Goal: Transaction & Acquisition: Subscribe to service/newsletter

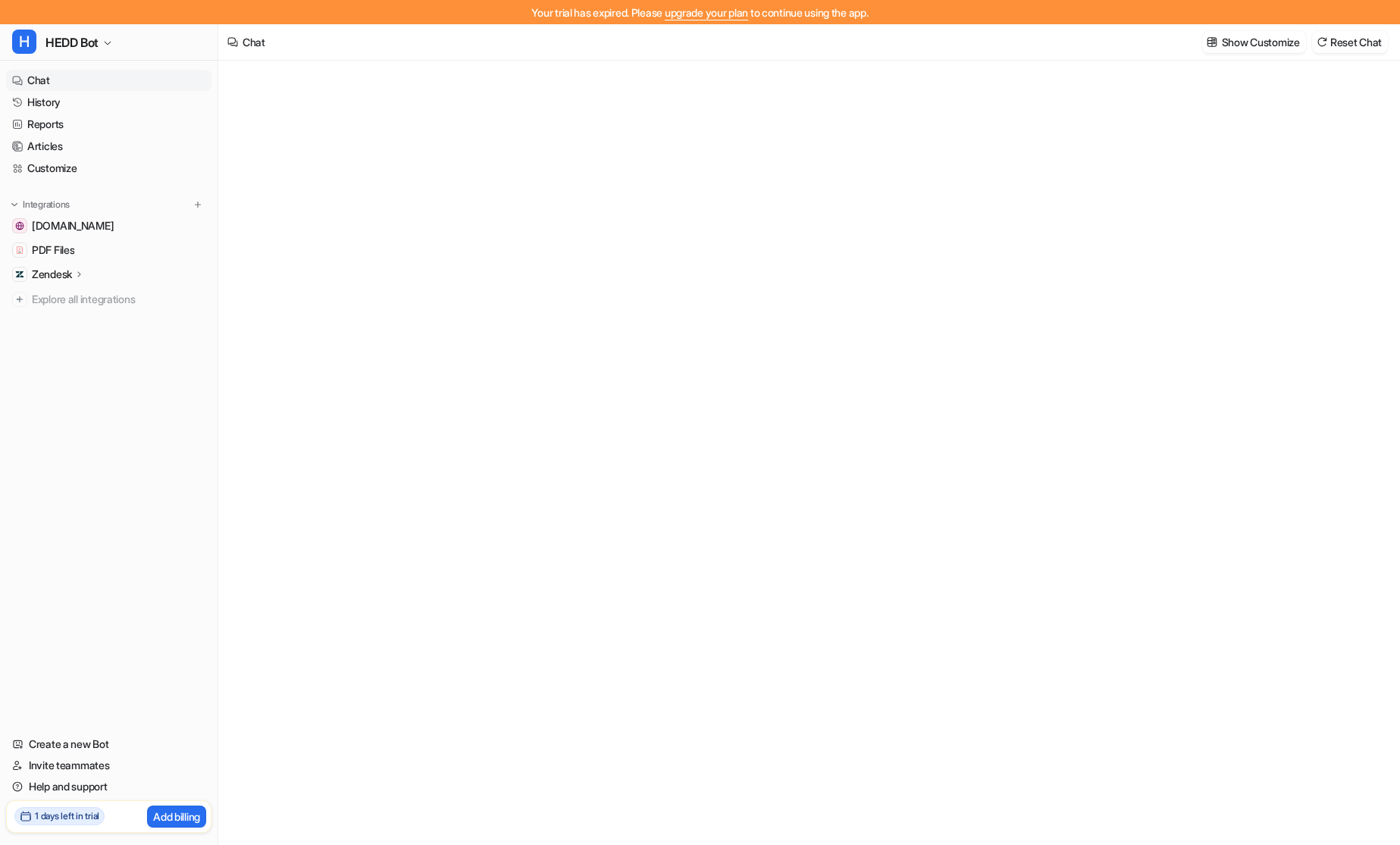
type textarea "**********"
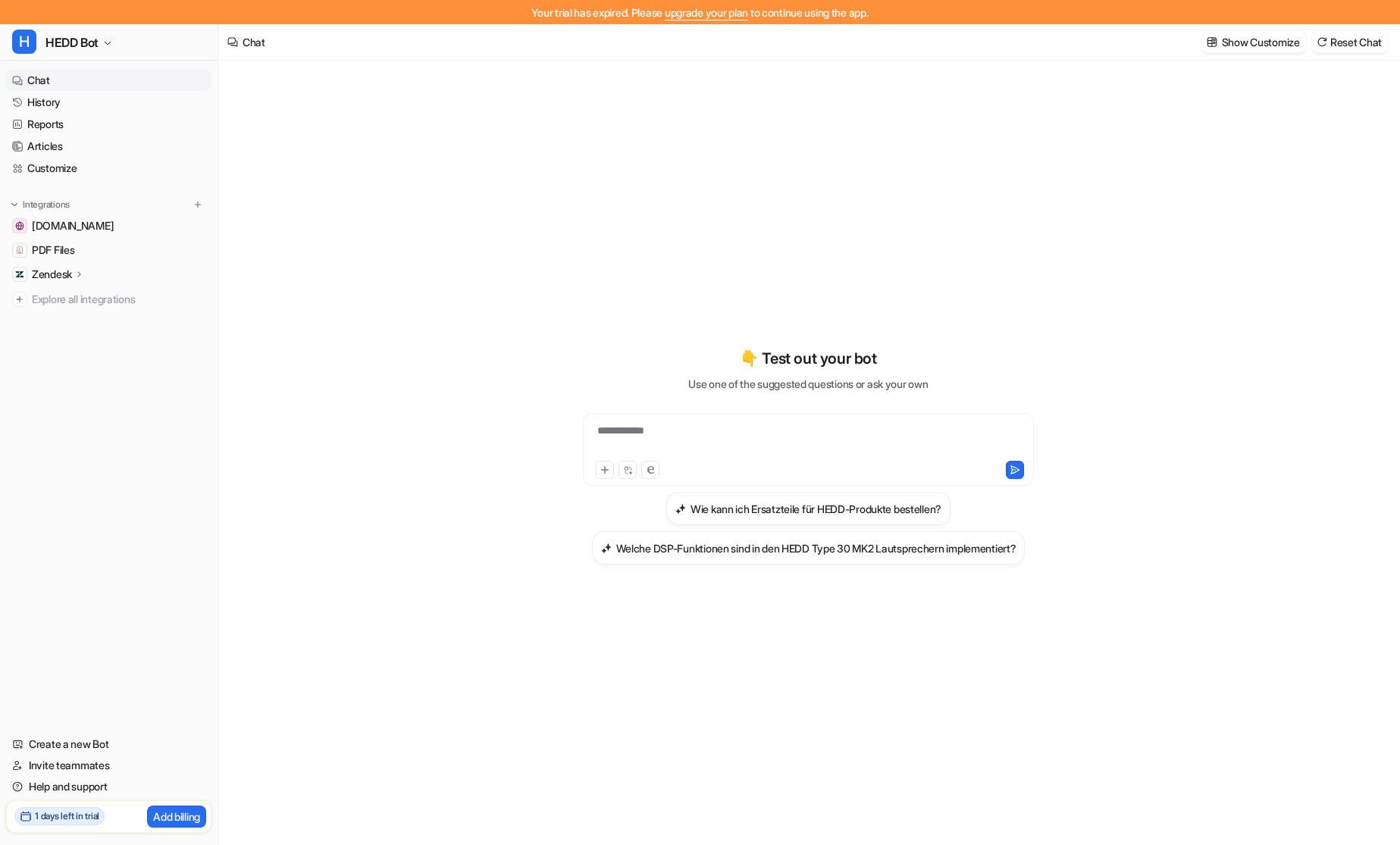
click at [769, 17] on div "Your trial has expired. Please upgrade your plan to continue using the app." at bounding box center [700, 12] width 1400 height 25
click at [735, 11] on link "upgrade your plan" at bounding box center [706, 12] width 84 height 13
click at [31, 792] on link "Help and support" at bounding box center [108, 787] width 205 height 21
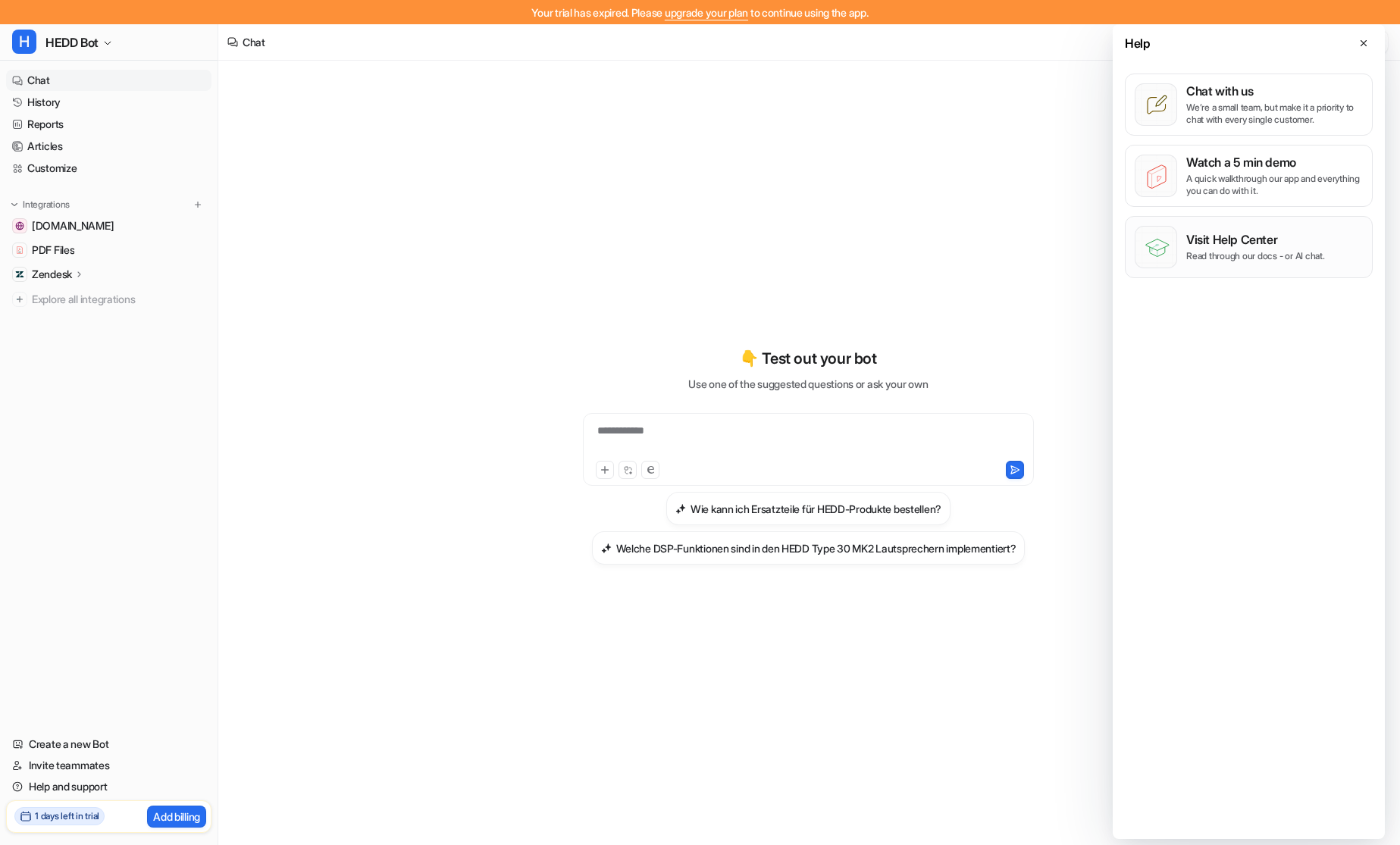
scroll to position [25, 0]
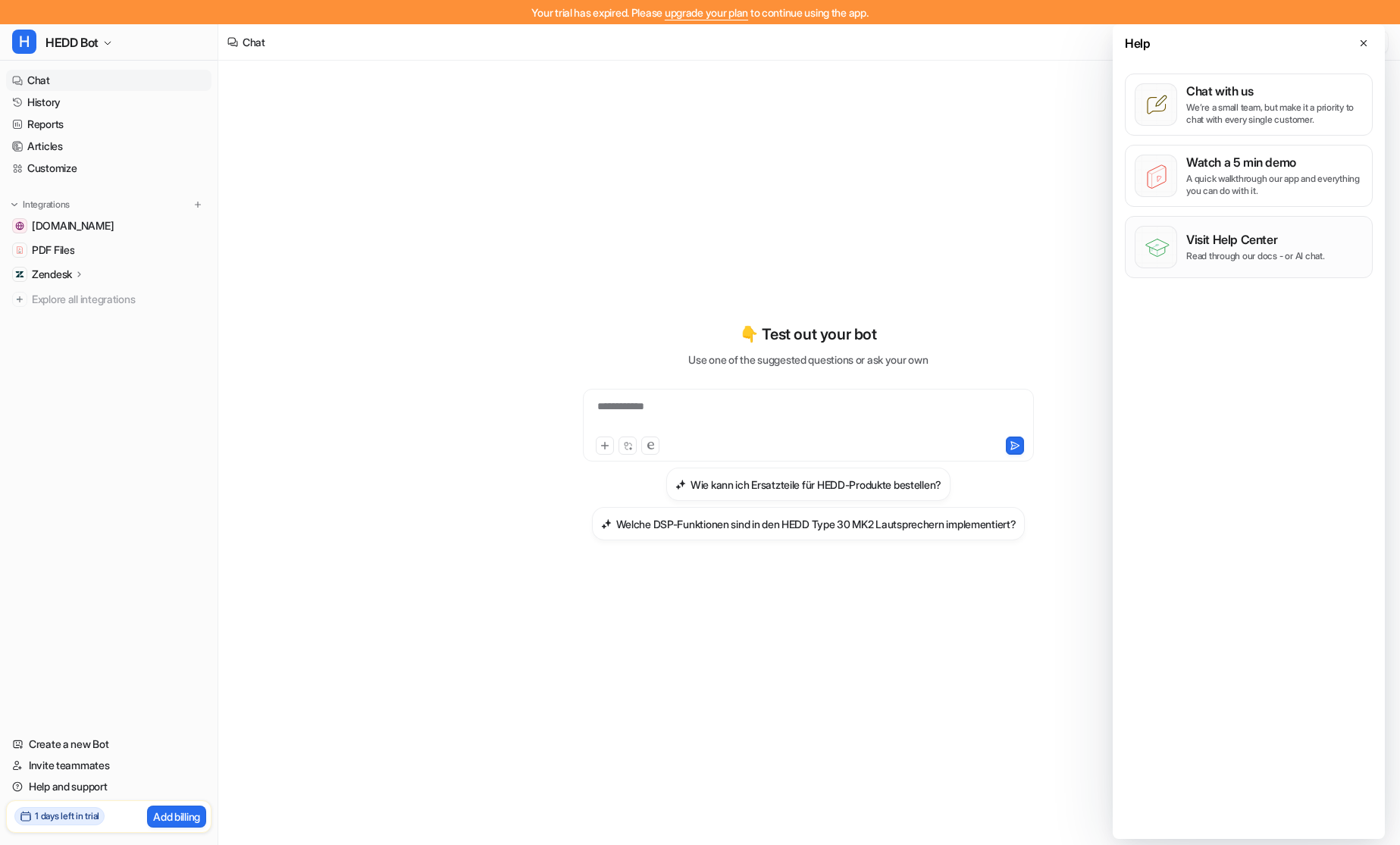
click at [1240, 243] on p "Visit Help Center" at bounding box center [1256, 239] width 139 height 15
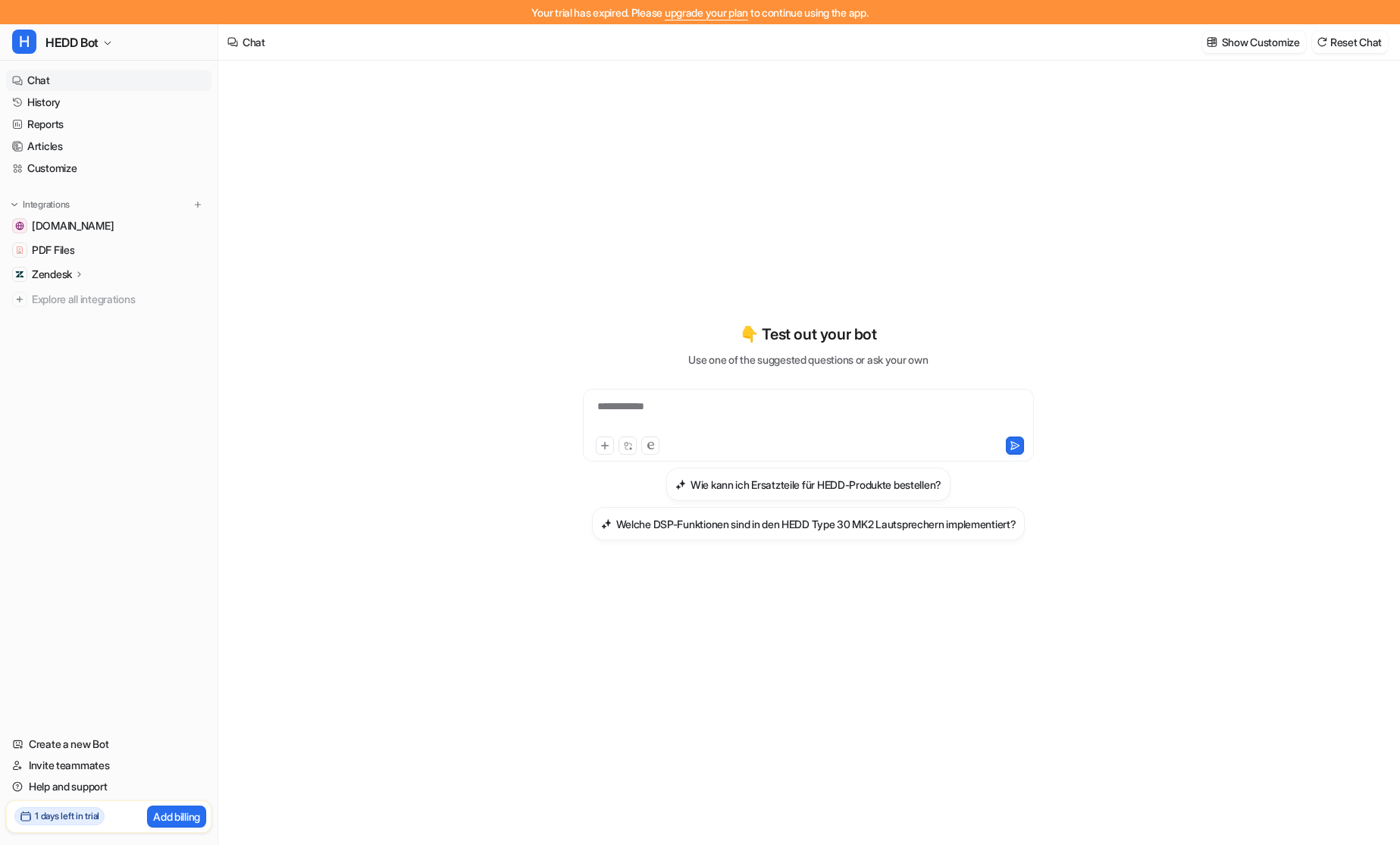
click at [59, 818] on h2 "1 days left in trial" at bounding box center [67, 817] width 65 height 13
click at [30, 814] on icon at bounding box center [26, 817] width 9 height 9
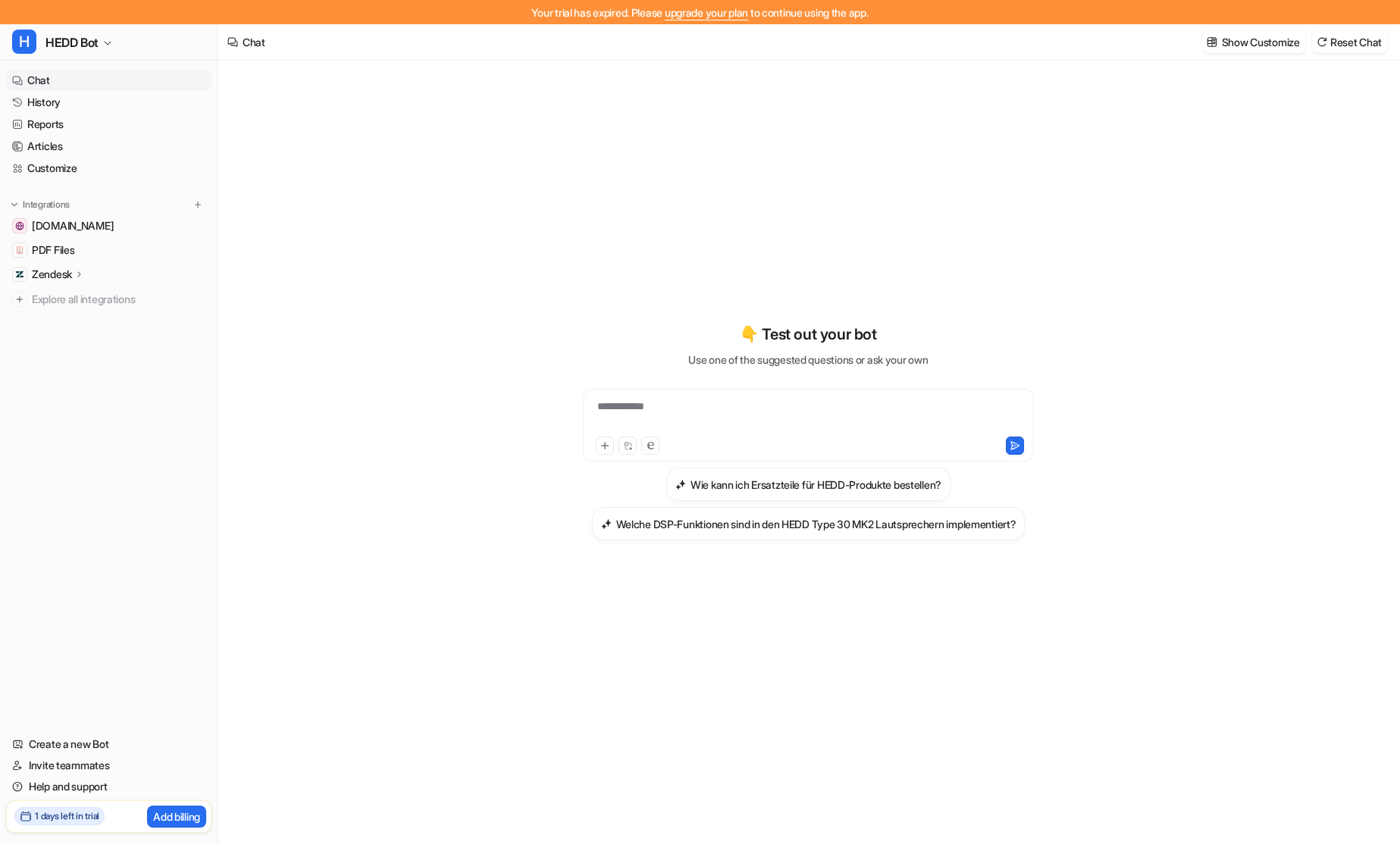
click at [27, 818] on icon at bounding box center [26, 817] width 12 height 12
click at [53, 280] on p "Zendesk" at bounding box center [52, 274] width 40 height 15
click at [634, 416] on div at bounding box center [808, 416] width 443 height 35
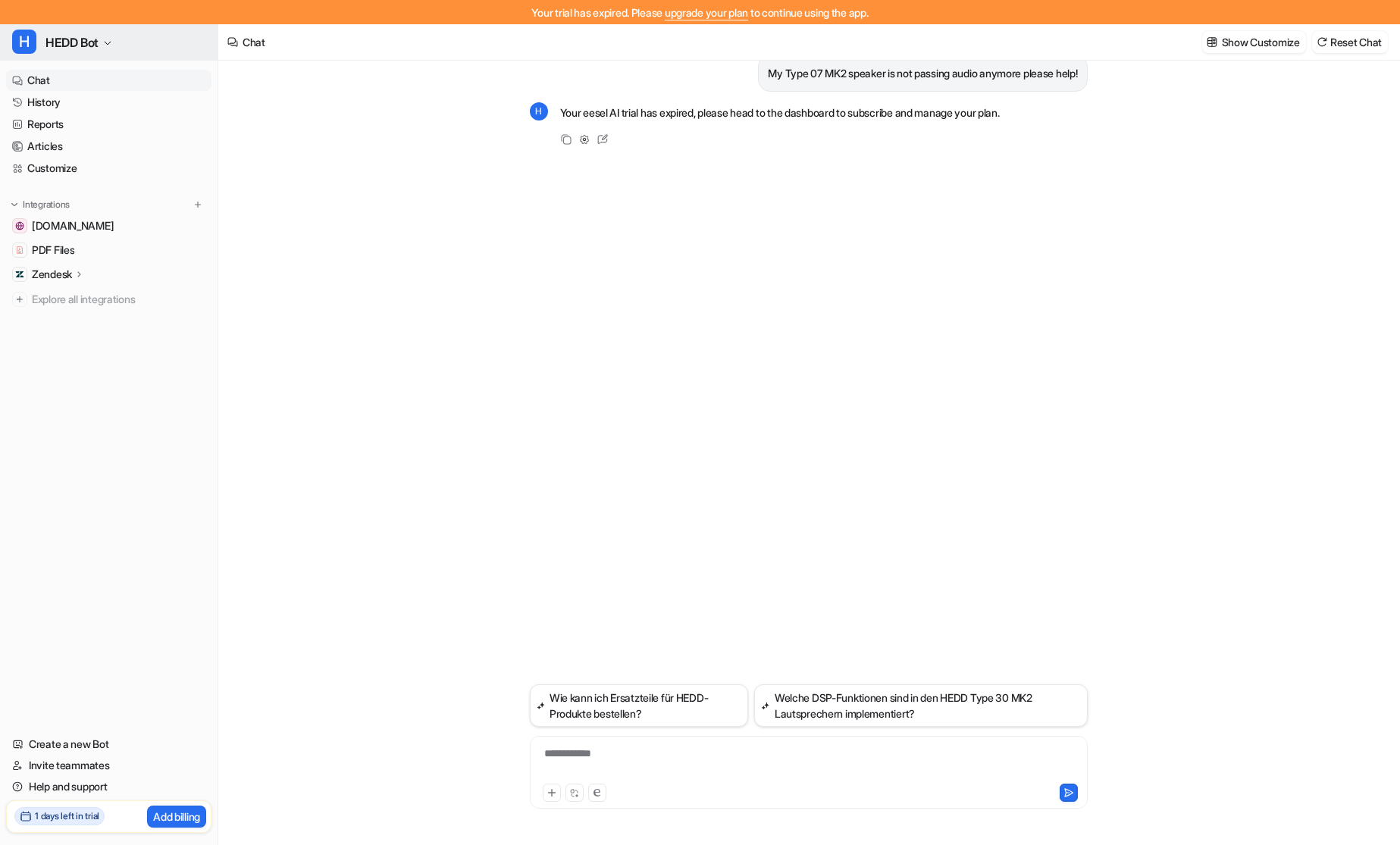
click at [85, 43] on span "HEDD Bot" at bounding box center [72, 43] width 53 height 21
click at [92, 143] on link "Settings" at bounding box center [121, 139] width 209 height 25
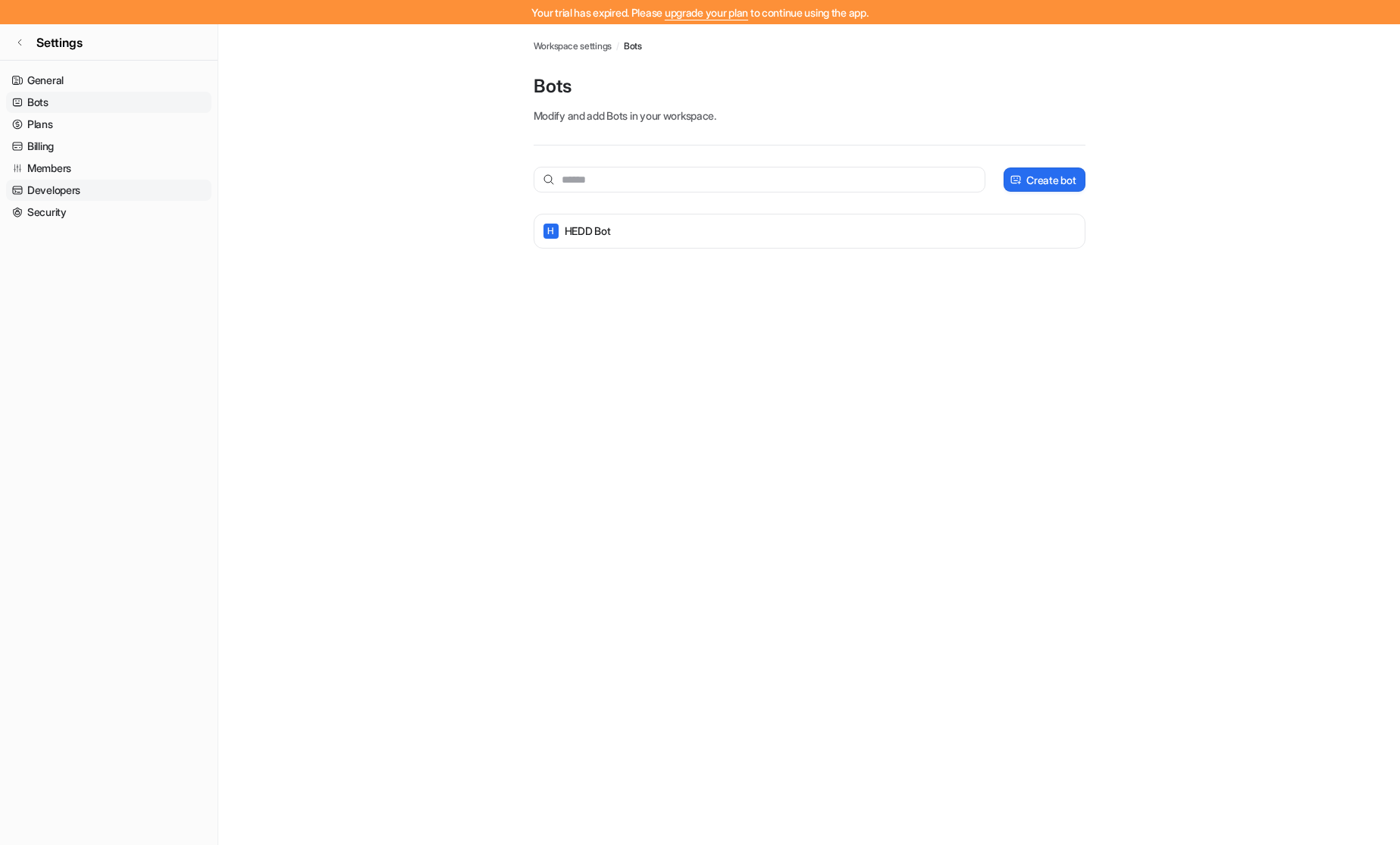
click at [69, 182] on link "Developers" at bounding box center [108, 190] width 205 height 21
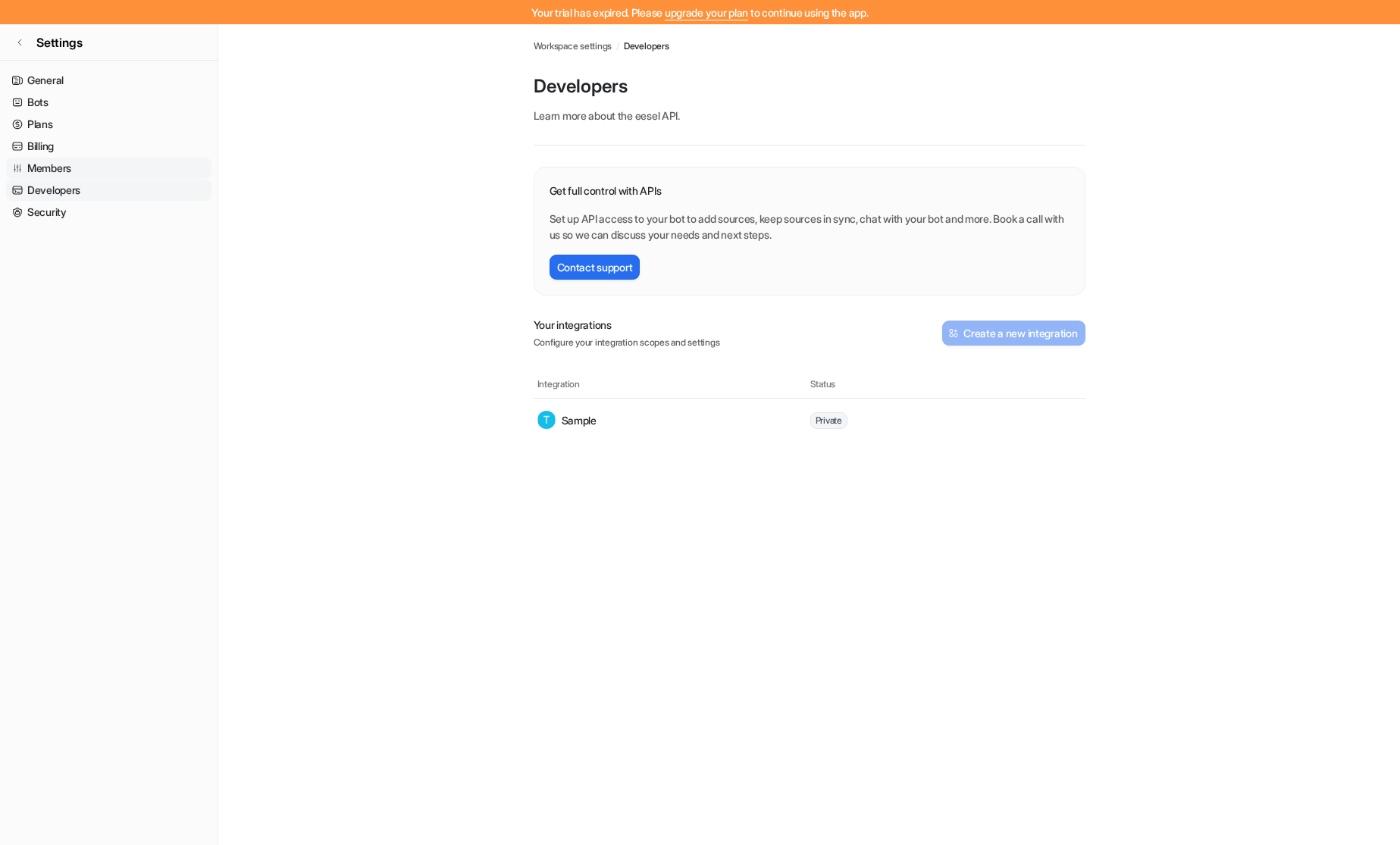
click at [69, 168] on link "Members" at bounding box center [108, 168] width 205 height 21
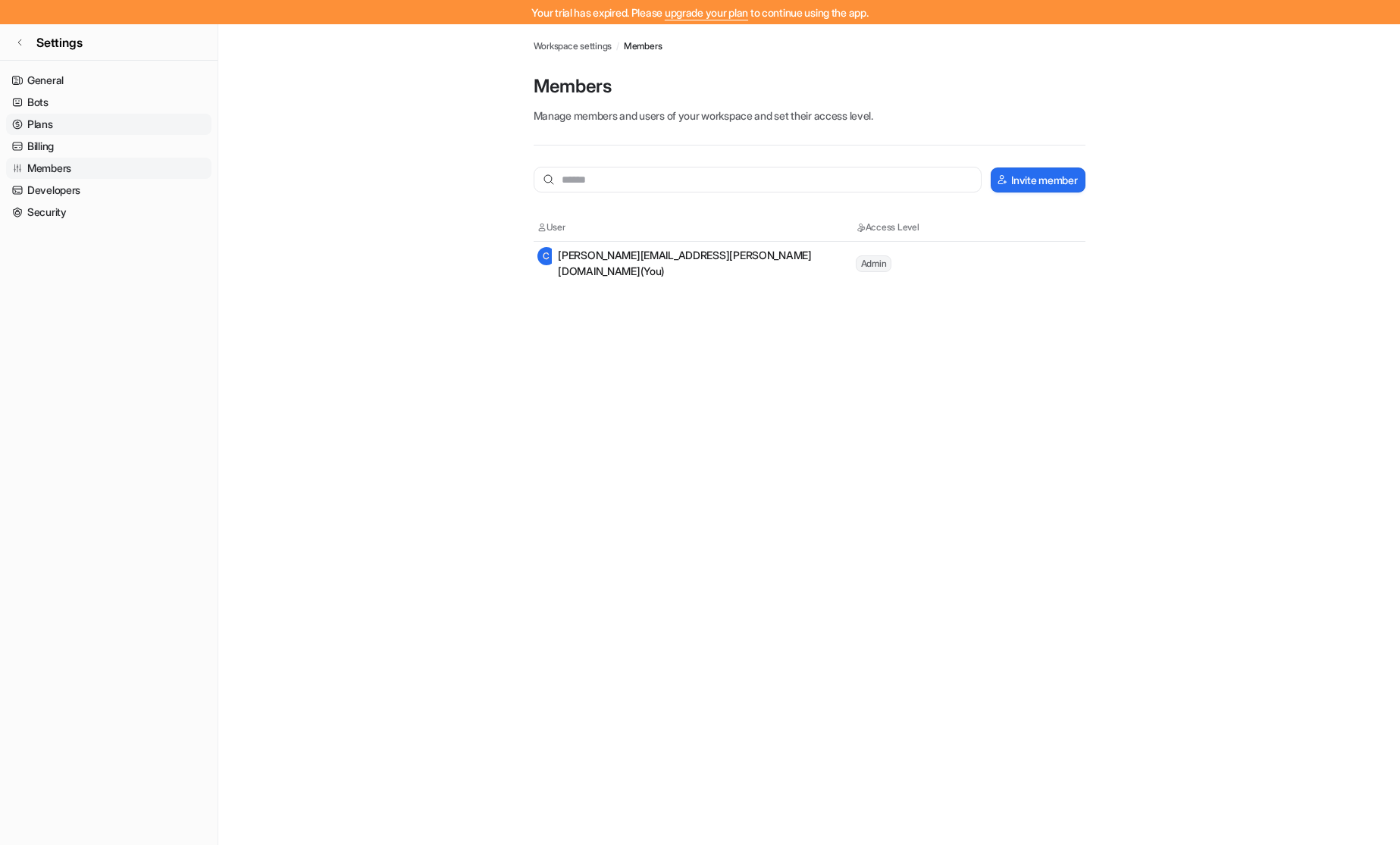
click at [61, 120] on link "Plans" at bounding box center [108, 124] width 205 height 21
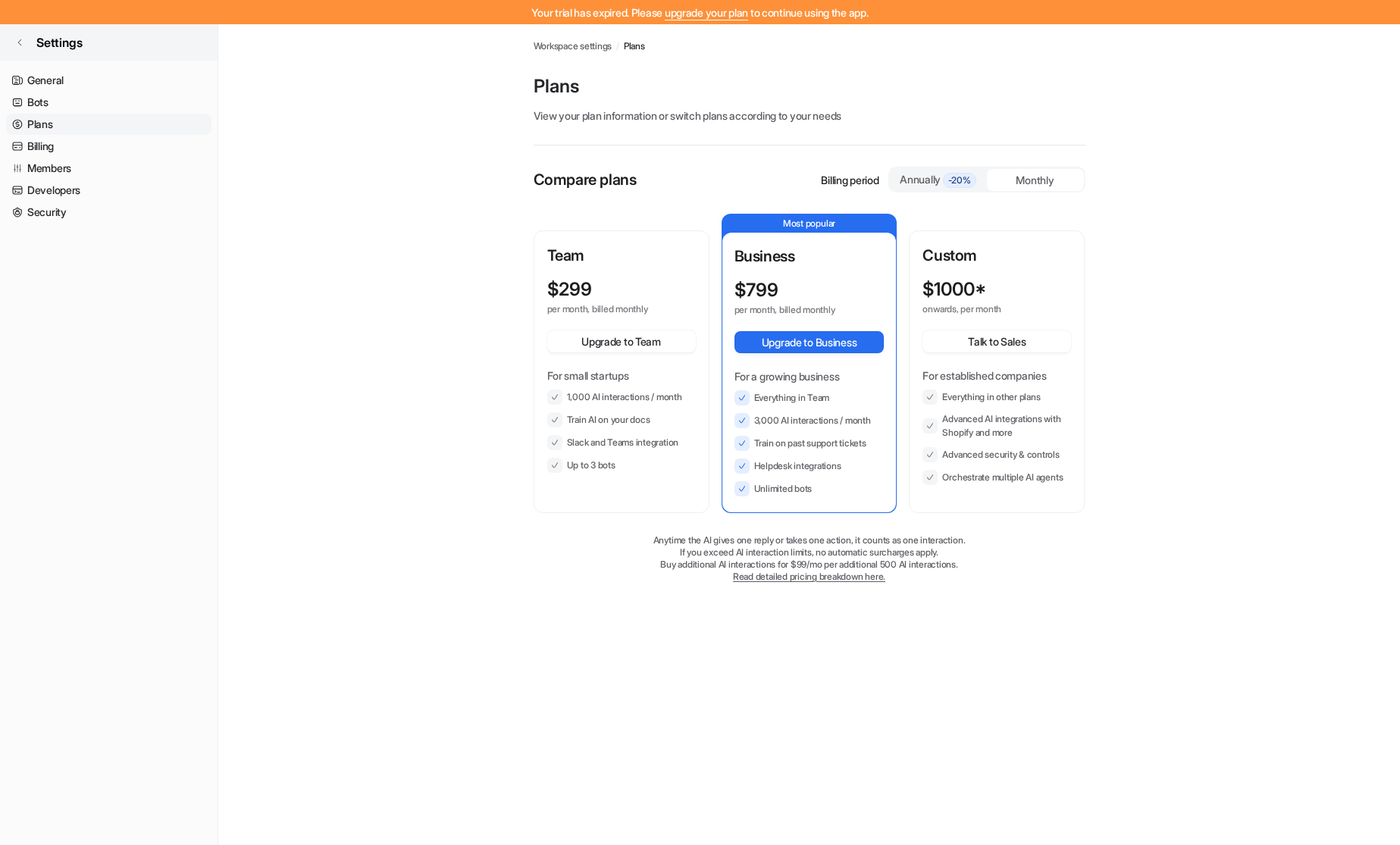
click at [40, 40] on span "Settings" at bounding box center [59, 42] width 47 height 18
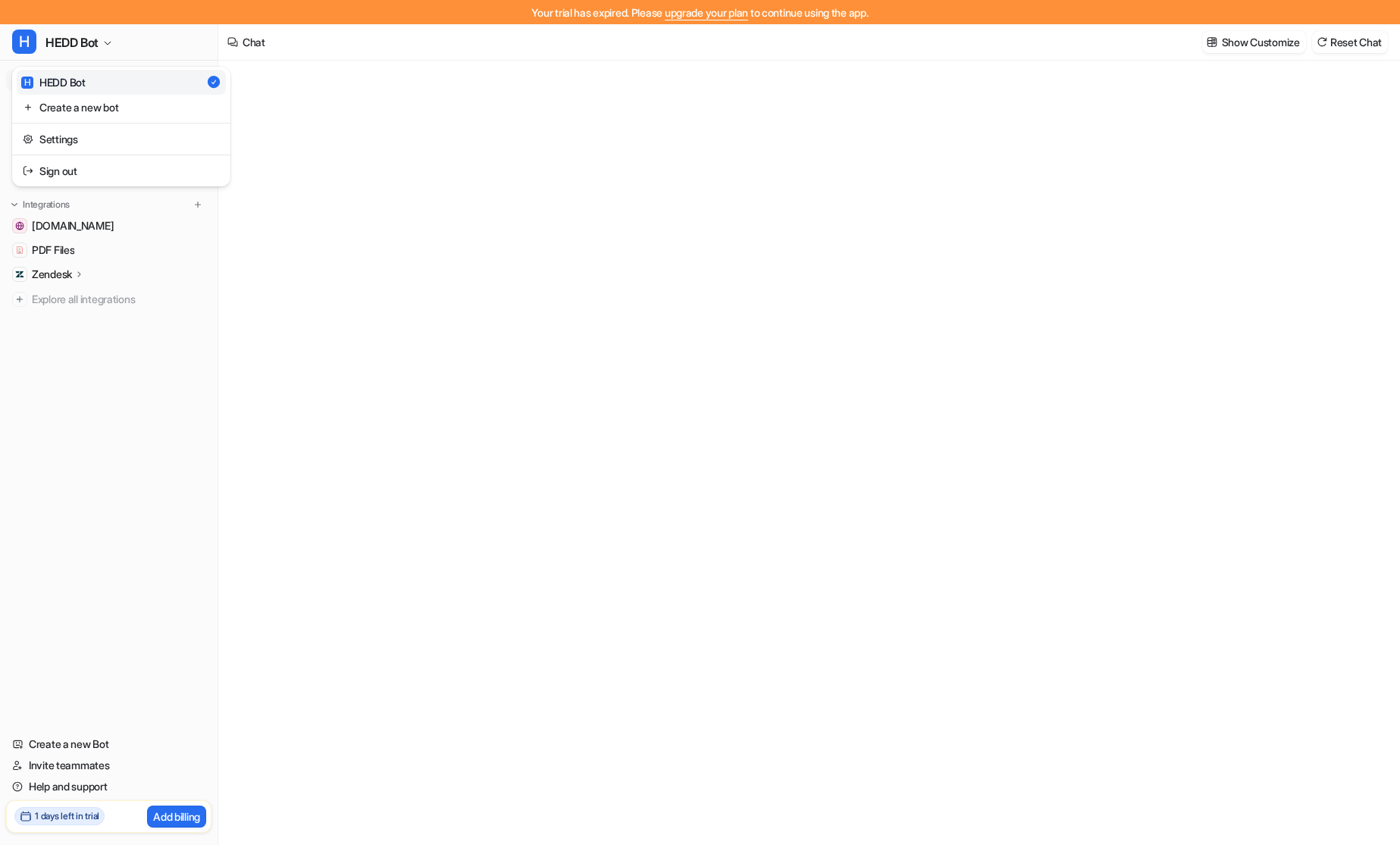
click at [520, 635] on div "Your trial has expired. Please upgrade your plan to continue using the app. H H…" at bounding box center [700, 422] width 1400 height 845
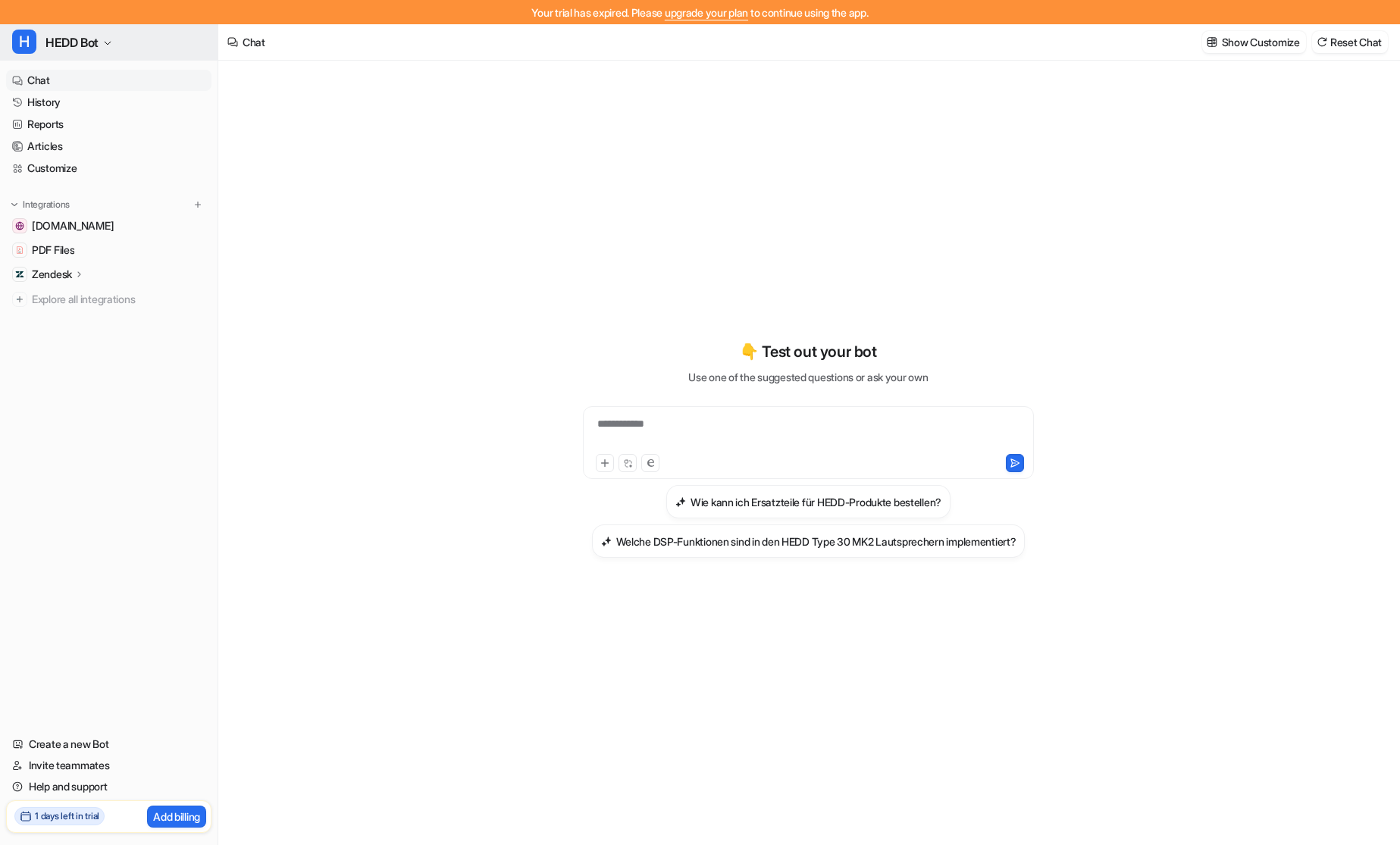
scroll to position [9, 0]
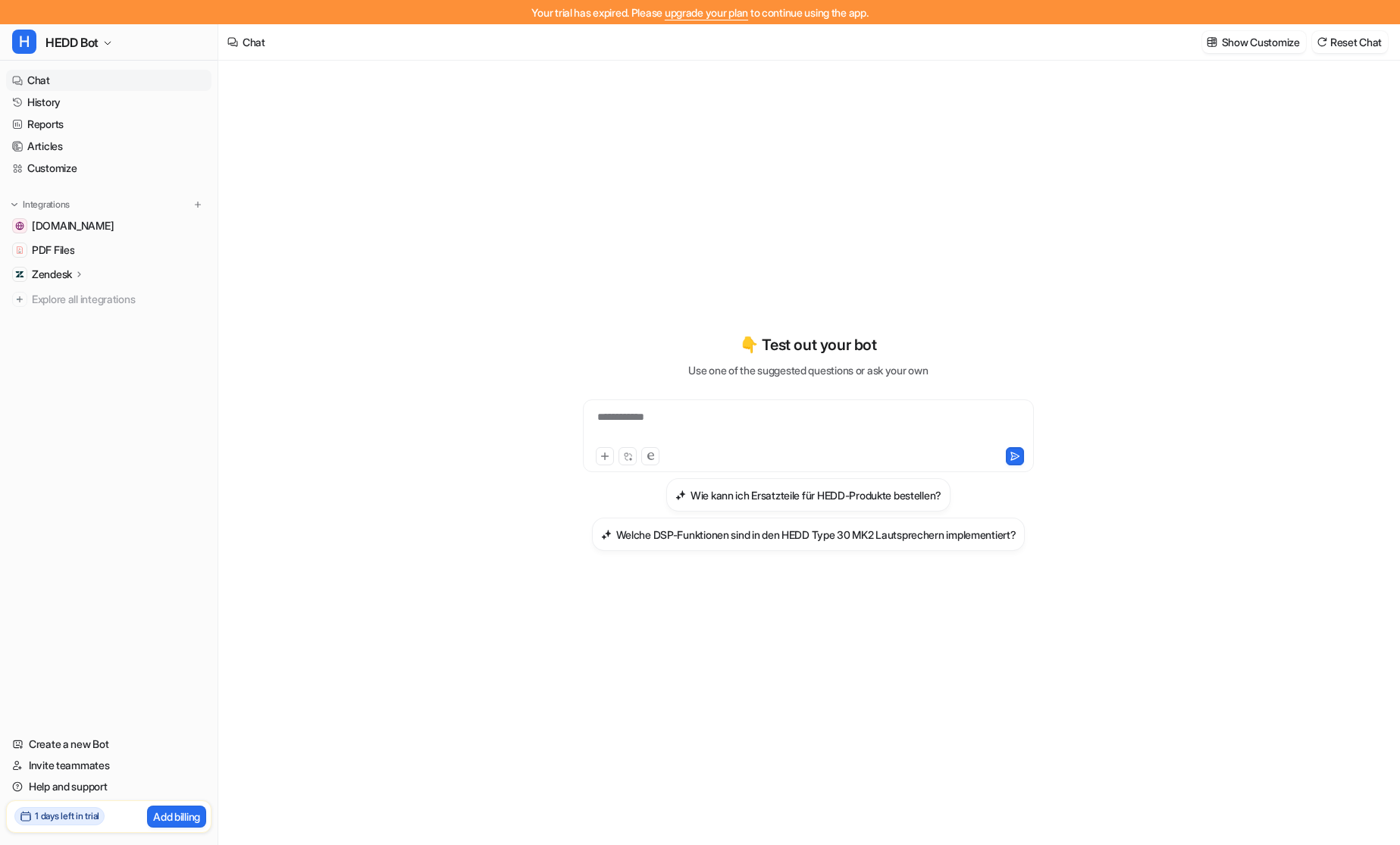
click at [642, 422] on div "**********" at bounding box center [808, 426] width 443 height 35
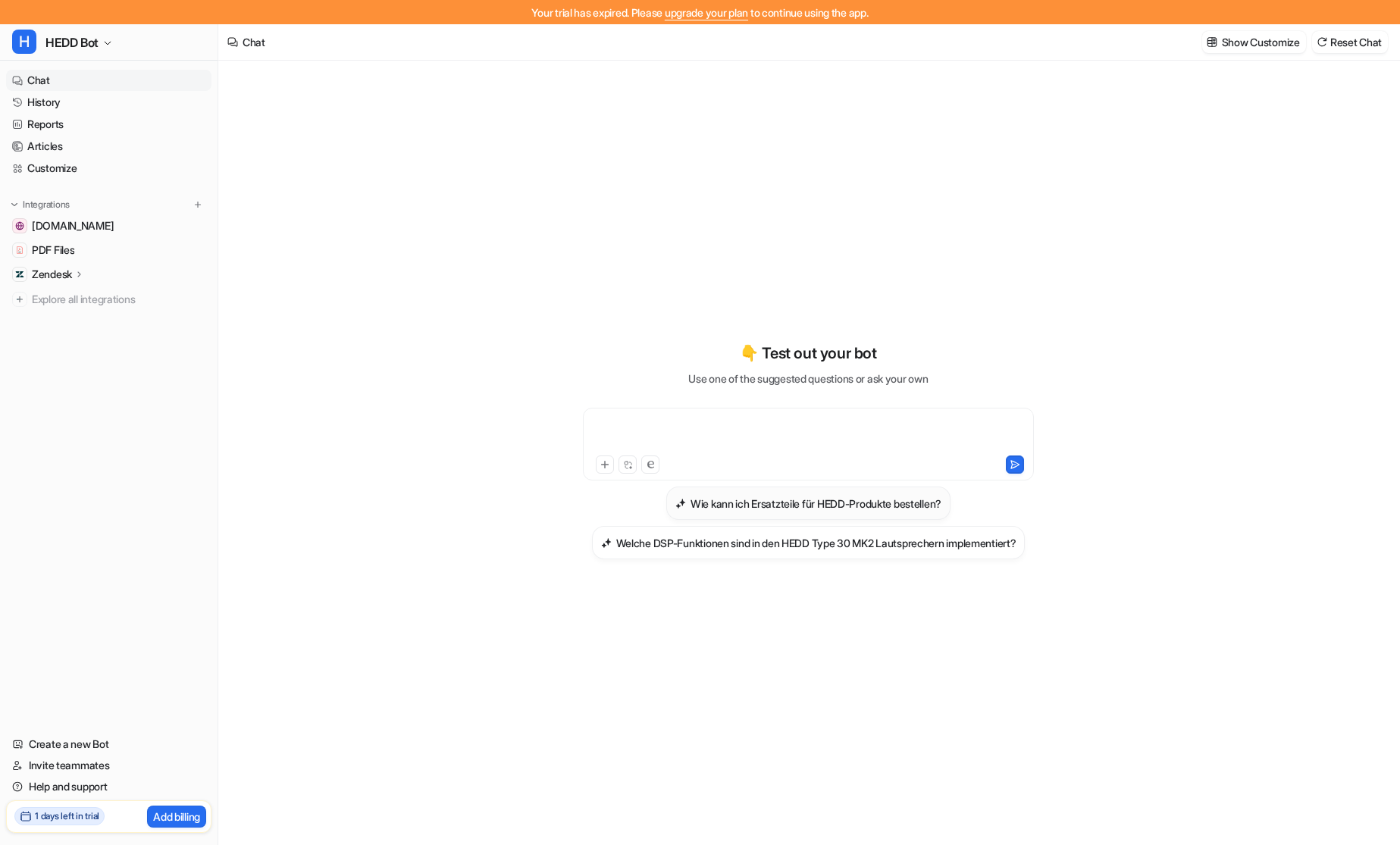
scroll to position [4, 0]
click at [40, 149] on link "Articles" at bounding box center [108, 146] width 205 height 21
click at [54, 134] on link "Reports" at bounding box center [108, 124] width 205 height 21
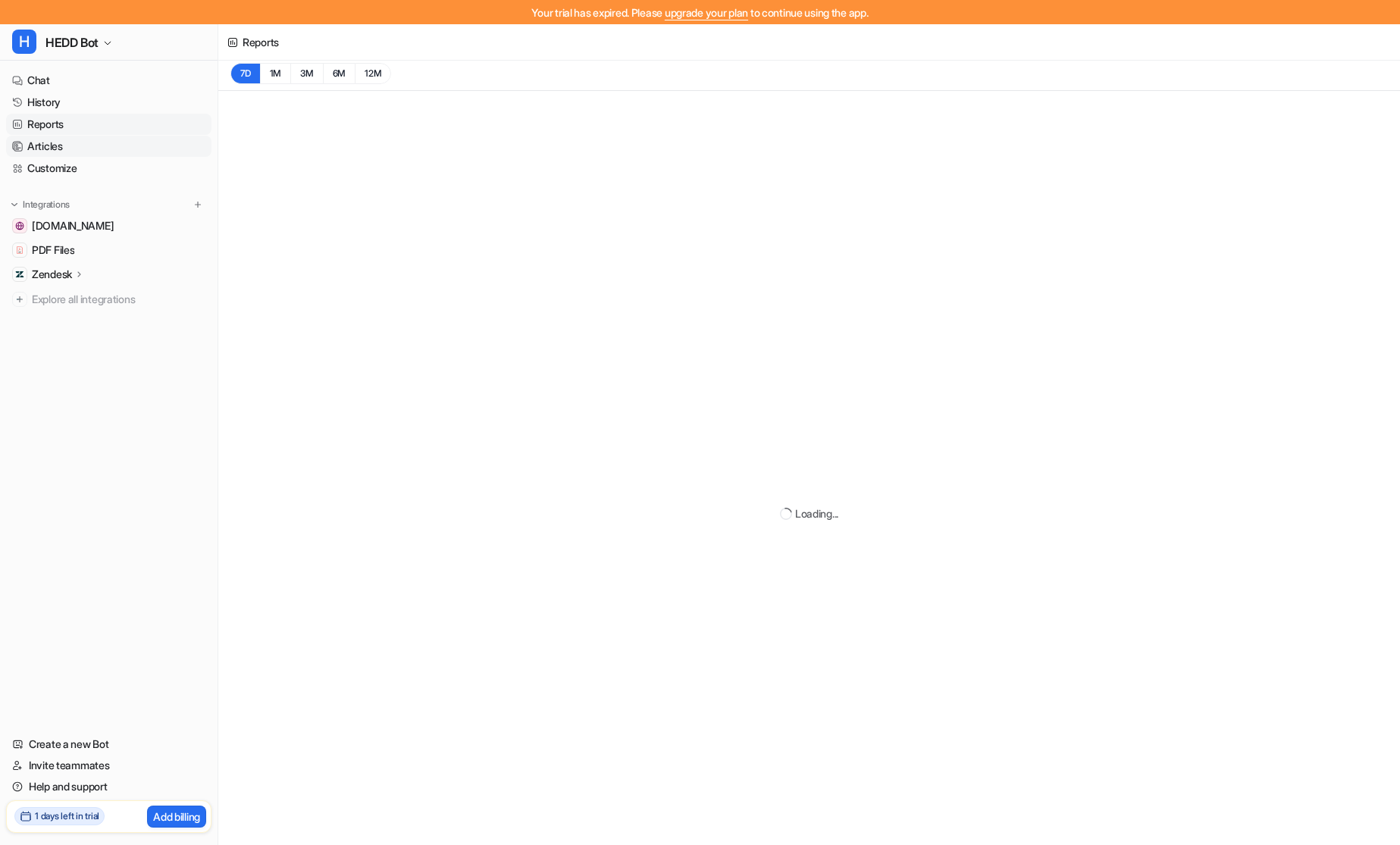
click at [50, 145] on link "Articles" at bounding box center [108, 146] width 205 height 21
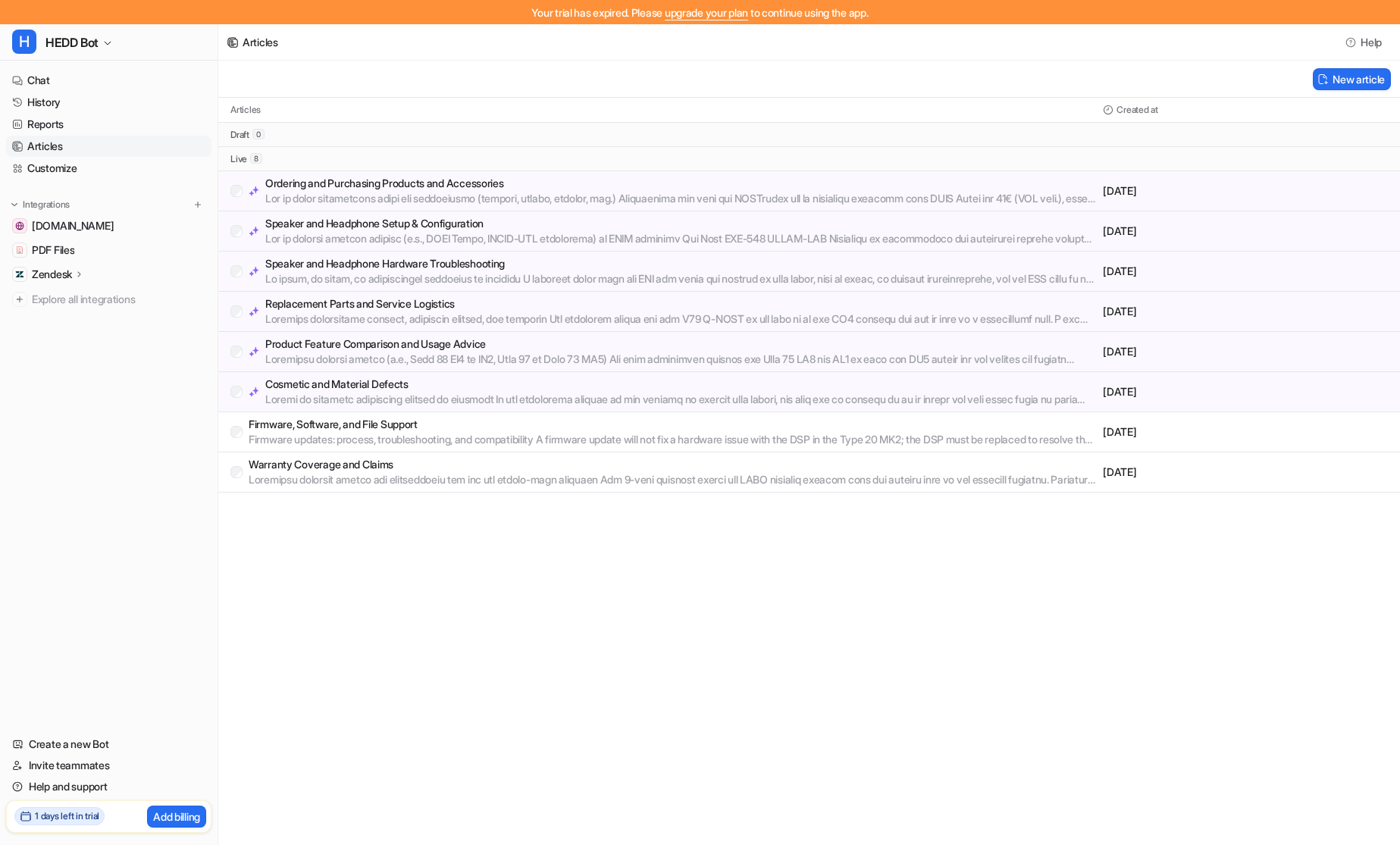
click at [88, 286] on ul "hedd.audio PDF Files Zendesk Overview Sources AI Agent AI Copilot Explore all i…" at bounding box center [108, 263] width 205 height 95
click at [84, 280] on div "Zendesk" at bounding box center [59, 274] width 53 height 15
click at [49, 314] on p "Sources" at bounding box center [63, 318] width 39 height 15
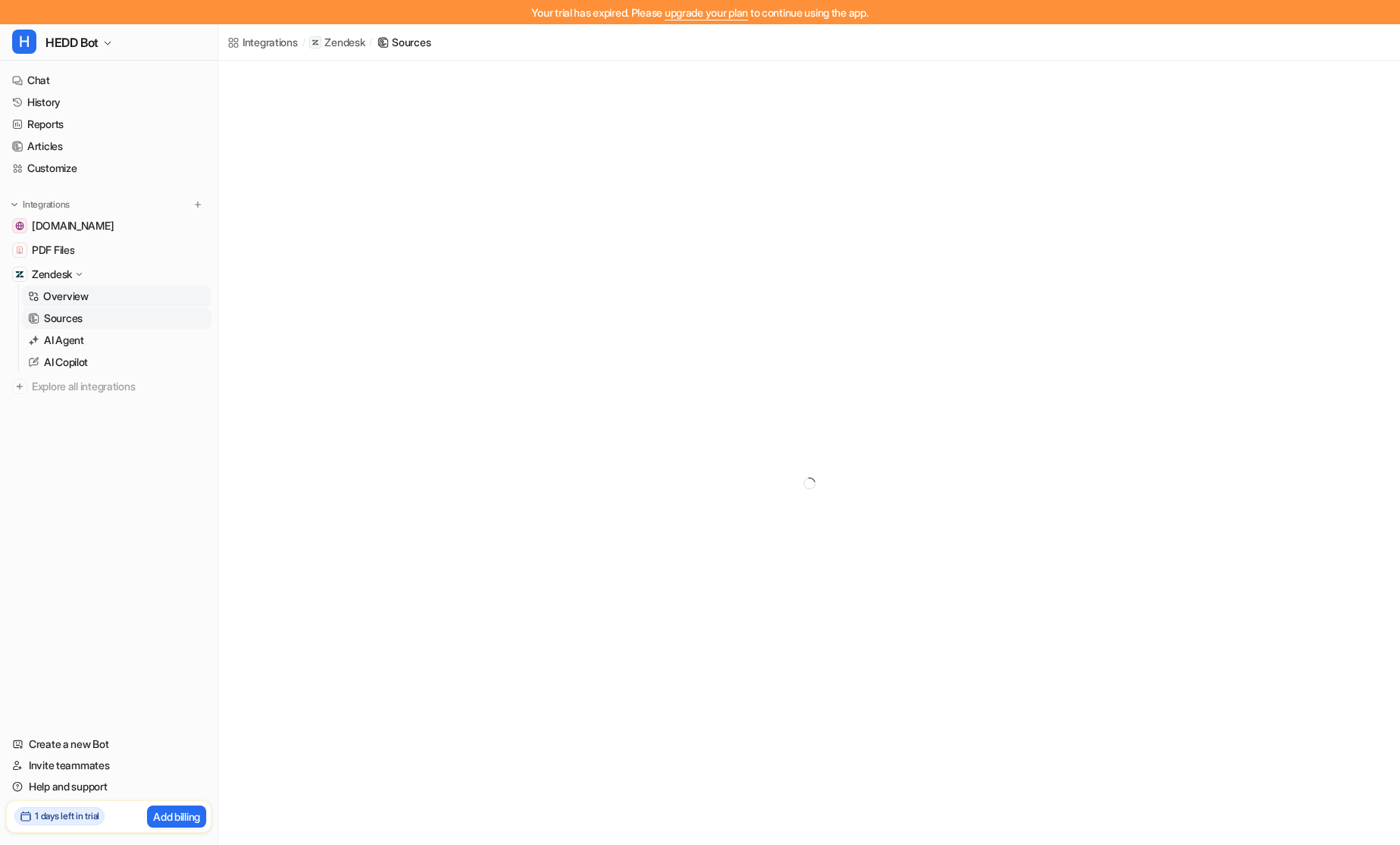
click at [61, 300] on p "Overview" at bounding box center [66, 296] width 46 height 15
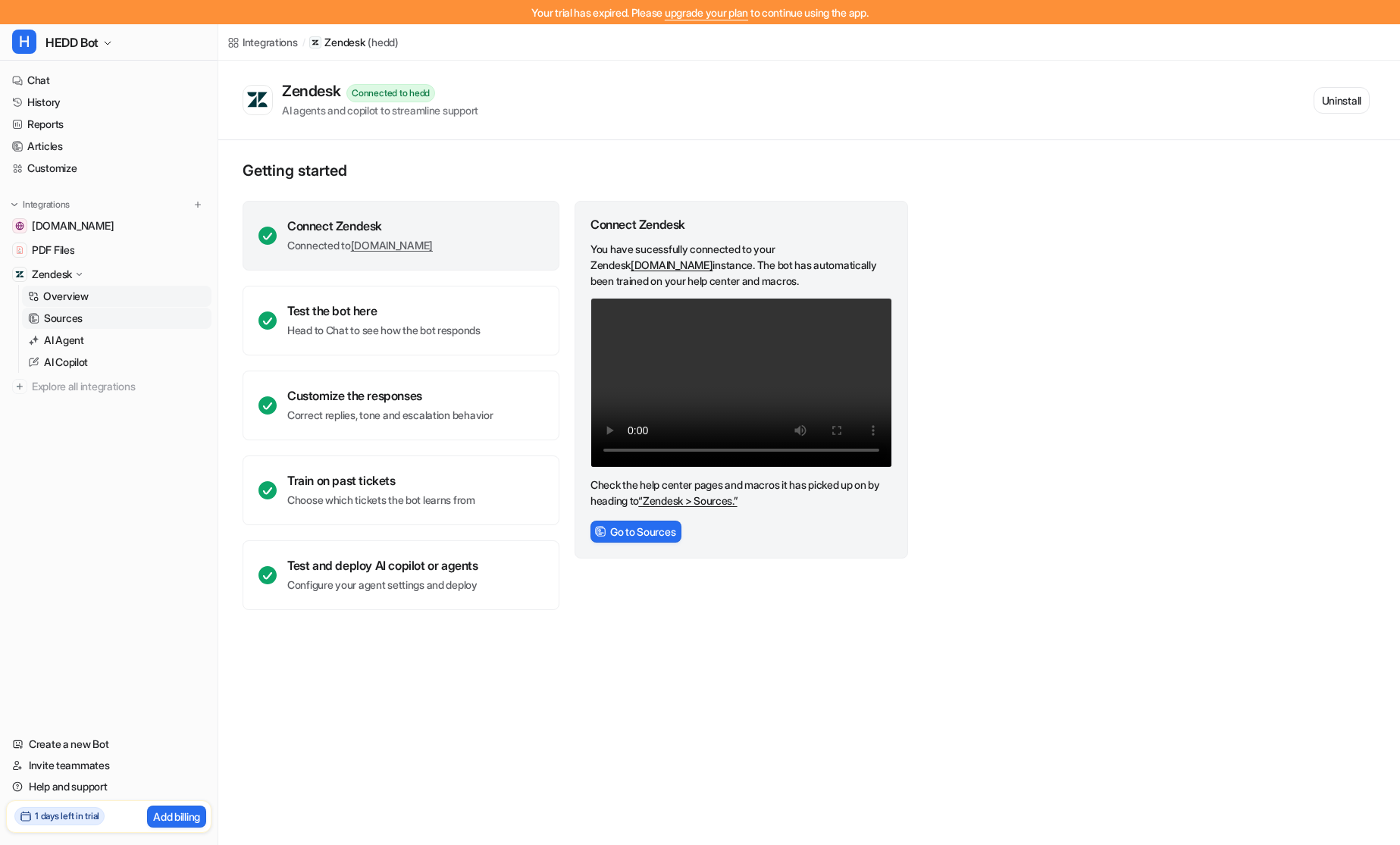
click at [77, 316] on p "Sources" at bounding box center [63, 318] width 39 height 15
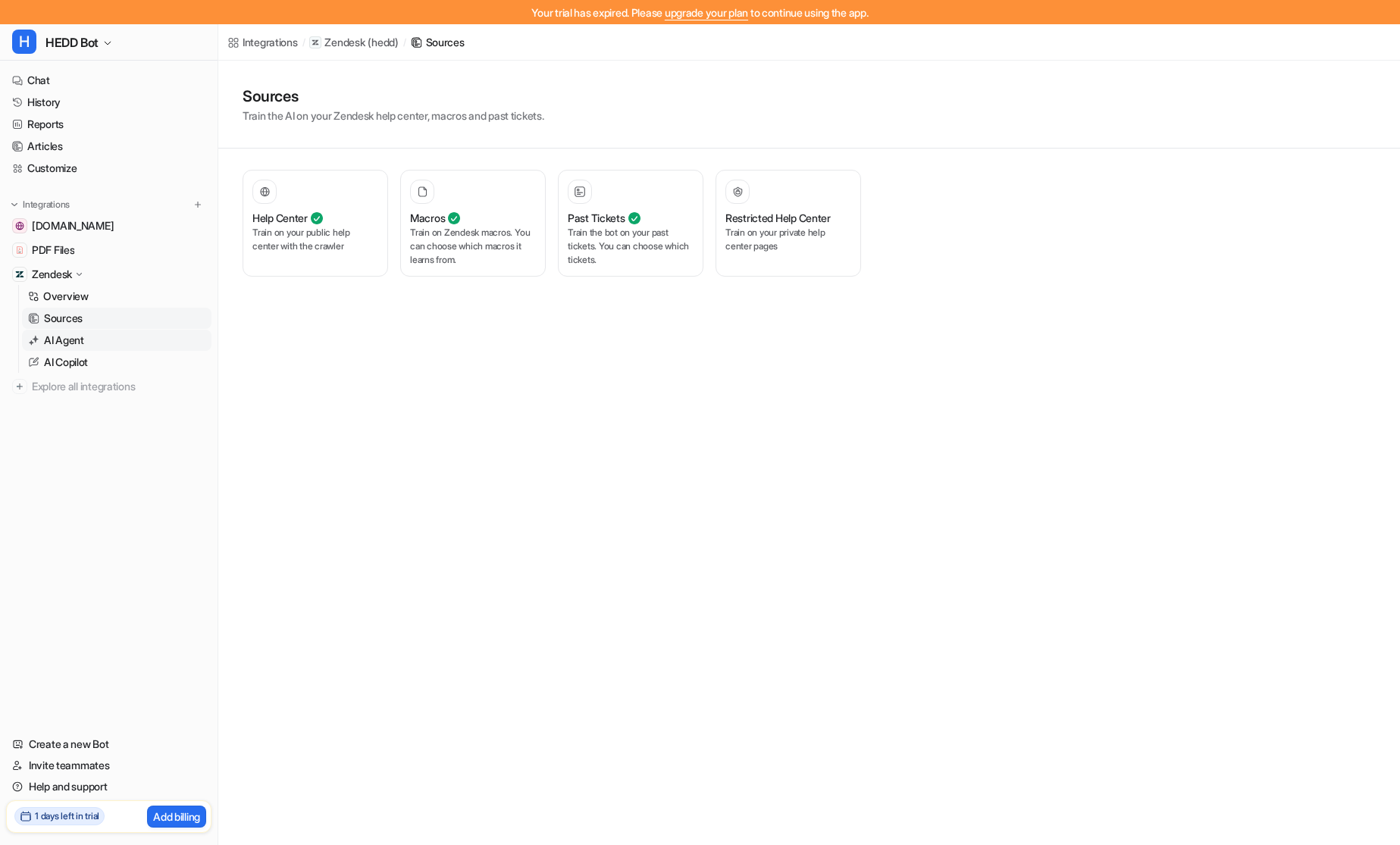
click at [104, 333] on link "AI Agent" at bounding box center [117, 340] width 190 height 21
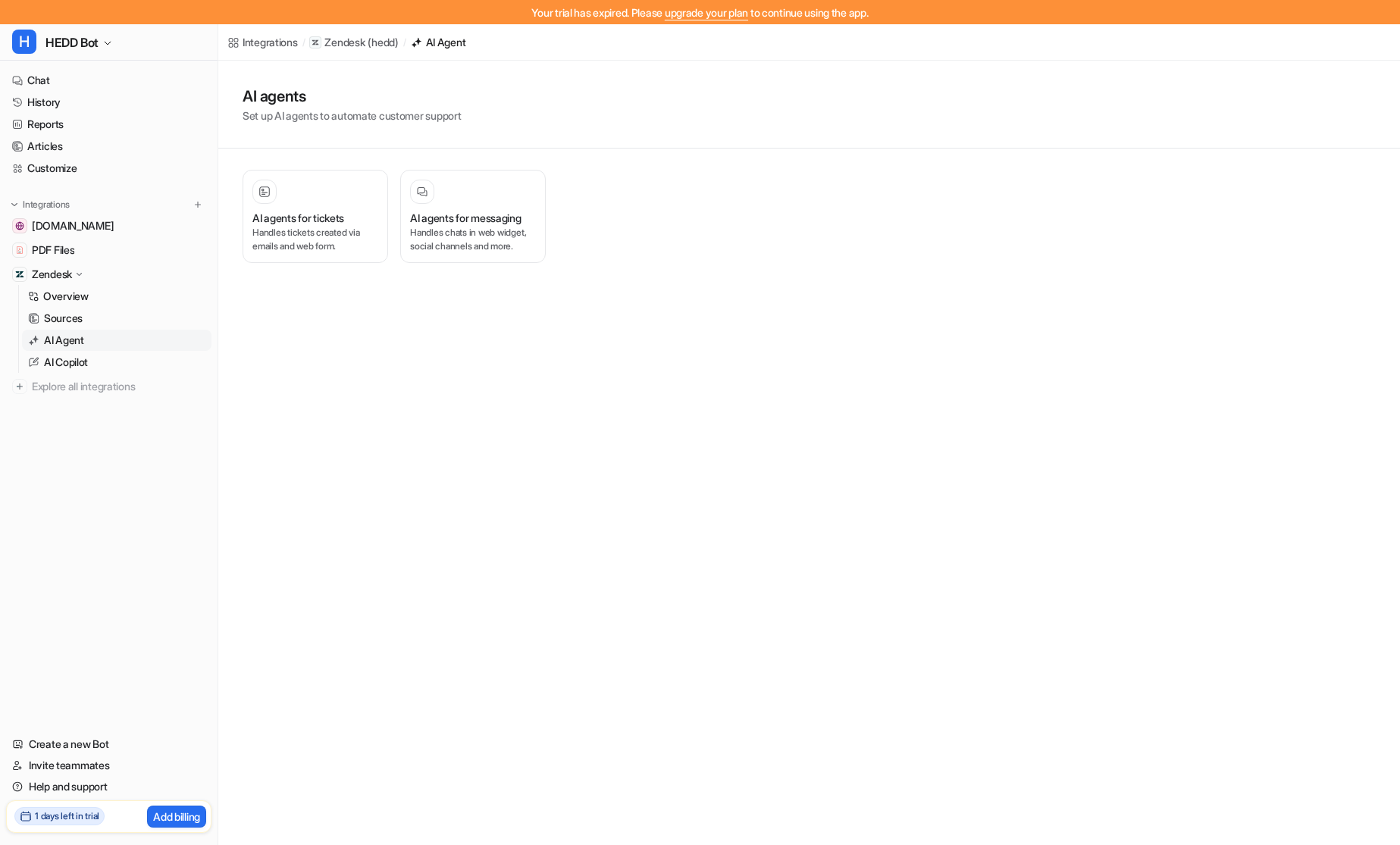
click at [96, 344] on link "AI Agent" at bounding box center [117, 340] width 190 height 21
click at [332, 208] on div "AI agents for tickets Handles tickets created via emails and web form." at bounding box center [315, 216] width 126 height 73
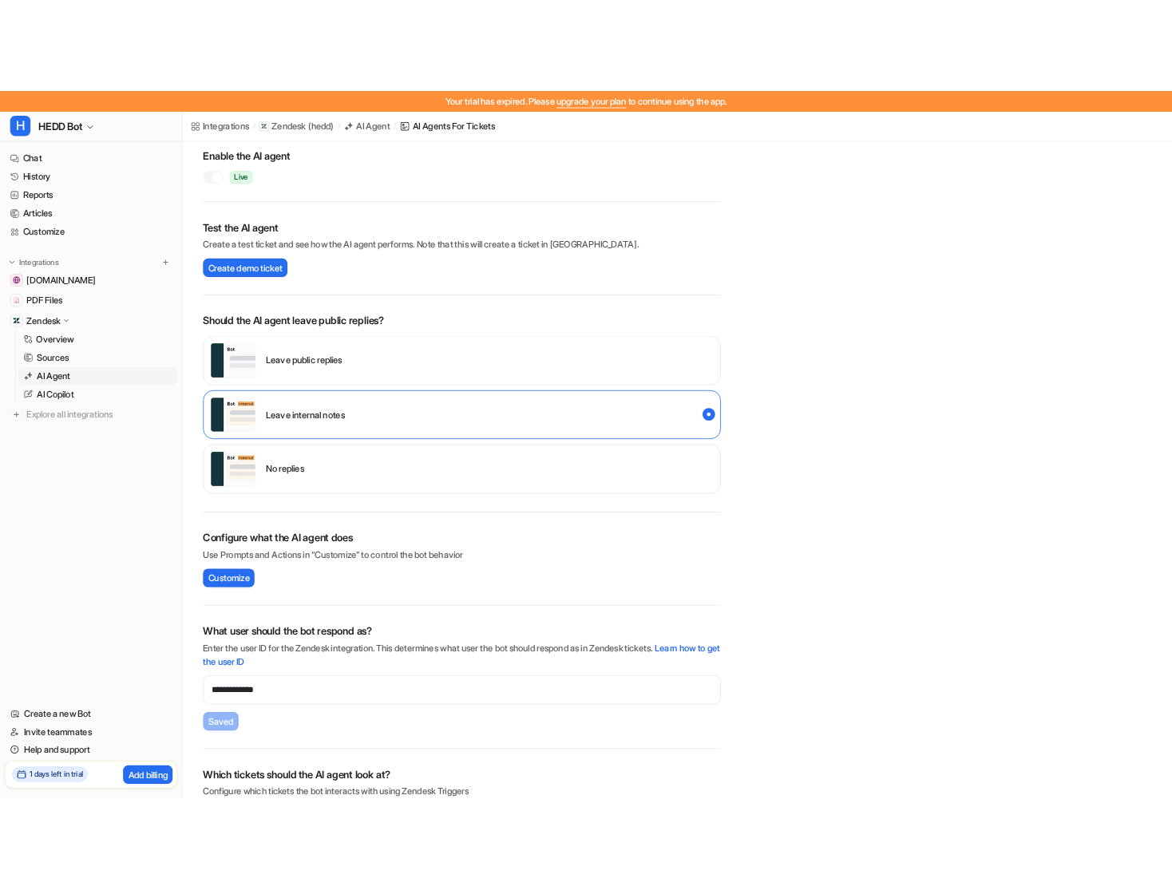
scroll to position [188, 0]
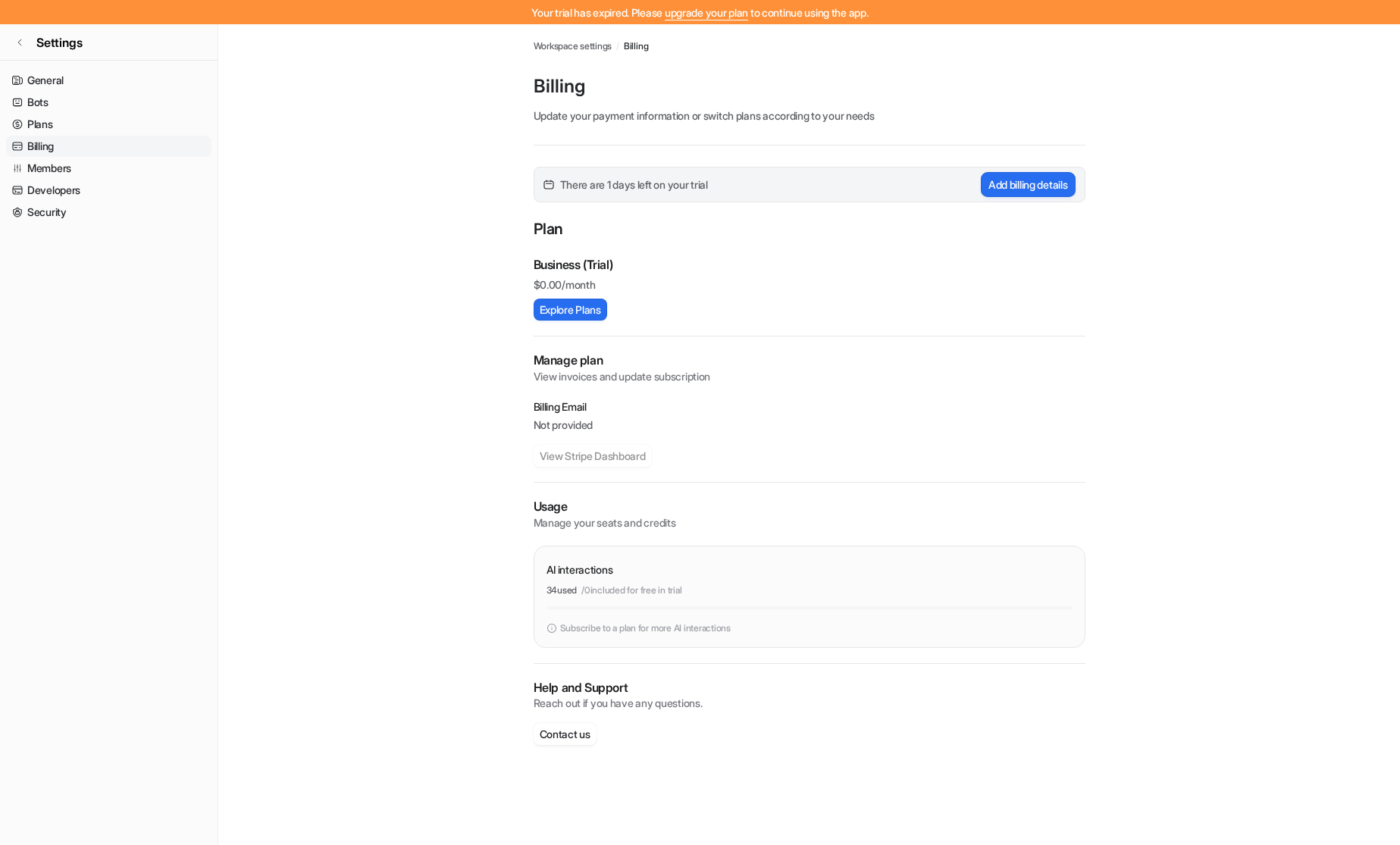
scroll to position [9, 0]
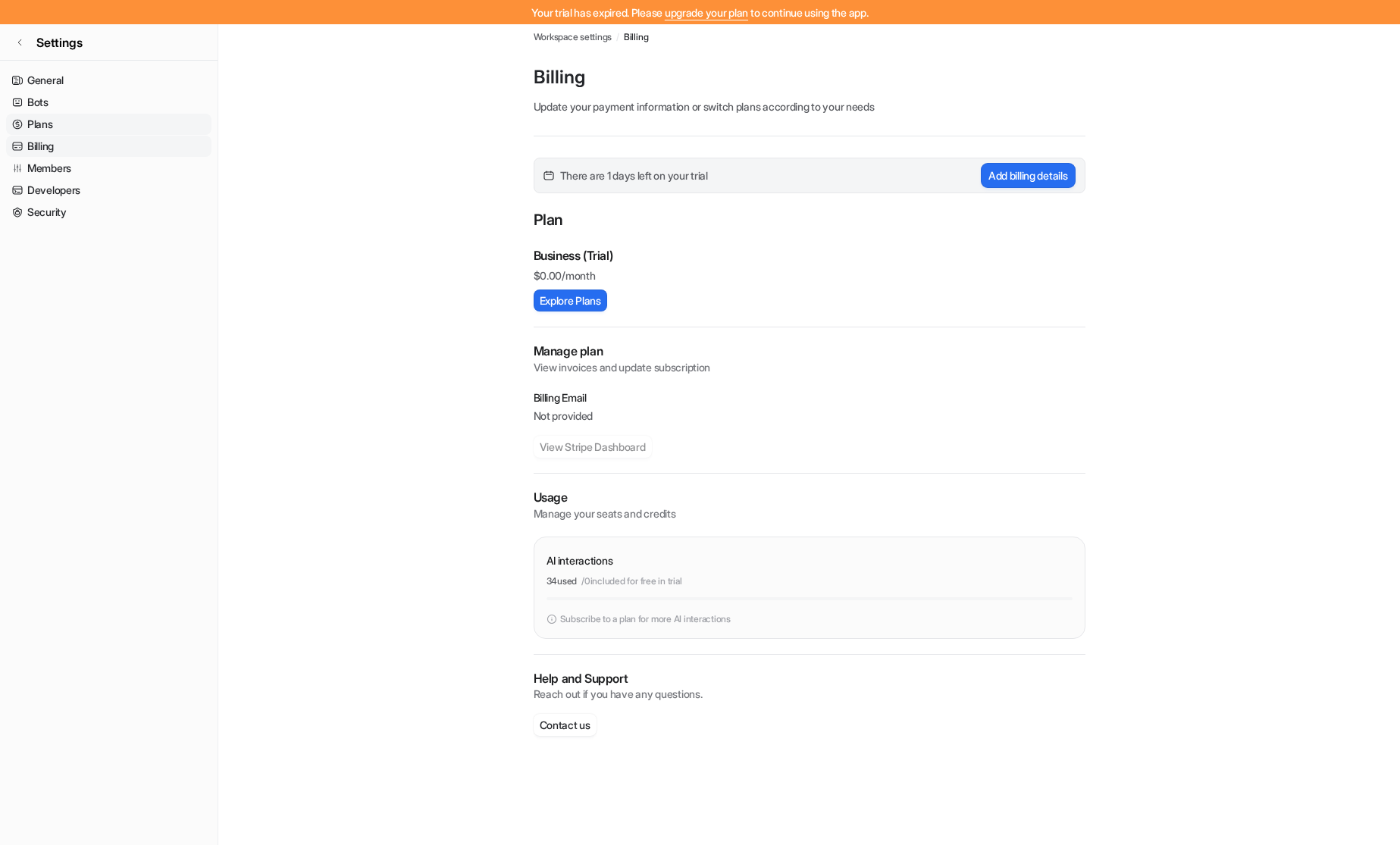
click at [39, 122] on link "Plans" at bounding box center [108, 124] width 205 height 21
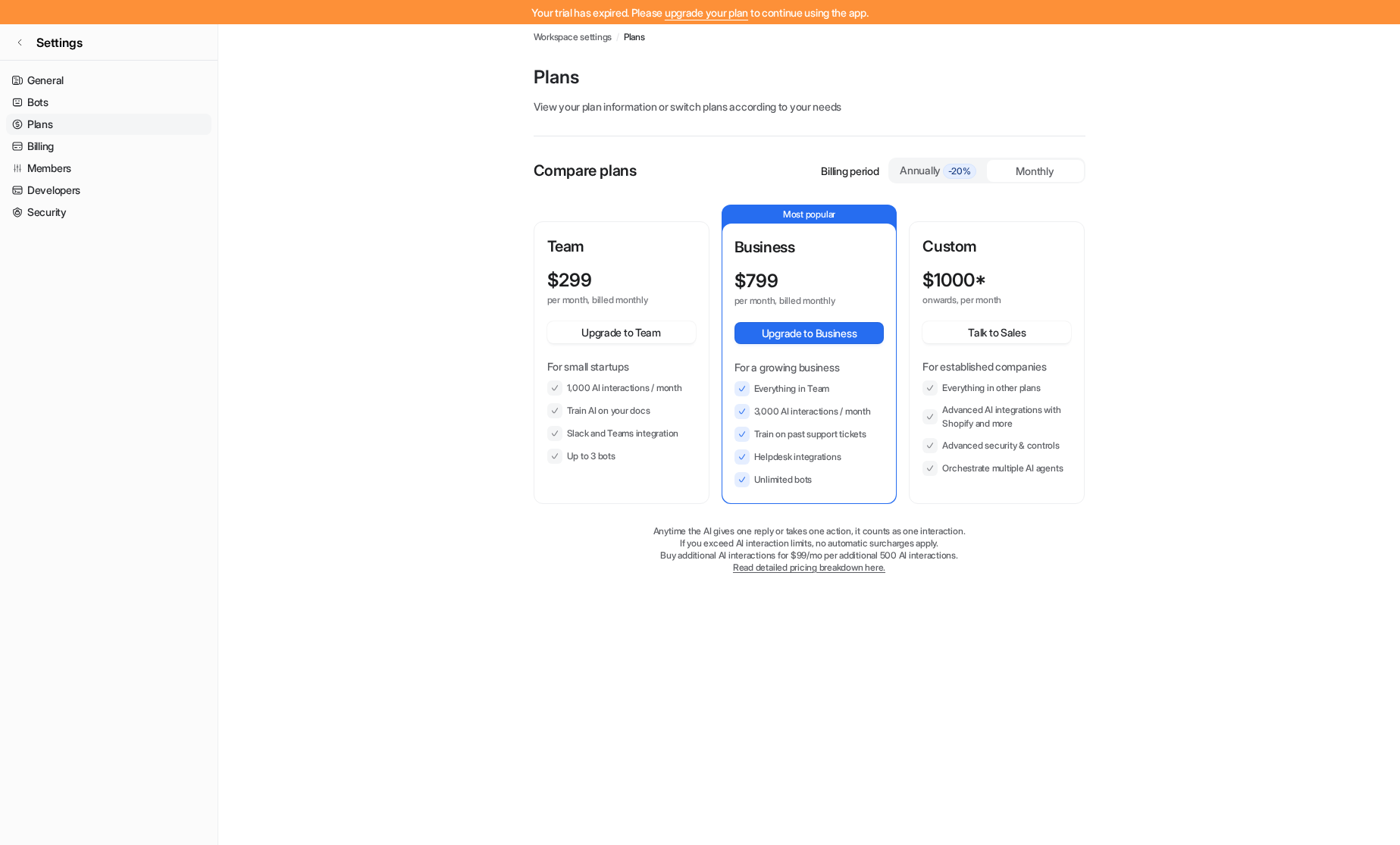
scroll to position [9, 0]
click at [42, 97] on link "Bots" at bounding box center [108, 103] width 205 height 21
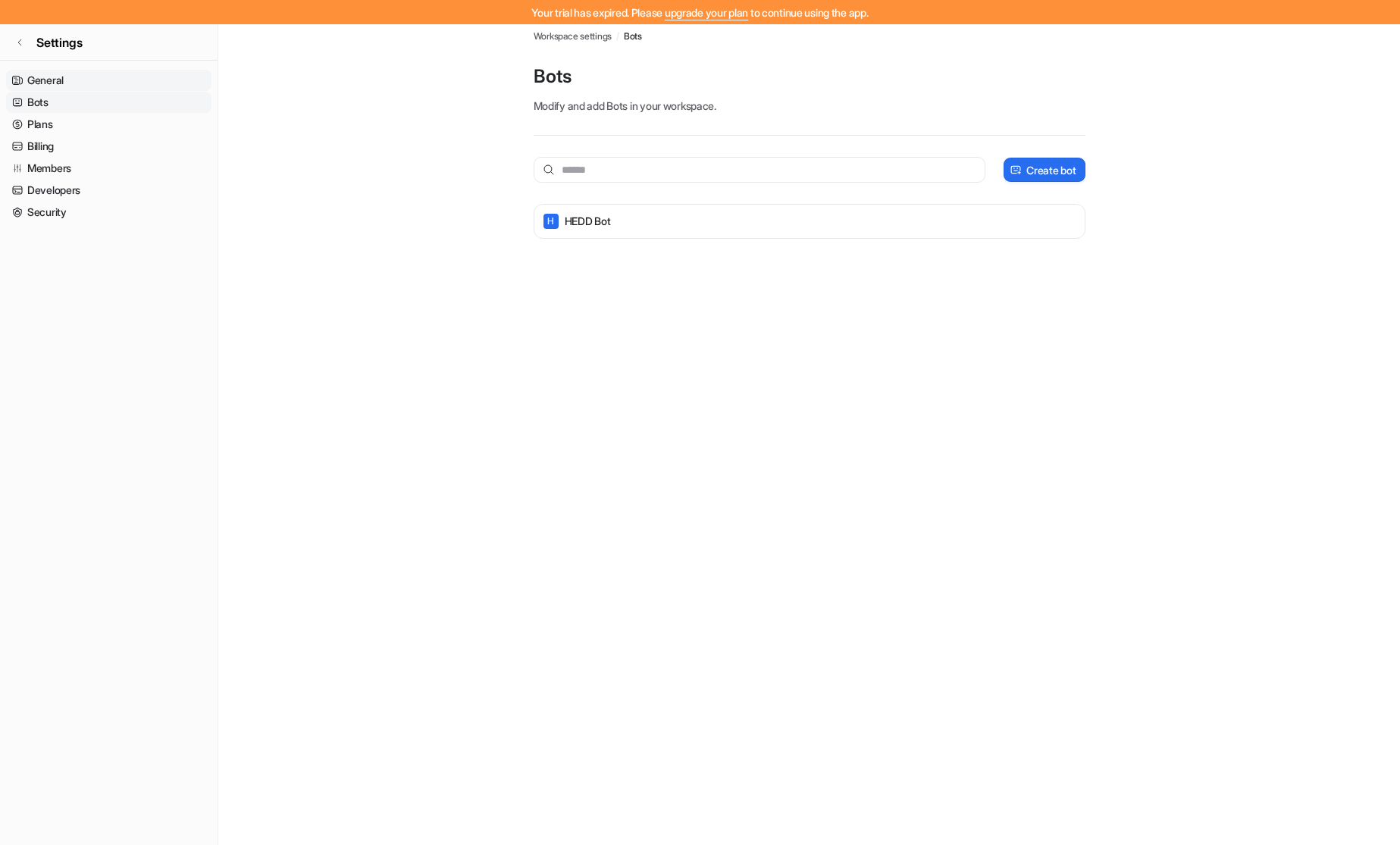
click at [67, 81] on link "General" at bounding box center [108, 80] width 205 height 21
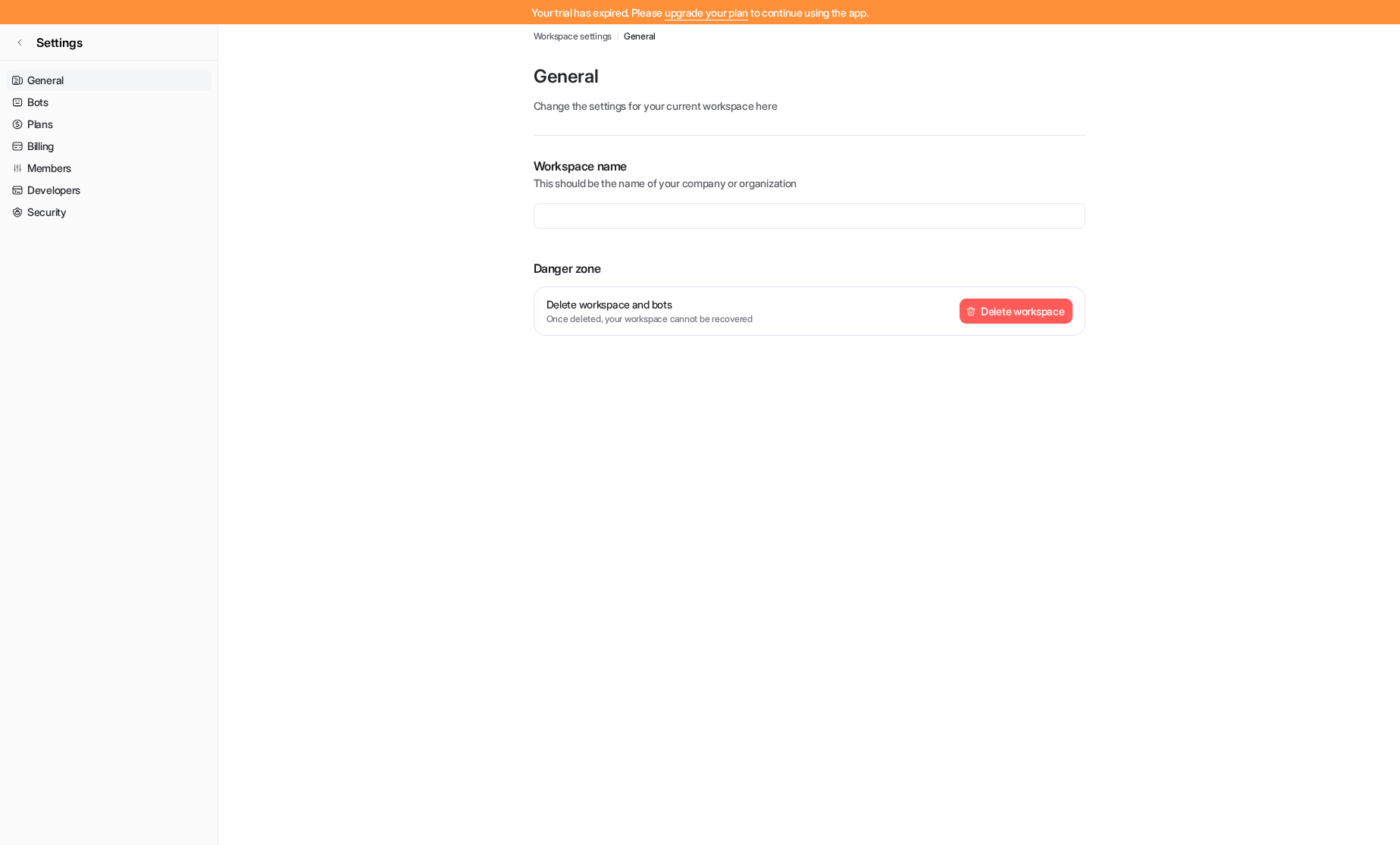
type input "**********"
click at [41, 160] on link "Members" at bounding box center [108, 168] width 205 height 21
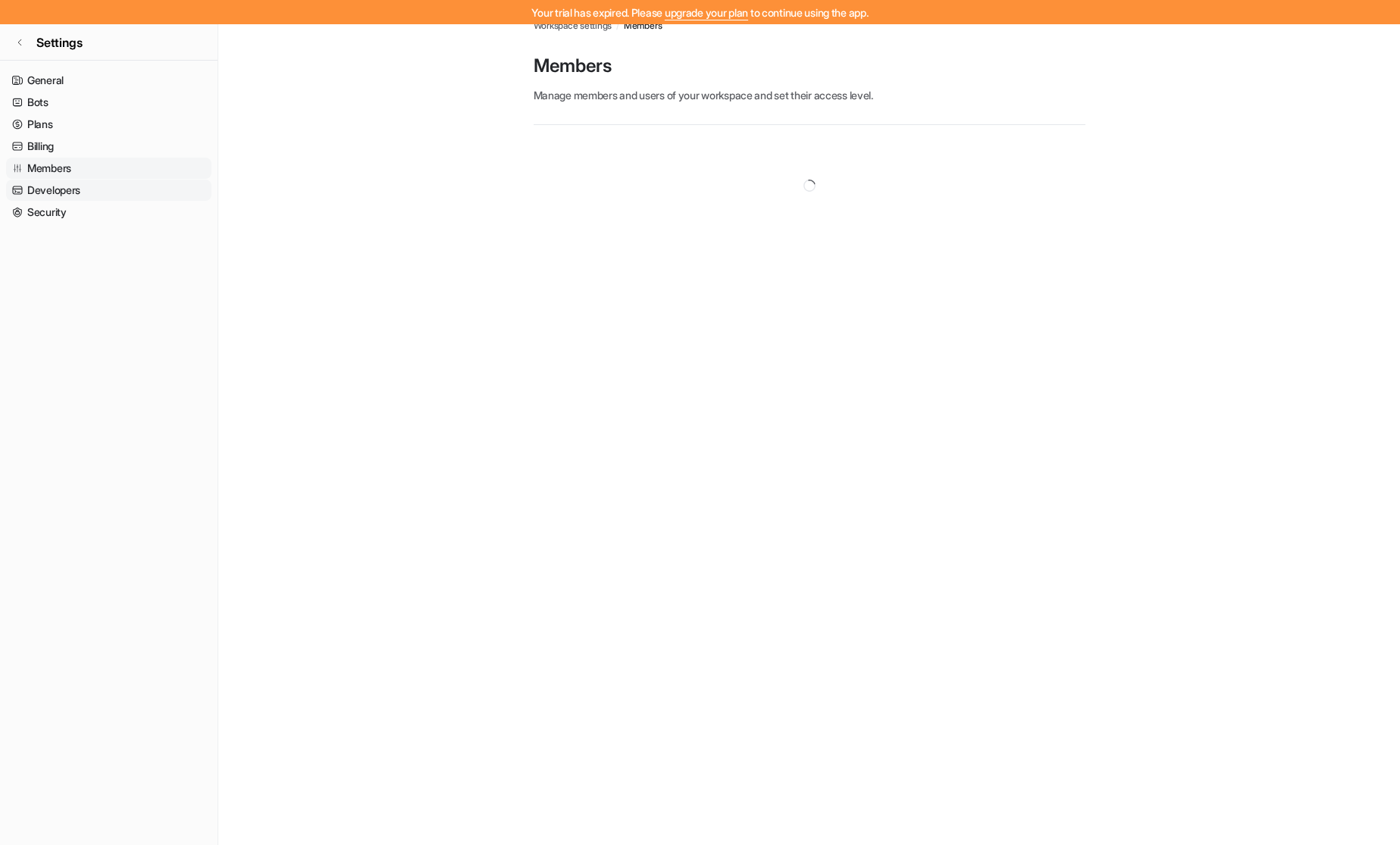
click at [50, 187] on link "Developers" at bounding box center [108, 190] width 205 height 21
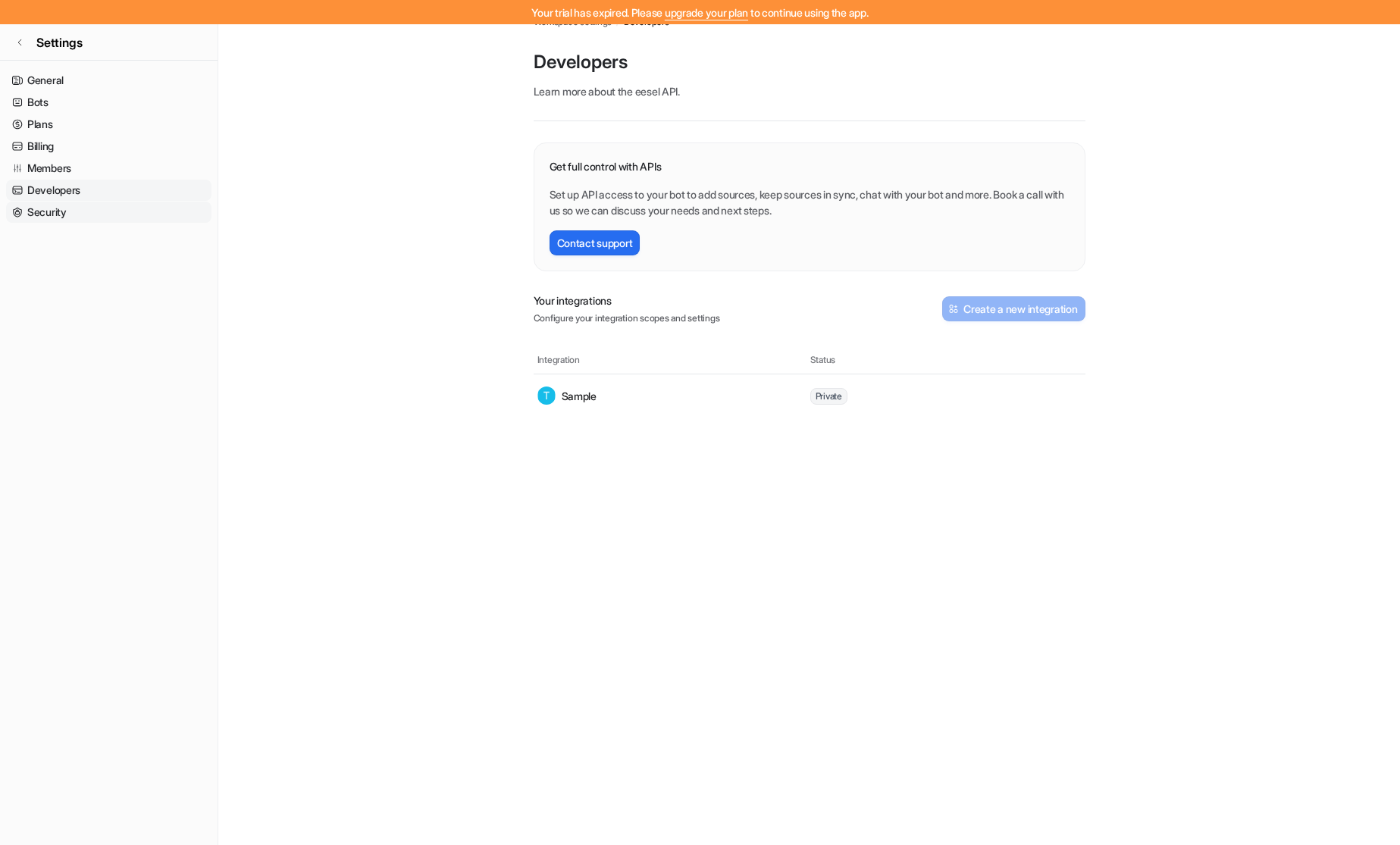
click at [58, 220] on link "Security" at bounding box center [108, 212] width 205 height 21
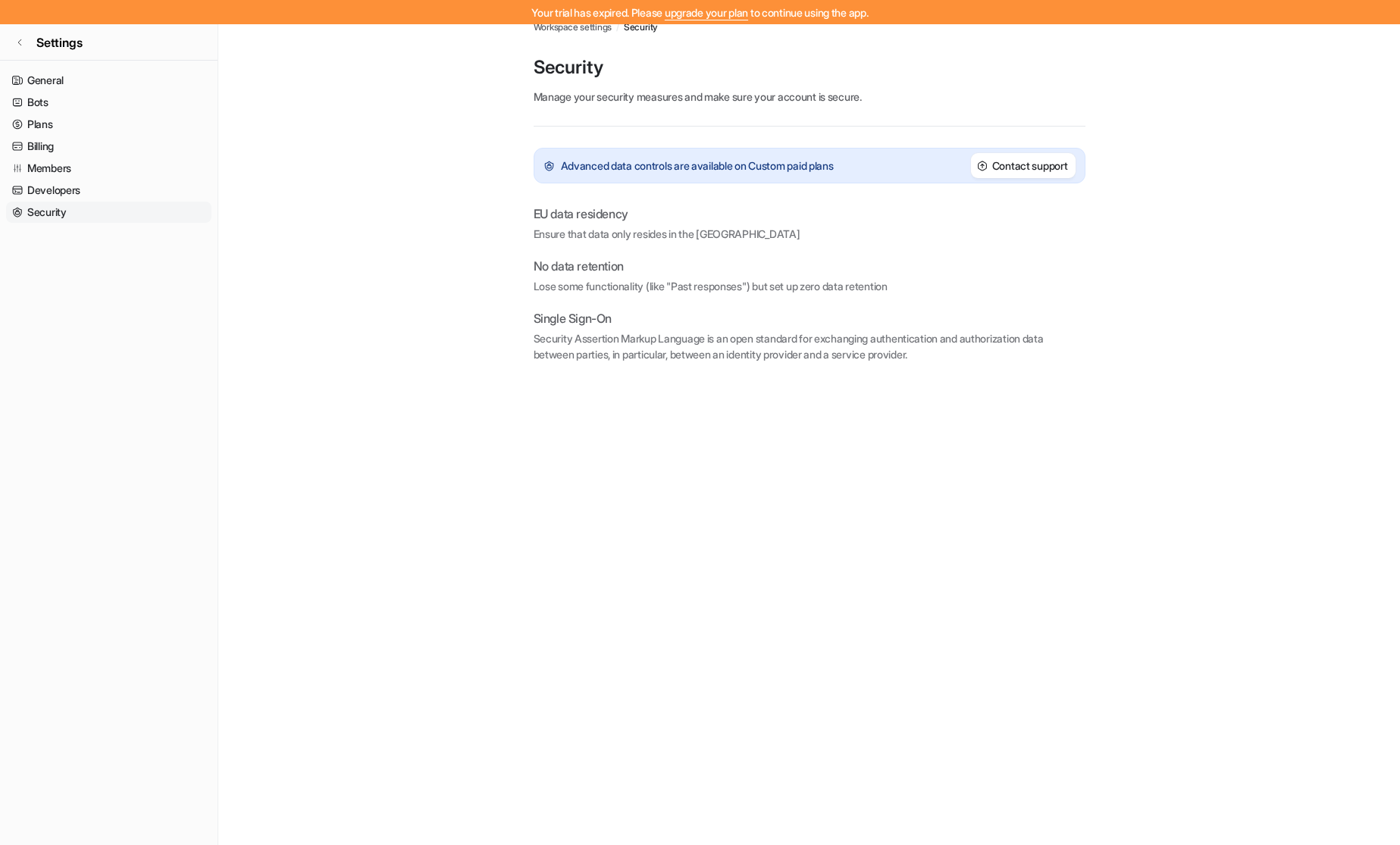
click at [65, 201] on link "Security" at bounding box center [108, 212] width 205 height 21
click at [65, 190] on link "Developers" at bounding box center [108, 190] width 205 height 21
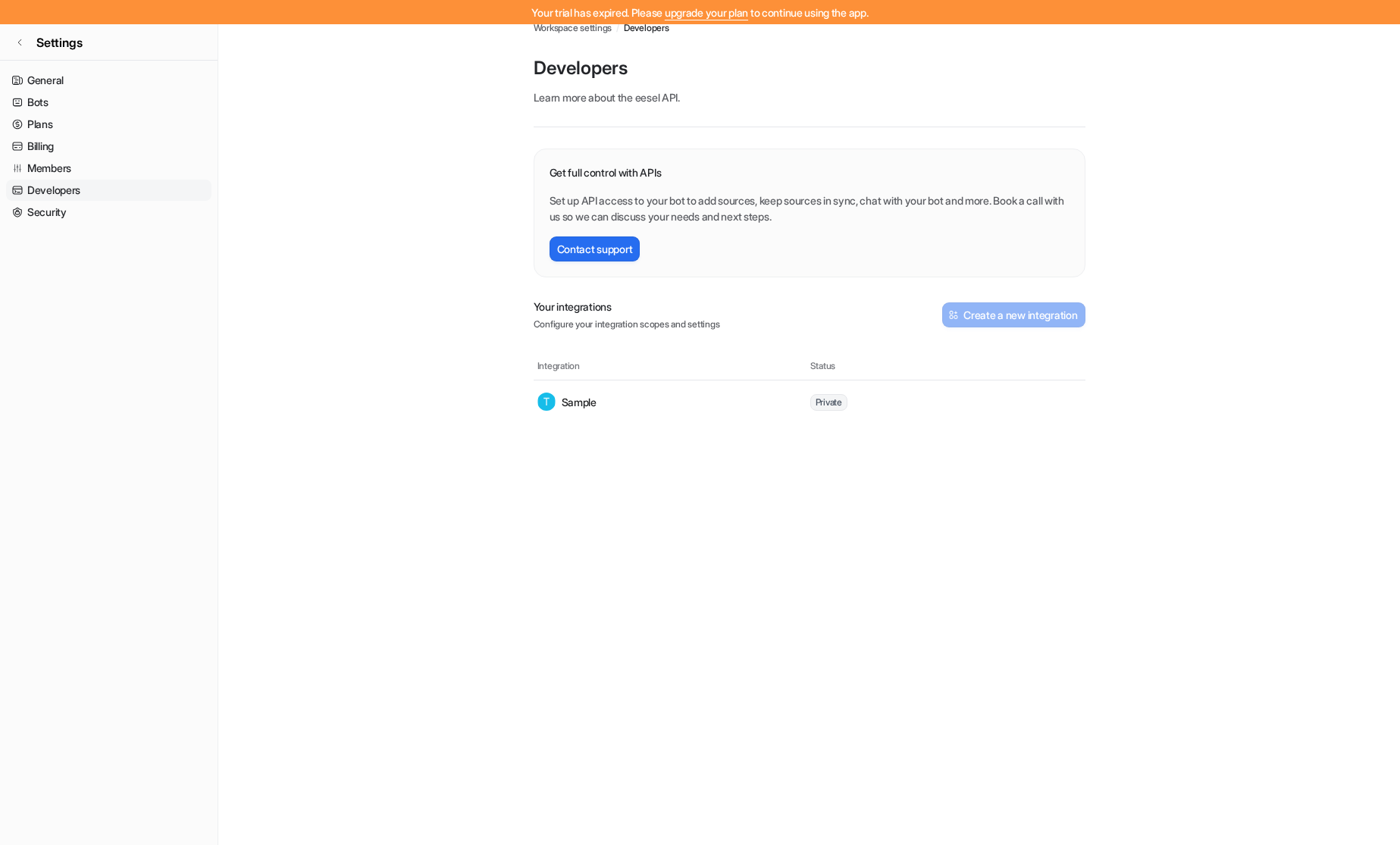
scroll to position [14, 0]
click at [73, 175] on link "Members" at bounding box center [108, 168] width 205 height 21
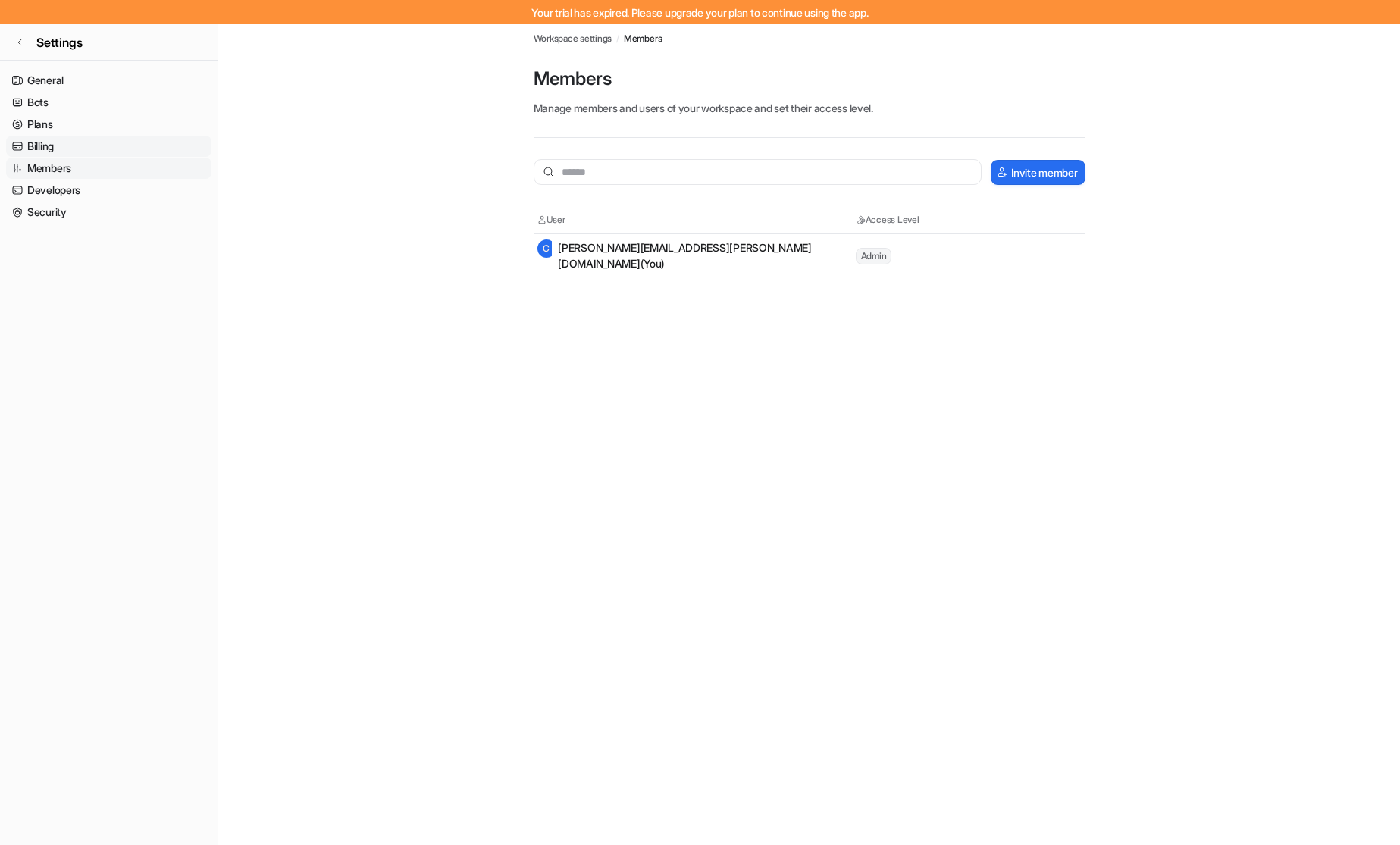
click at [65, 153] on link "Billing" at bounding box center [108, 146] width 205 height 21
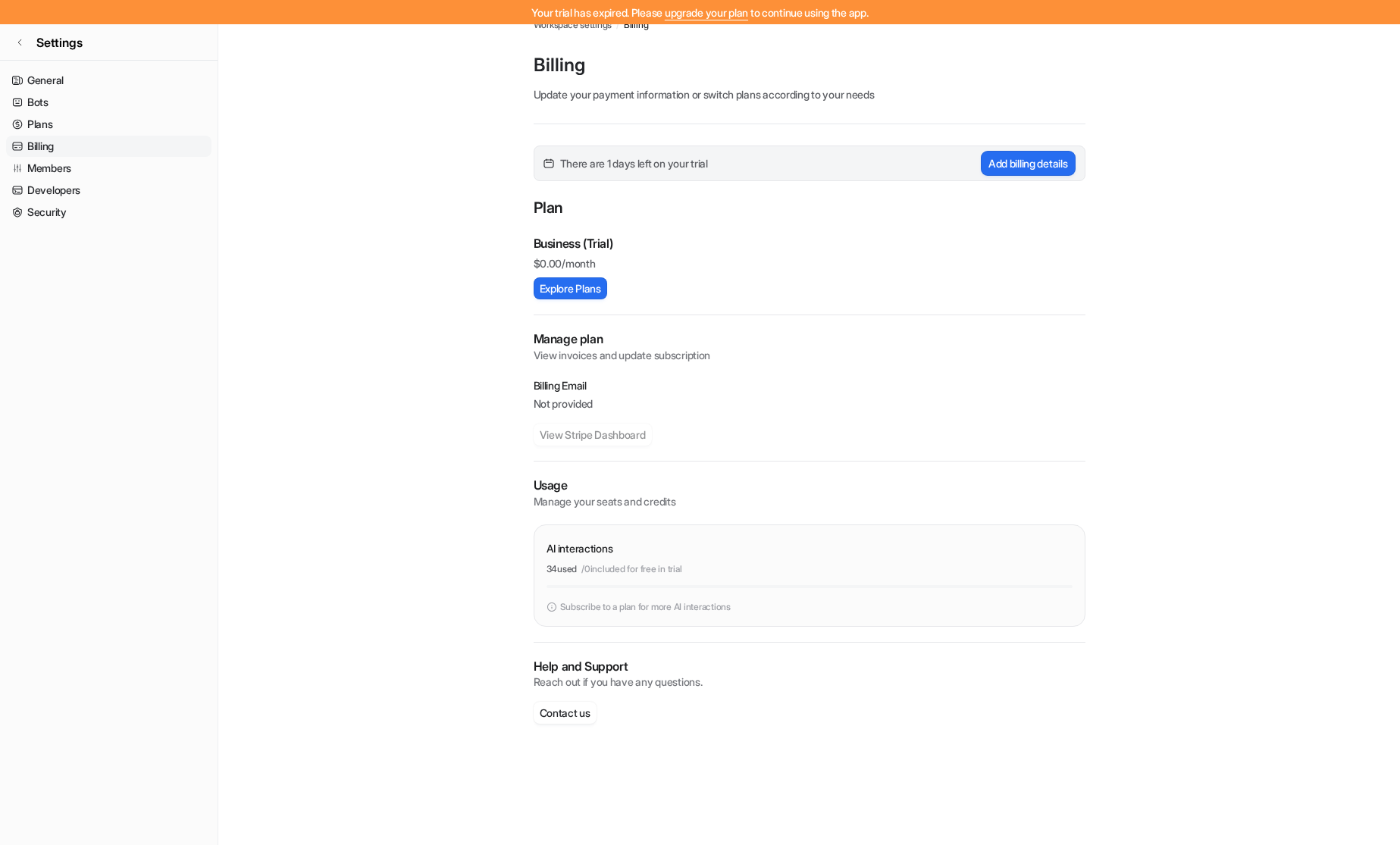
scroll to position [25, 0]
click at [574, 302] on div "There are 1 days left on your trial Add billing details Plan Business (Trial) $…" at bounding box center [809, 446] width 551 height 609
click at [562, 274] on button "Explore Plans" at bounding box center [569, 285] width 73 height 22
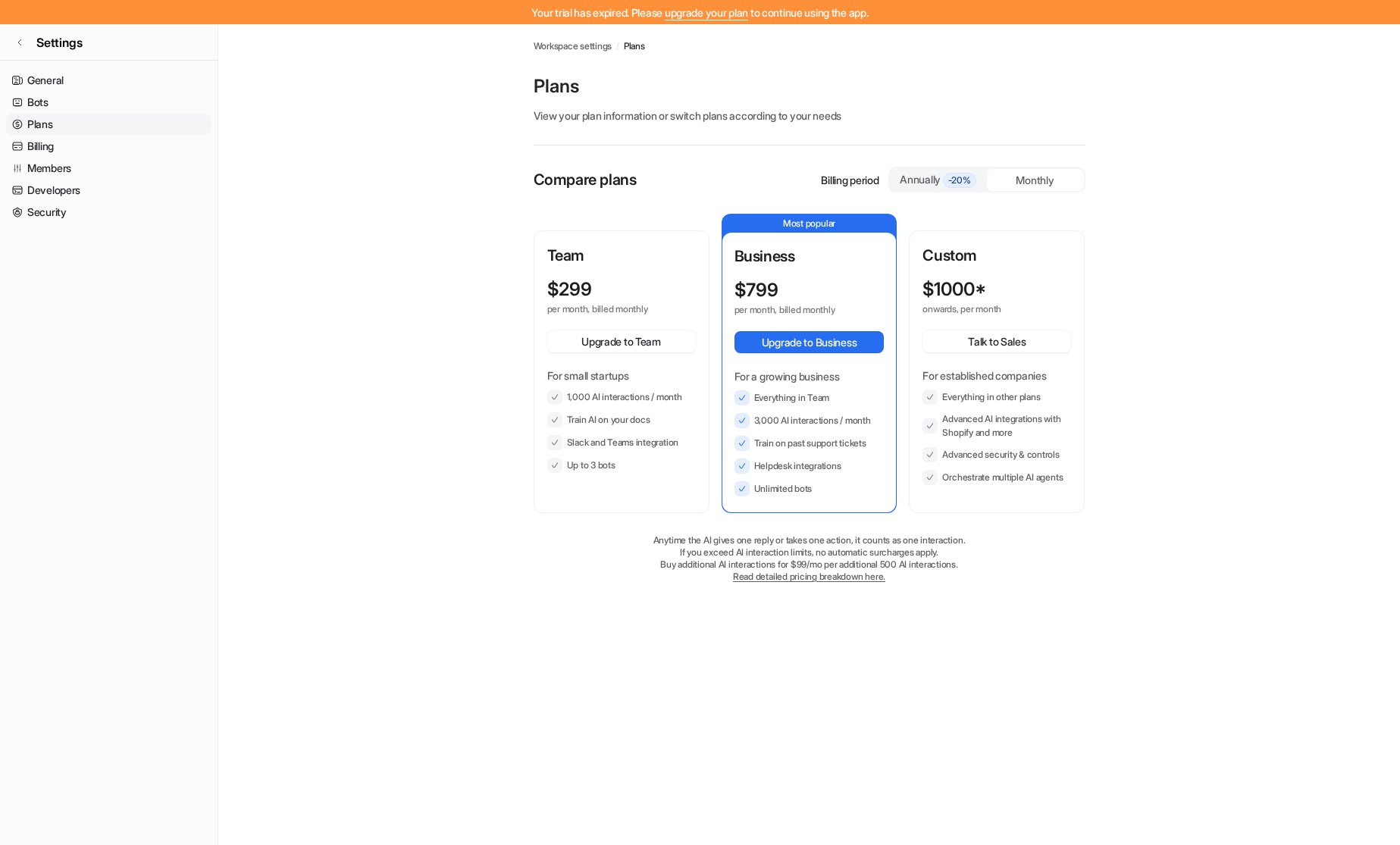
click at [570, 48] on span "Workspace settings" at bounding box center [572, 47] width 79 height 13
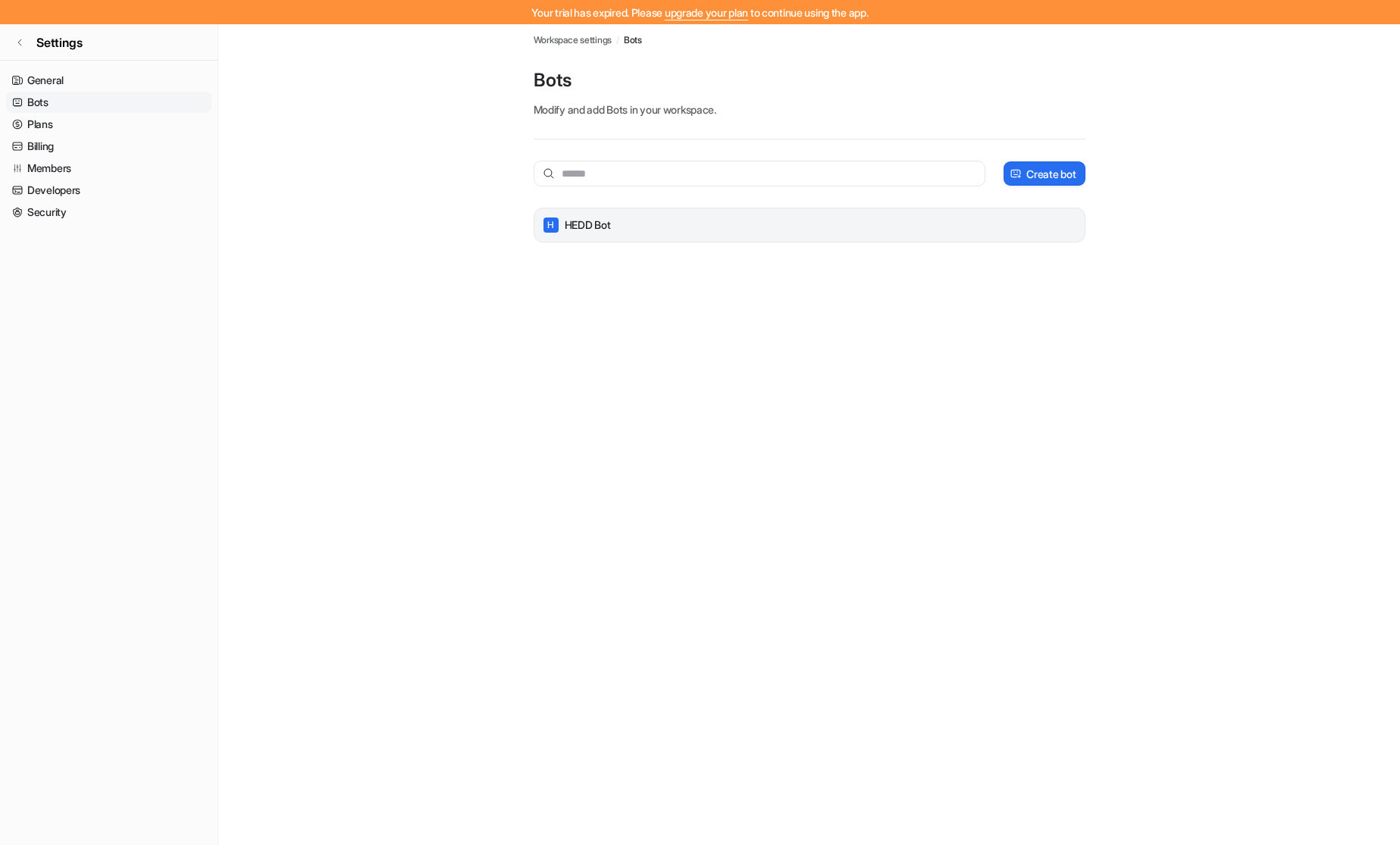
click at [625, 216] on div "H HEDD Bot" at bounding box center [809, 225] width 538 height 21
click at [626, 226] on div "H HEDD Bot" at bounding box center [809, 231] width 538 height 21
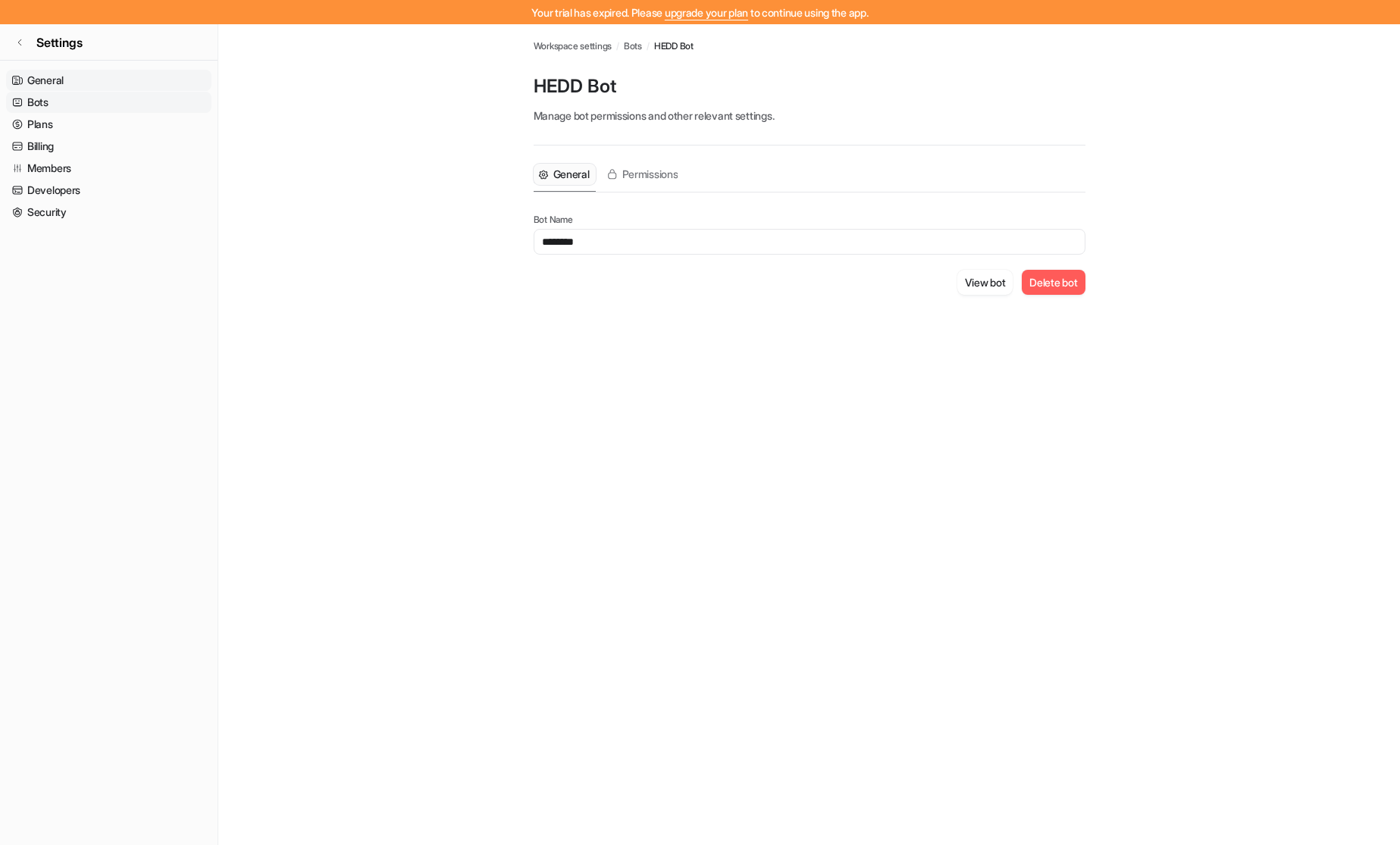
click at [48, 77] on link "General" at bounding box center [108, 80] width 205 height 21
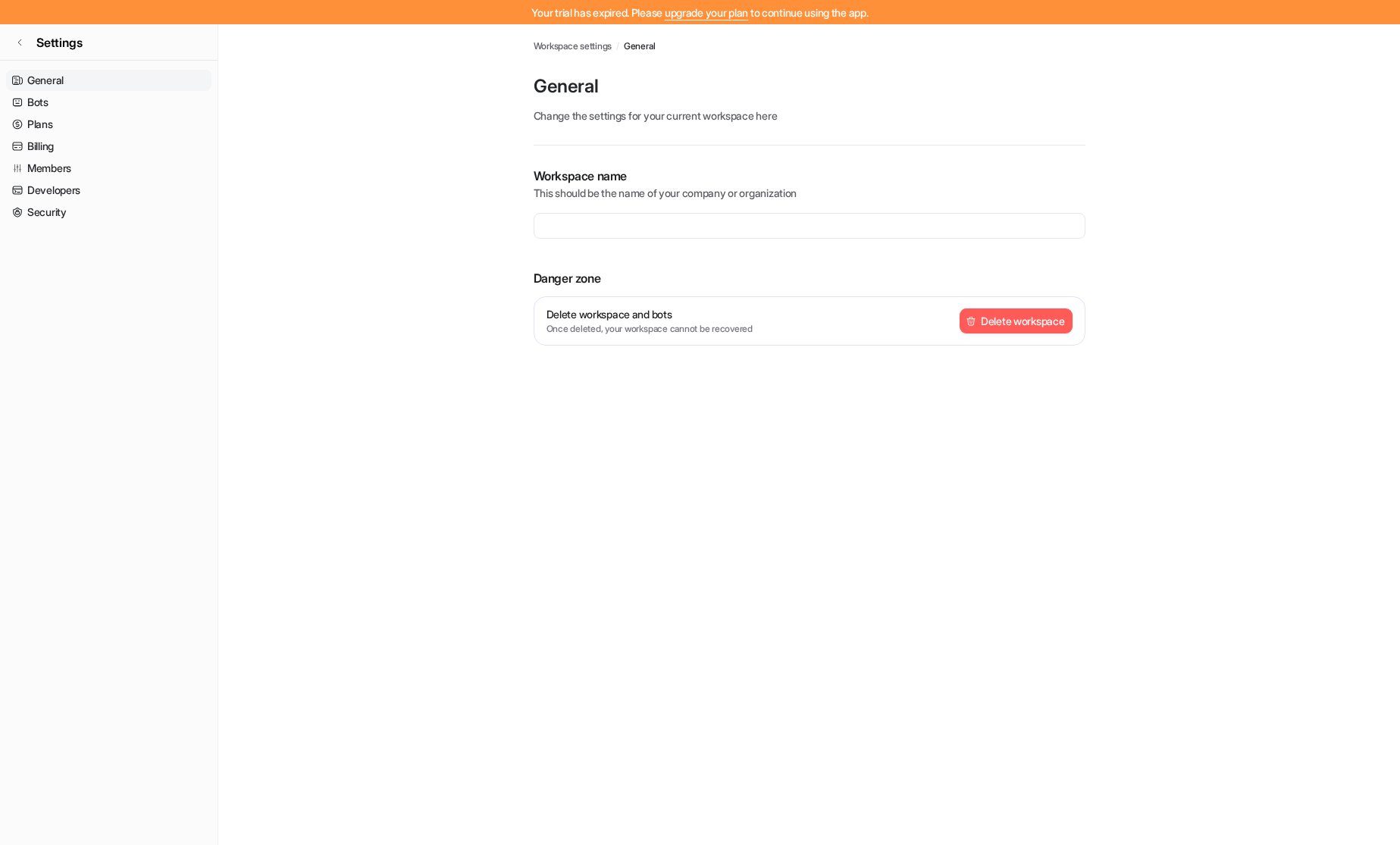
type input "**********"
click at [669, 11] on link "upgrade your plan" at bounding box center [706, 12] width 84 height 13
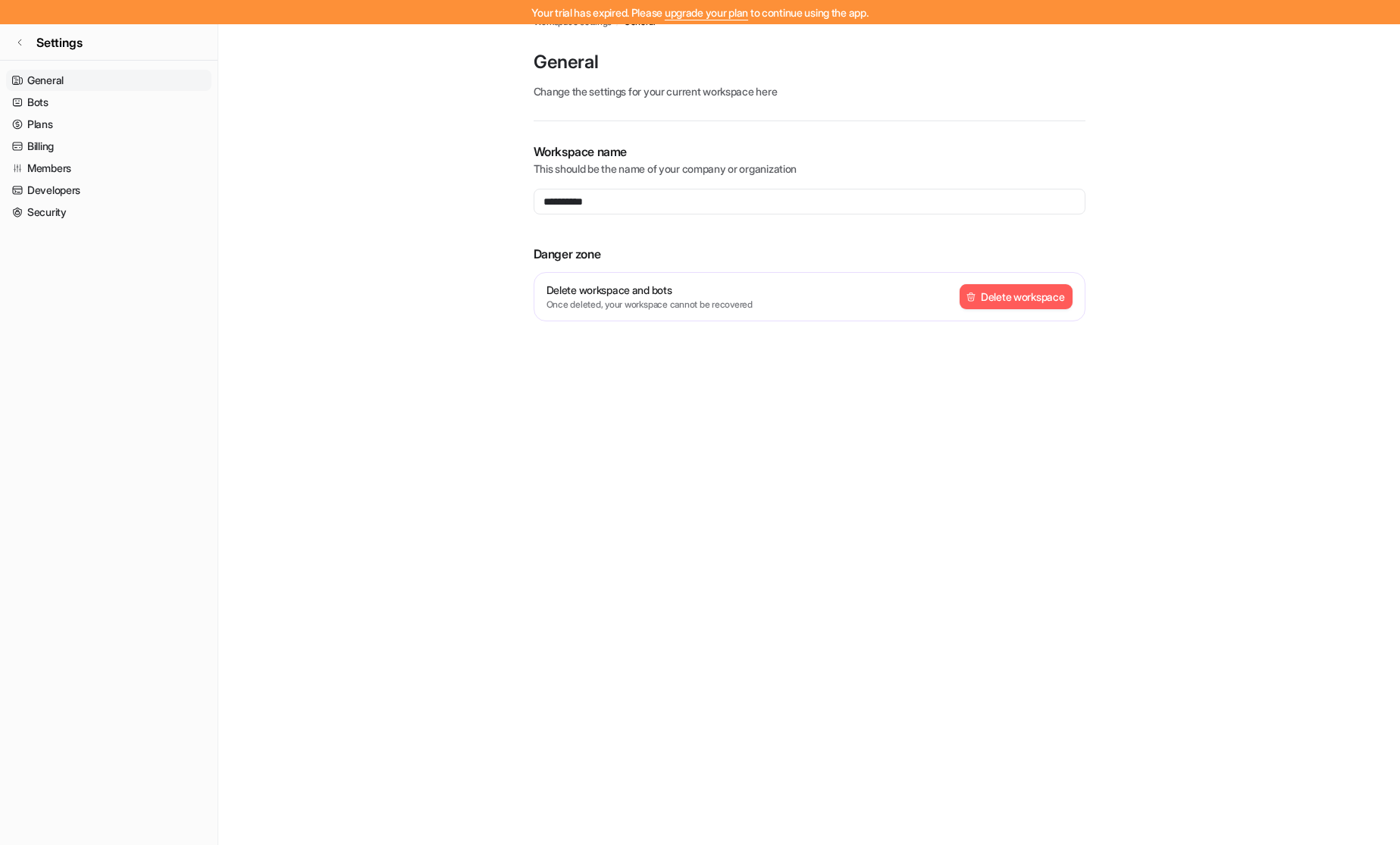
click at [101, 91] on ul "General Bots Plans Billing Members Developers Security" at bounding box center [108, 145] width 205 height 153
click at [99, 87] on link "General" at bounding box center [108, 80] width 205 height 21
click at [69, 111] on link "Bots" at bounding box center [108, 103] width 205 height 21
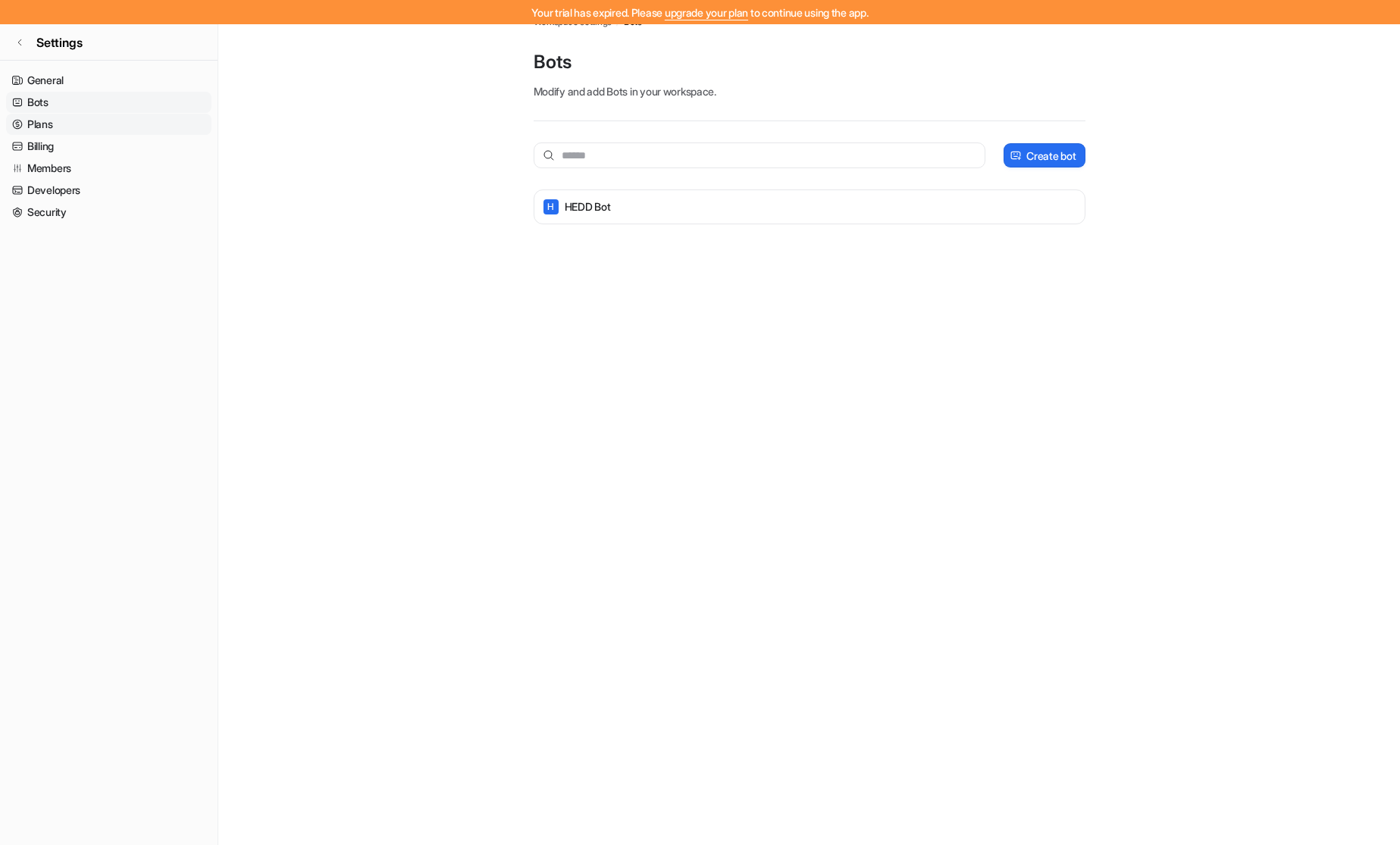
click at [58, 124] on link "Plans" at bounding box center [108, 124] width 205 height 21
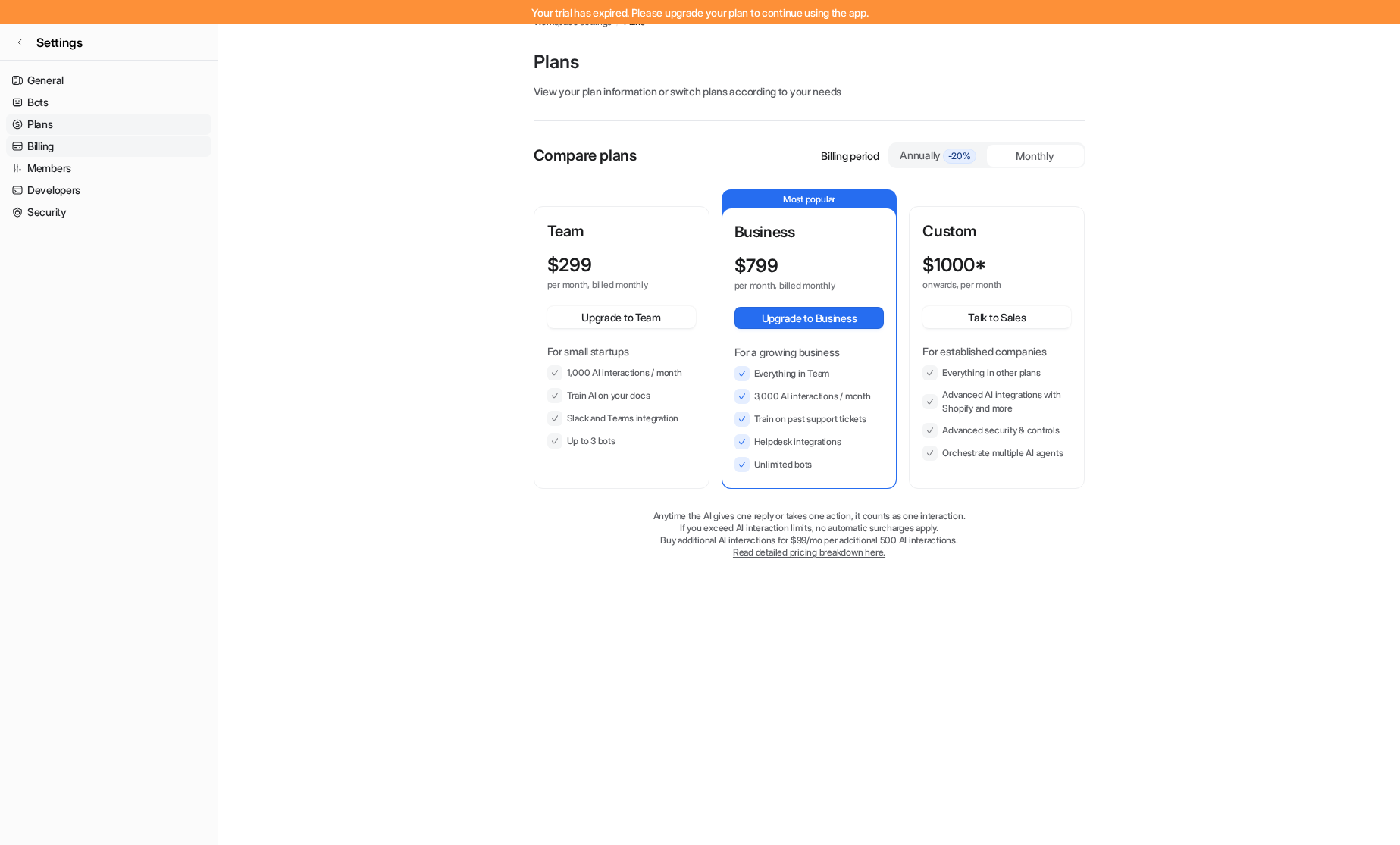
click at [44, 143] on link "Billing" at bounding box center [108, 146] width 205 height 21
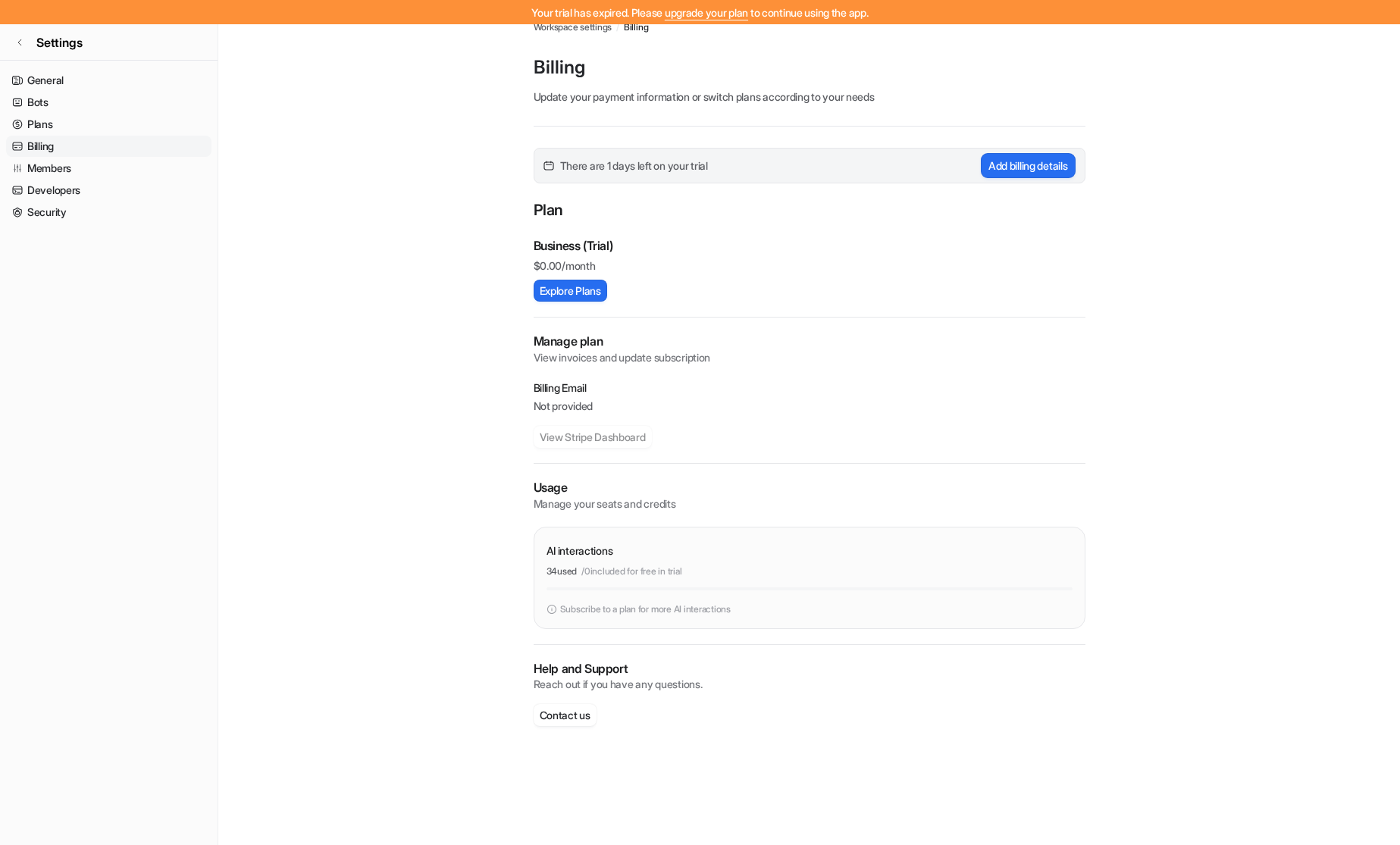
scroll to position [17, 0]
click at [643, 163] on span "There are 1 days left on your trial" at bounding box center [634, 167] width 148 height 16
click at [642, 164] on span "There are 1 days left on your trial" at bounding box center [634, 167] width 148 height 16
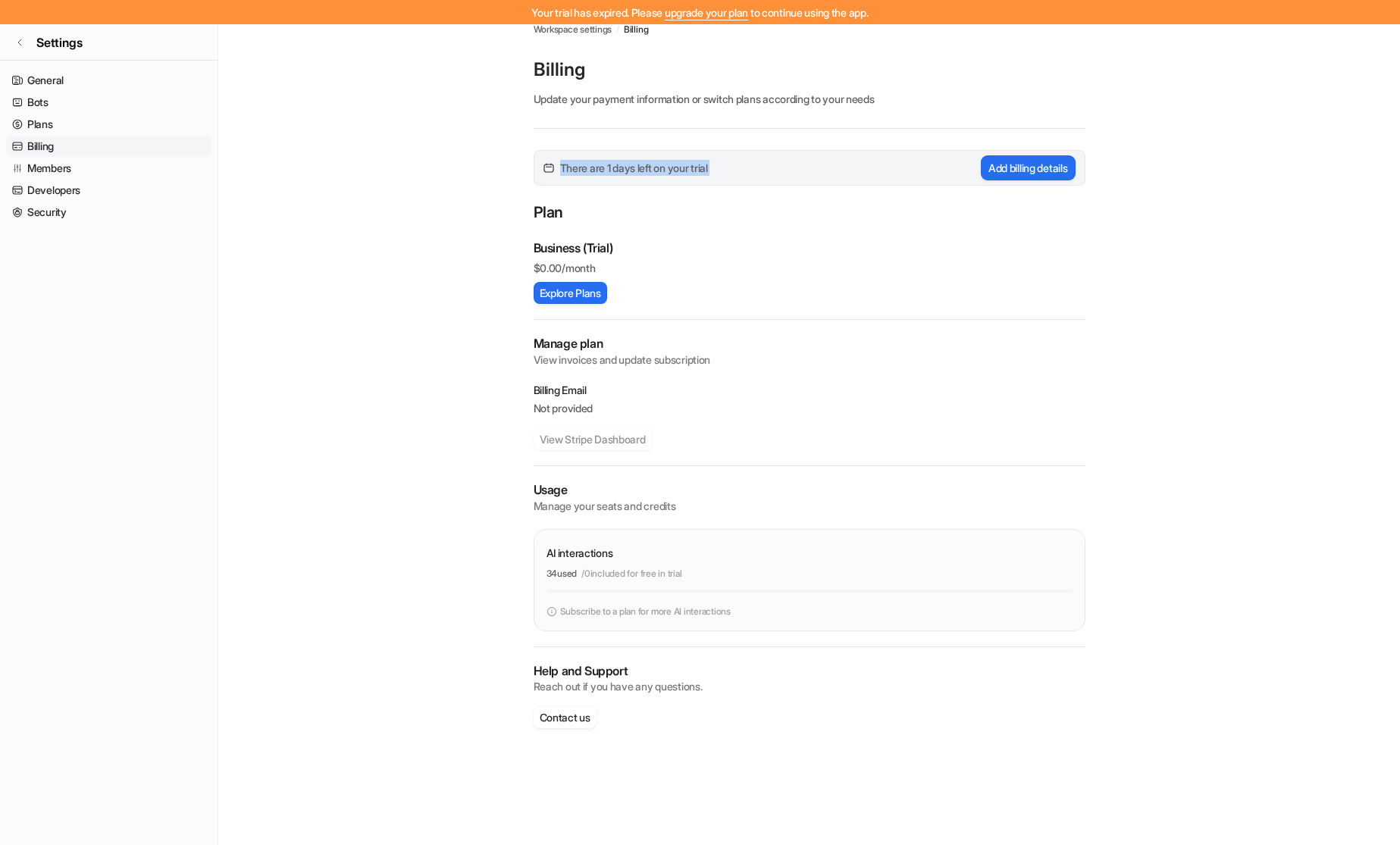
click at [642, 164] on span "There are 1 days left on your trial" at bounding box center [634, 167] width 148 height 16
click at [695, 239] on div "Business (Trial)" at bounding box center [809, 248] width 551 height 18
click at [586, 288] on button "Explore Plans" at bounding box center [569, 292] width 73 height 22
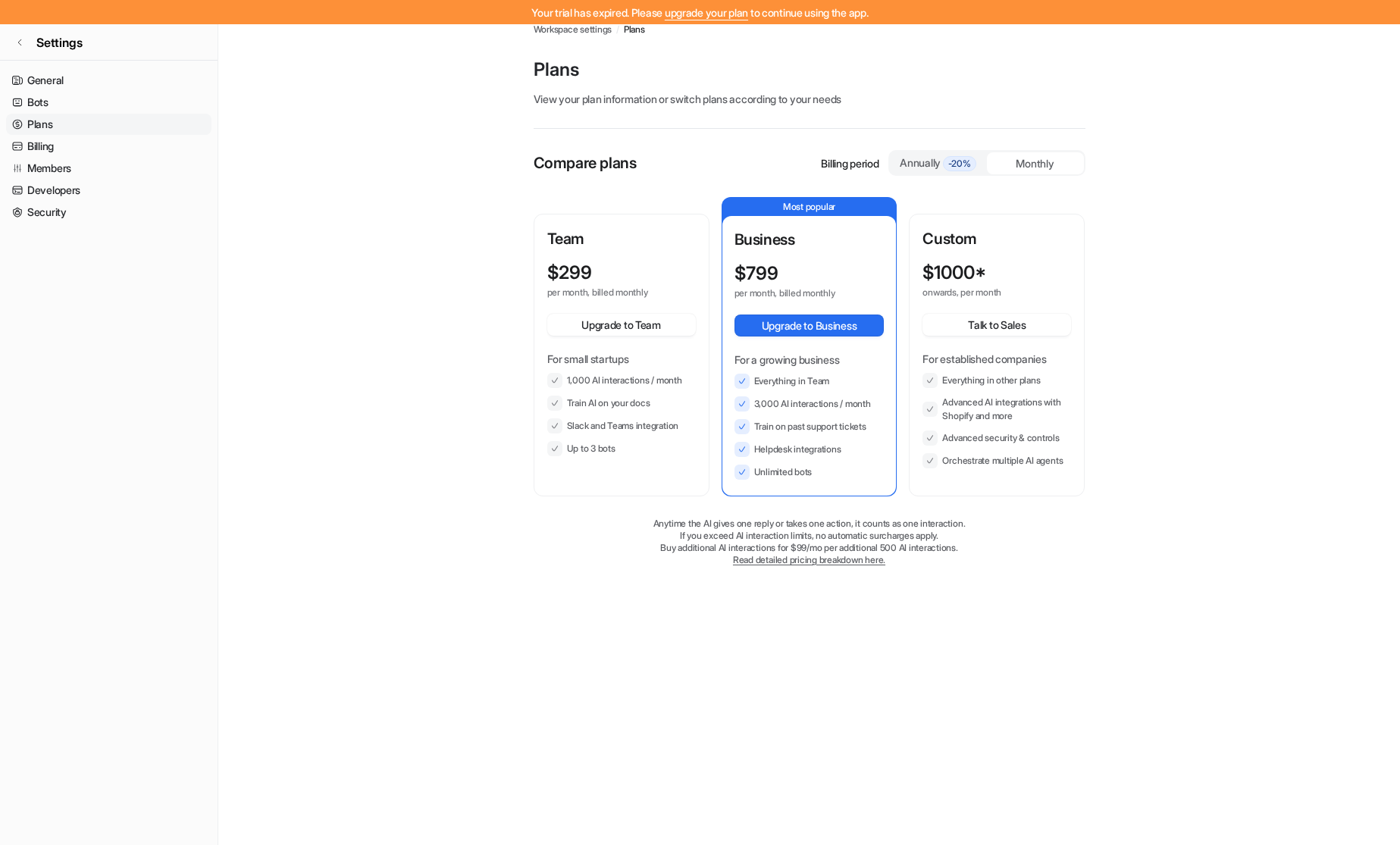
click at [823, 160] on p "Billing period" at bounding box center [849, 163] width 58 height 16
click at [908, 162] on div "Annually -20%" at bounding box center [938, 163] width 84 height 17
click at [614, 314] on button "Upgrade to Team" at bounding box center [621, 325] width 148 height 22
click at [1017, 159] on div "Monthly" at bounding box center [1036, 162] width 97 height 22
drag, startPoint x: 922, startPoint y: 144, endPoint x: 931, endPoint y: 157, distance: 15.8
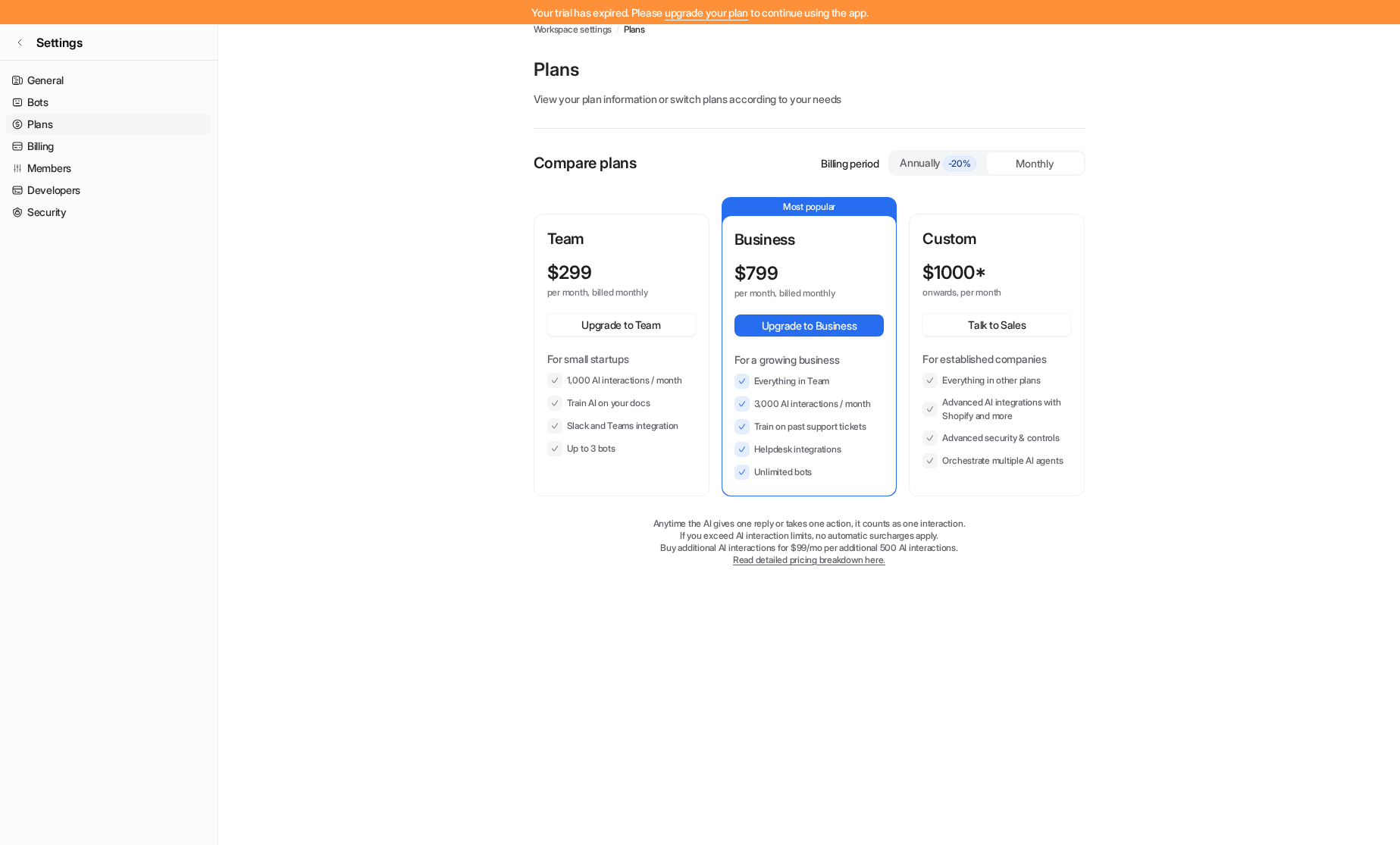
click at [924, 146] on div "Compare plans Billing period Annually -20% Monthly Team $ 299 per month, billed…" at bounding box center [809, 363] width 551 height 468
click at [931, 158] on div "Annually -20%" at bounding box center [938, 163] width 84 height 17
click at [1025, 160] on div "Monthly" at bounding box center [1036, 162] width 97 height 22
click at [965, 160] on span "-20%" at bounding box center [959, 163] width 33 height 15
click at [996, 162] on div "Monthly" at bounding box center [1036, 162] width 97 height 22
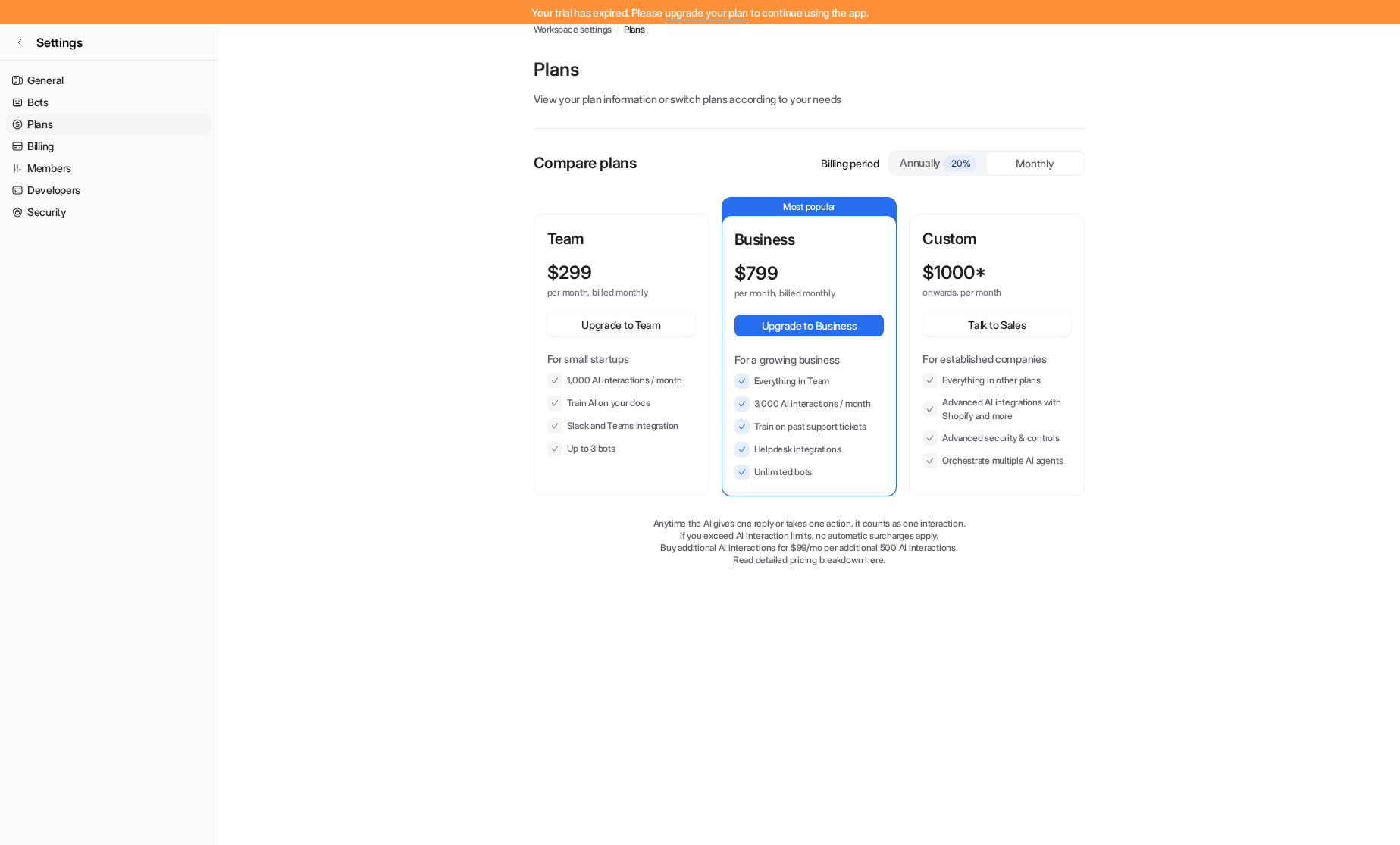
scroll to position [12, 0]
click at [812, 564] on div "Compare plans Billing period Annually -20% Monthly Team $ 299 per month, billed…" at bounding box center [809, 371] width 551 height 446
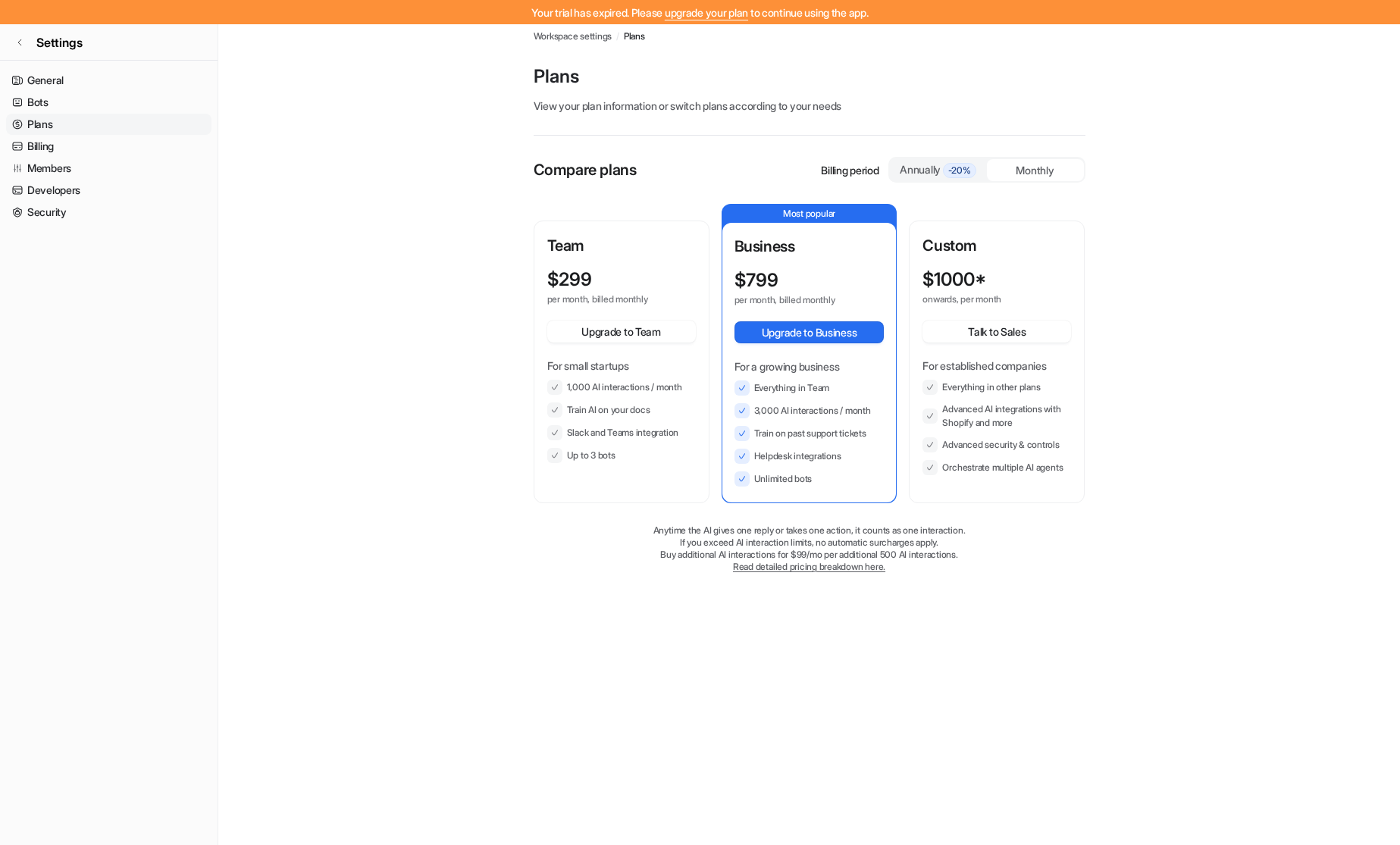
scroll to position [16, 0]
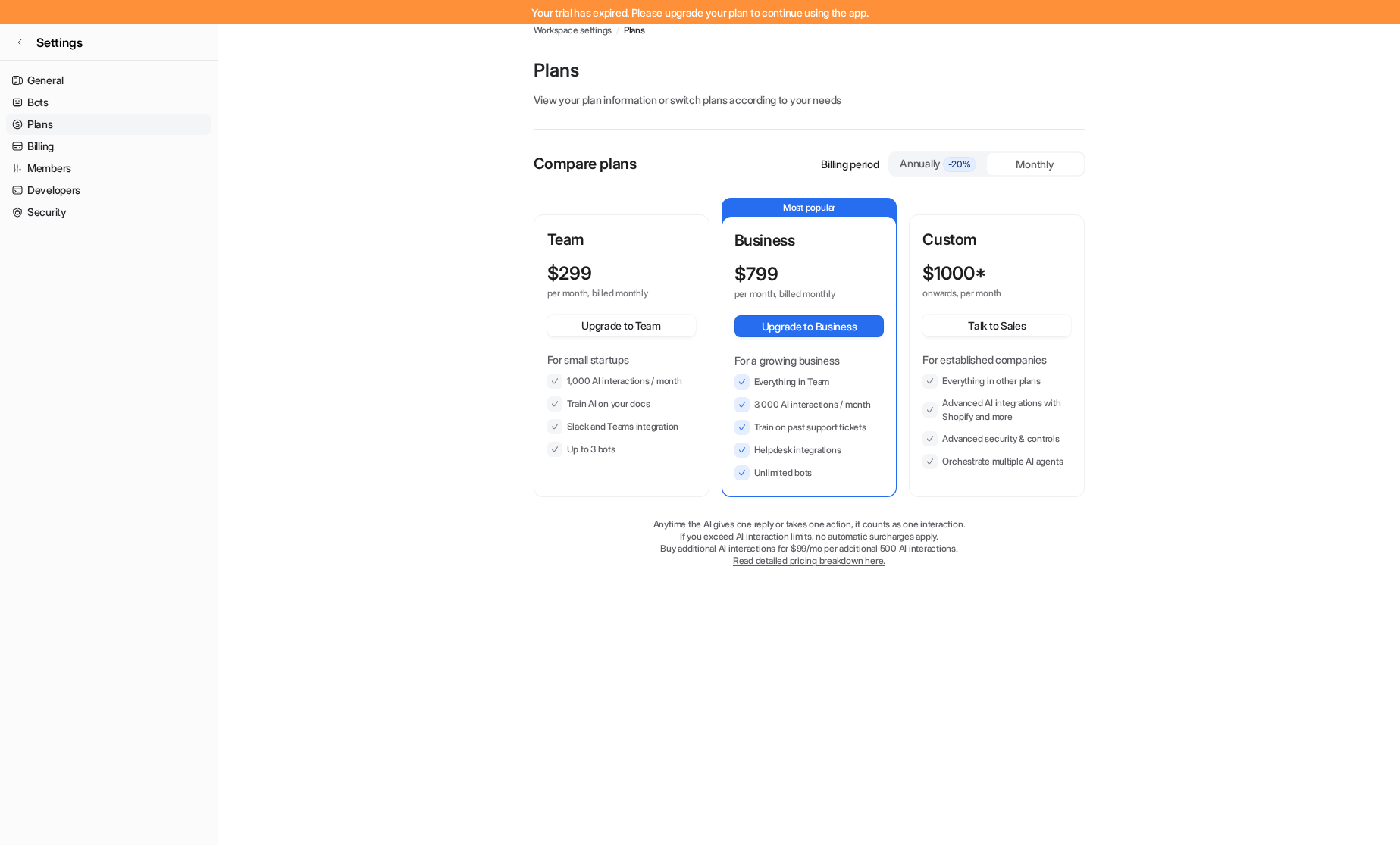
click at [811, 564] on link "Read detailed pricing breakdown here." at bounding box center [809, 560] width 152 height 11
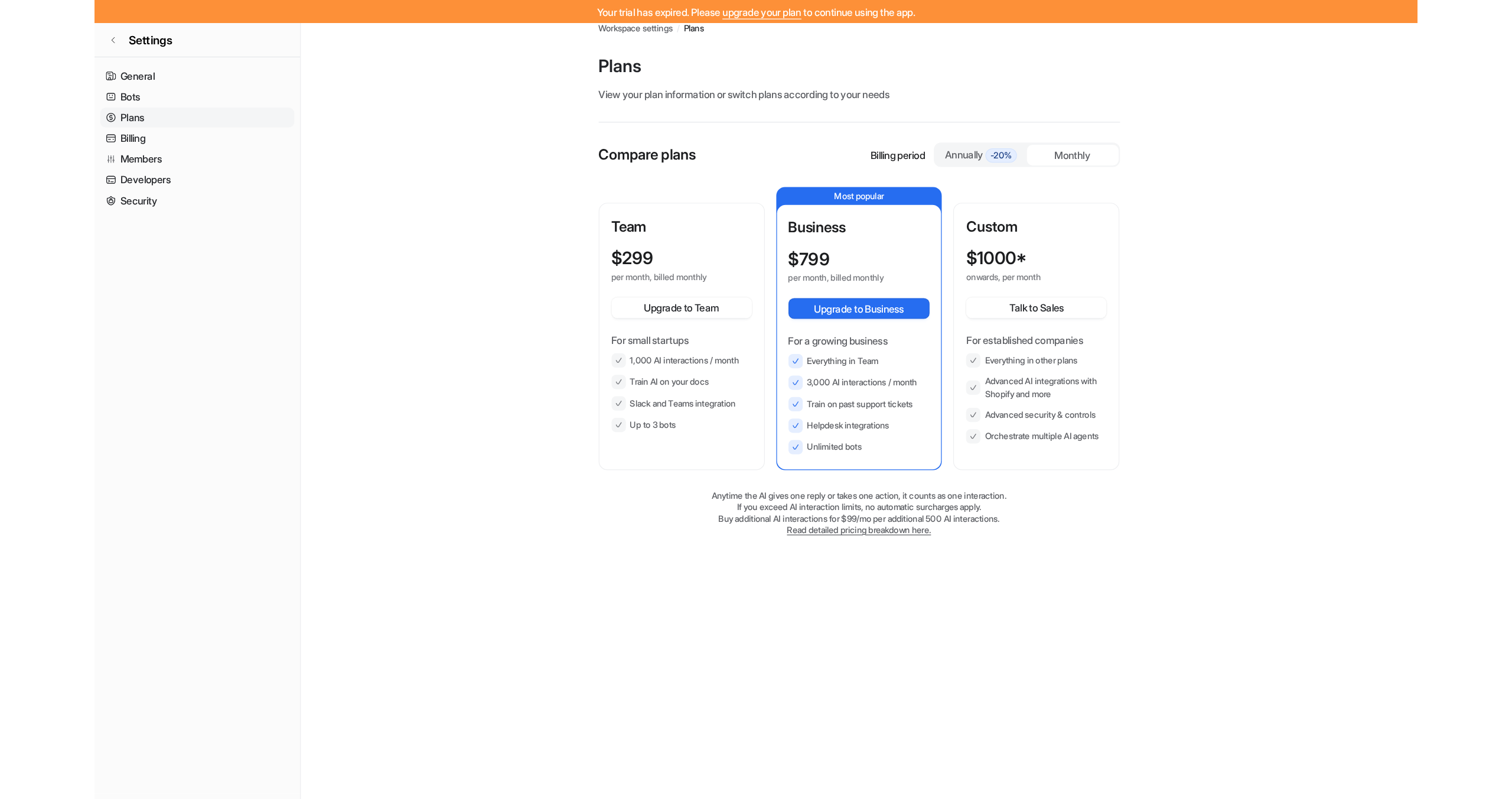
scroll to position [13, 0]
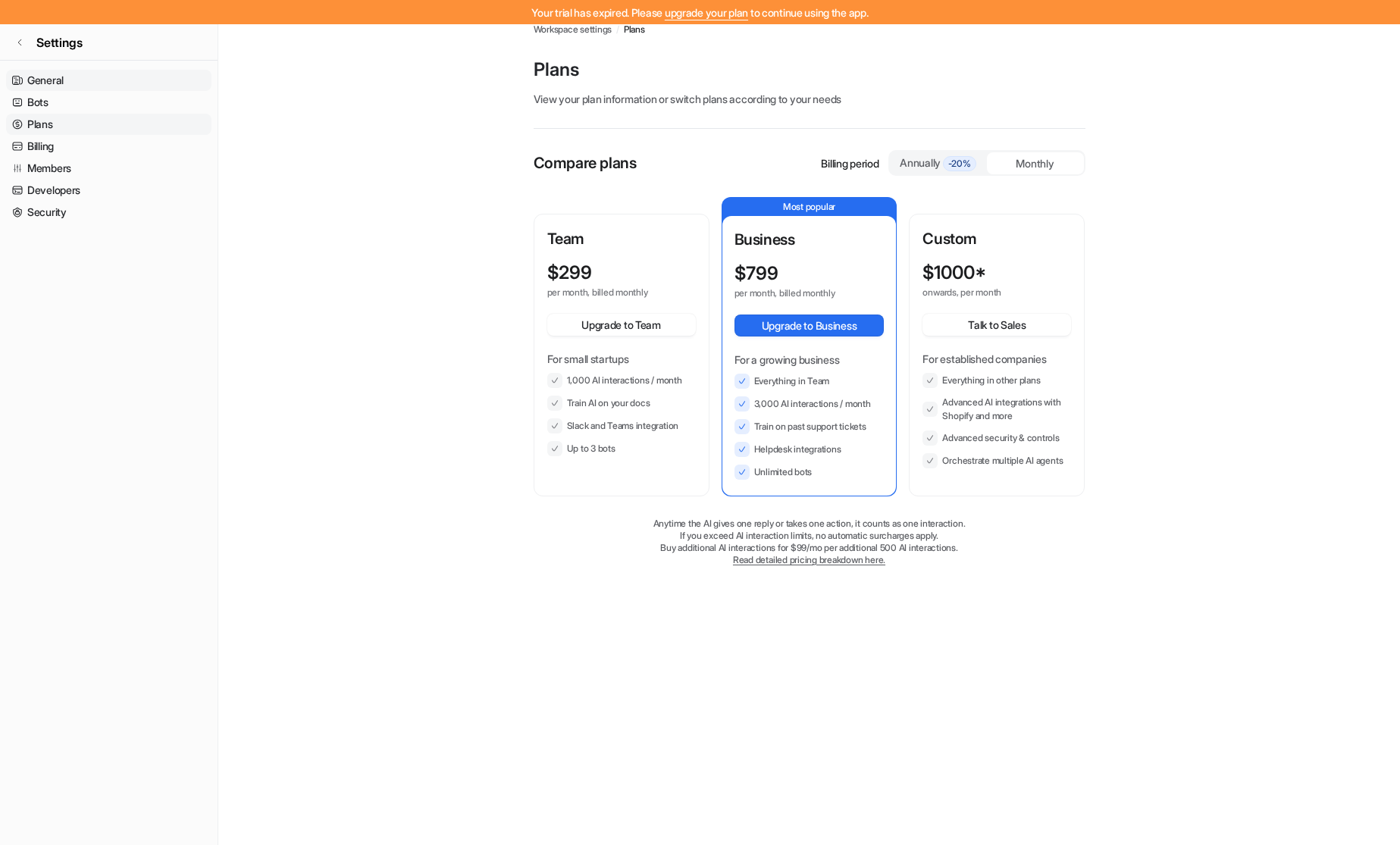
click at [65, 81] on link "General" at bounding box center [108, 80] width 205 height 21
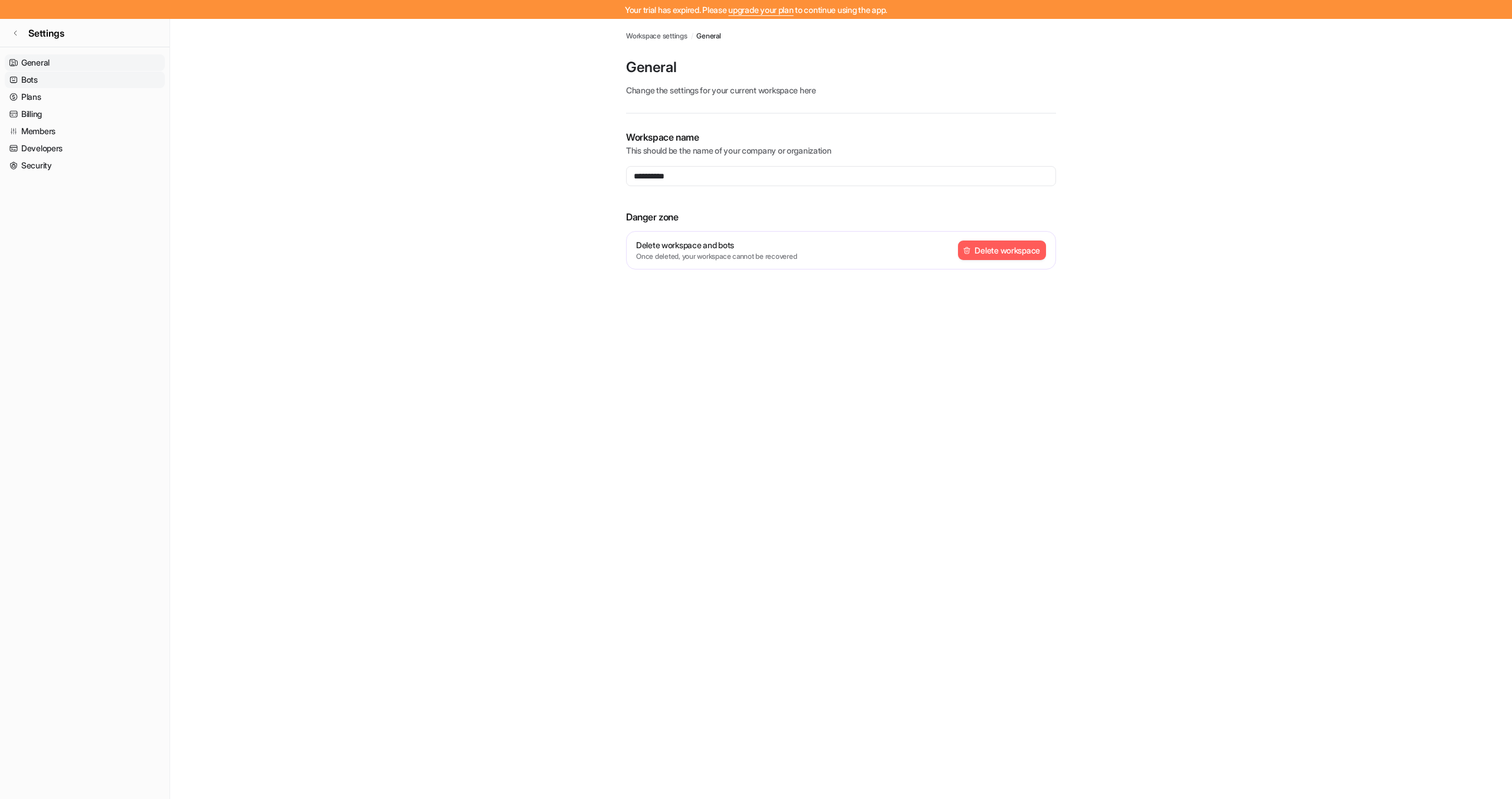
click at [61, 73] on link "Bots" at bounding box center [84, 80] width 160 height 16
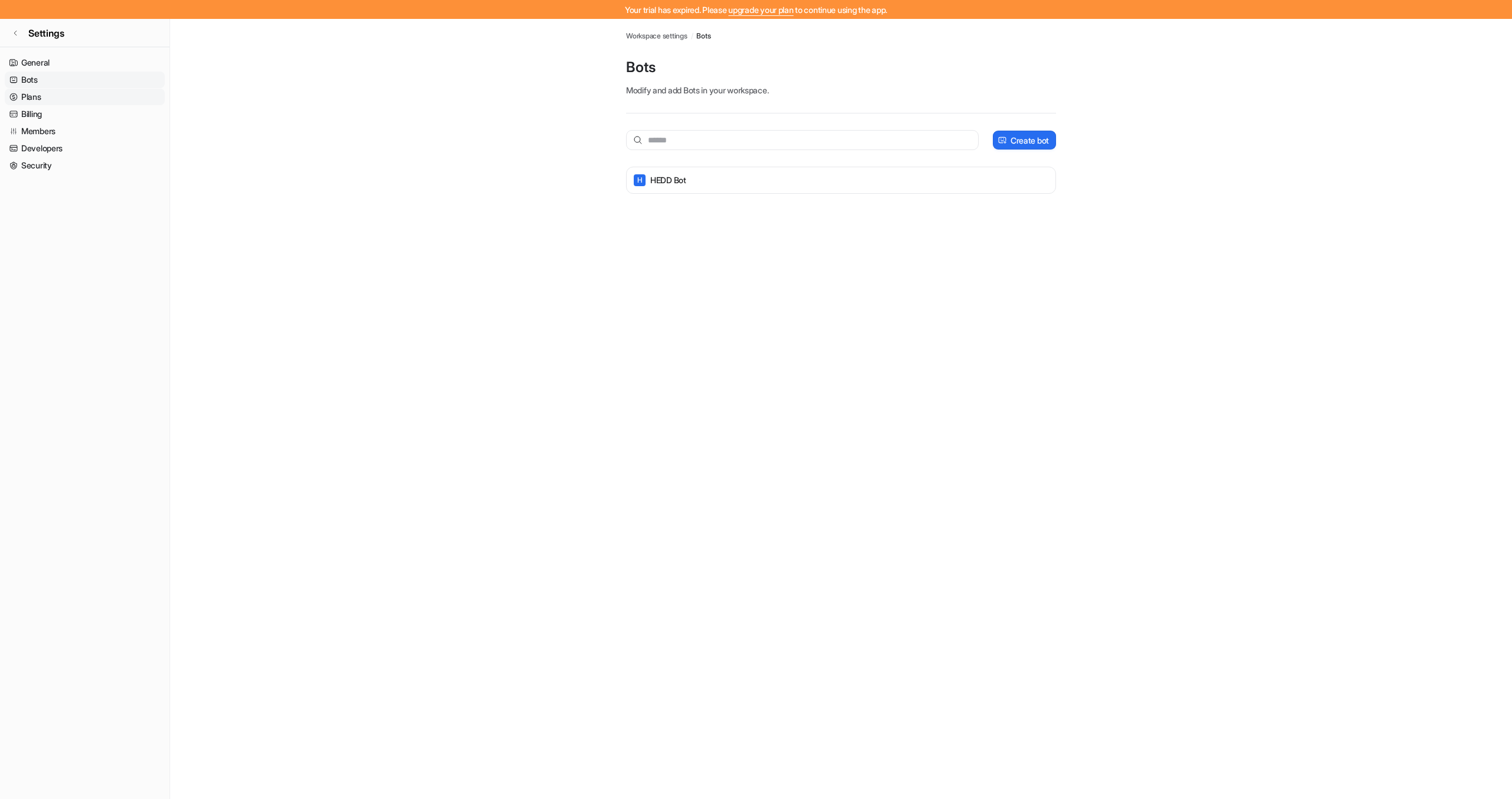
click at [40, 91] on link "Plans" at bounding box center [84, 97] width 160 height 16
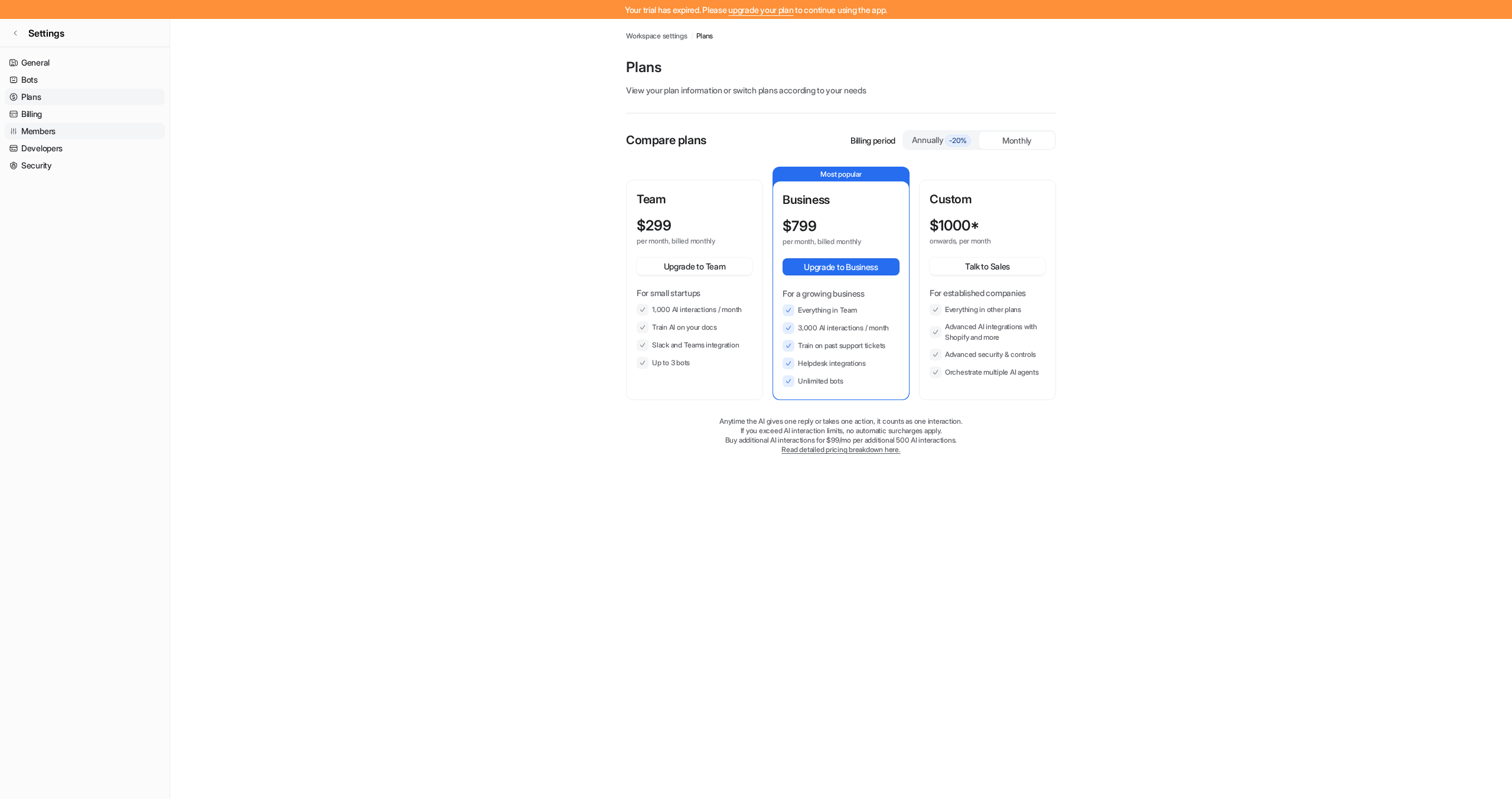
click at [41, 124] on link "Members" at bounding box center [84, 131] width 160 height 16
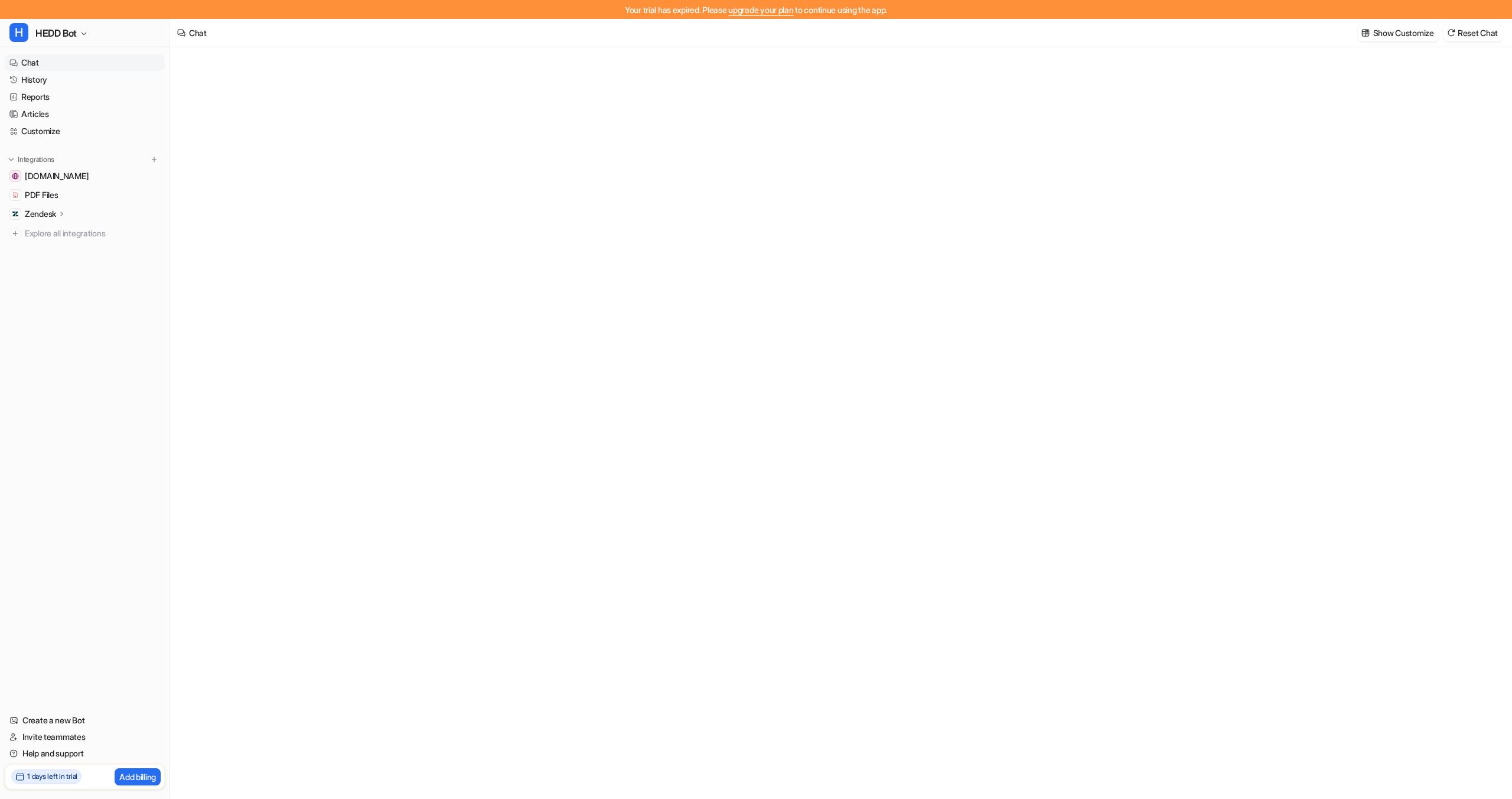
type textarea "**********"
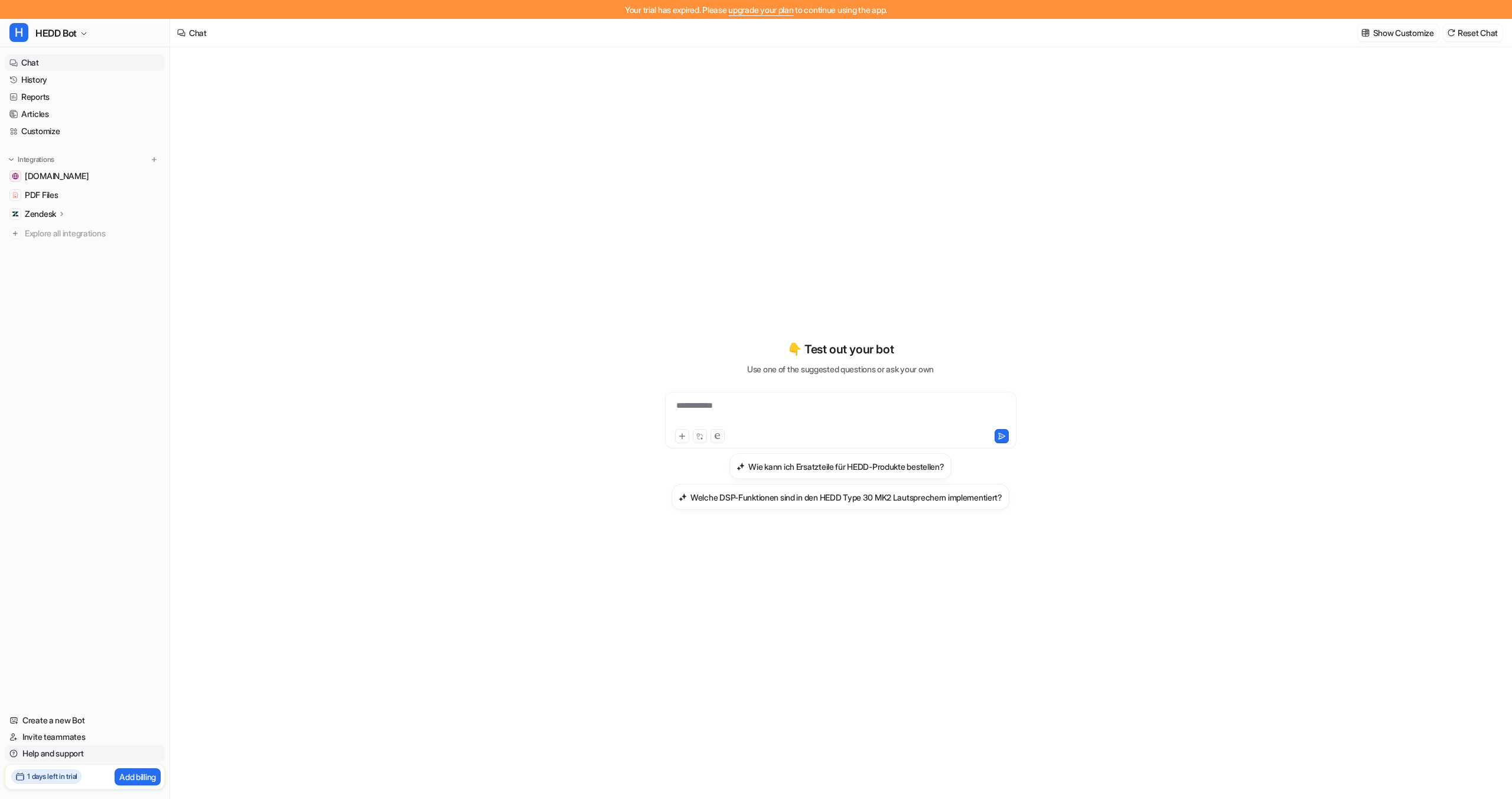
click at [78, 749] on link "Help and support" at bounding box center [84, 753] width 160 height 16
click at [61, 737] on link "Invite teammates" at bounding box center [84, 737] width 160 height 16
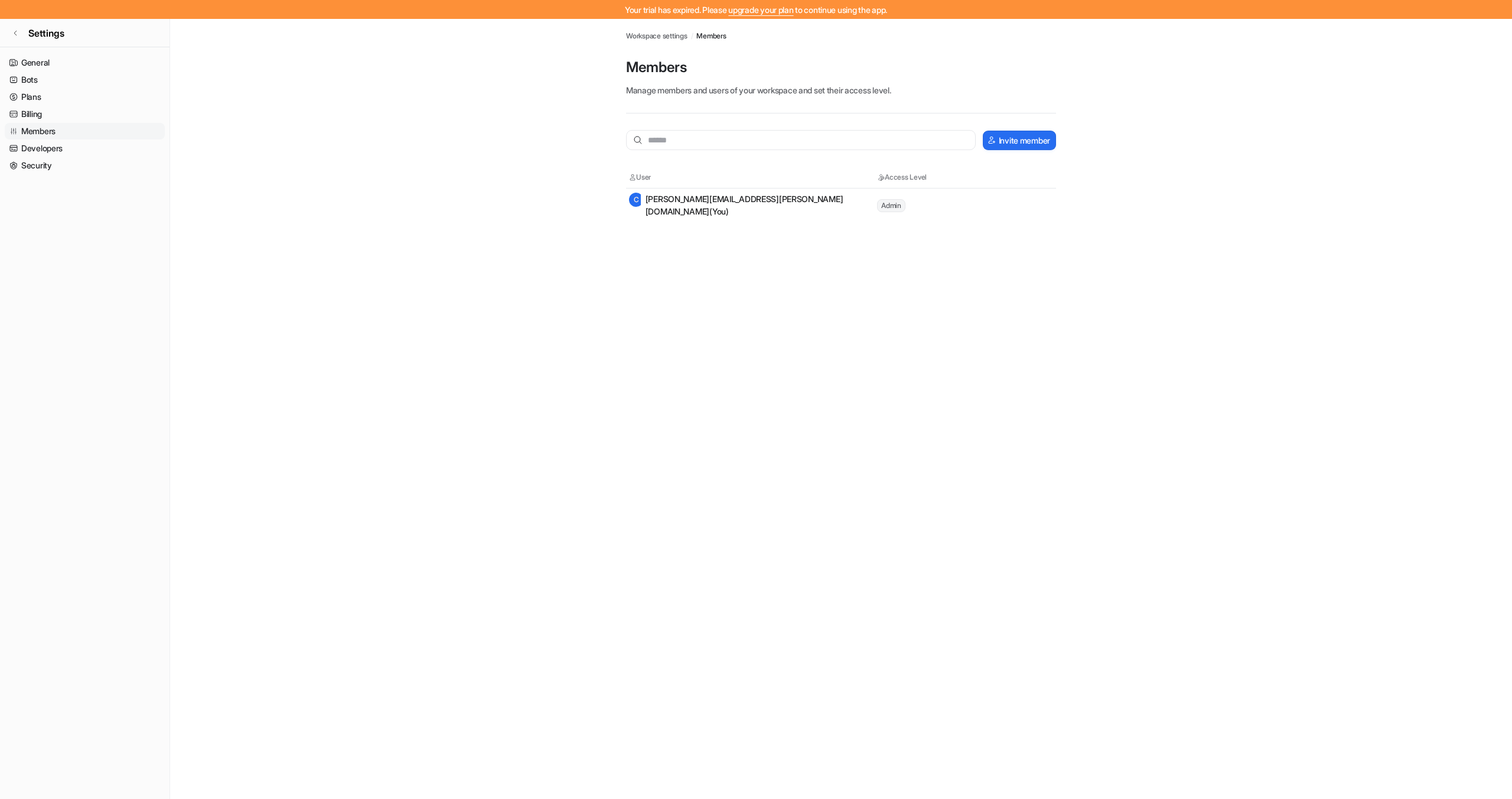
click at [30, 127] on link "Members" at bounding box center [84, 131] width 160 height 16
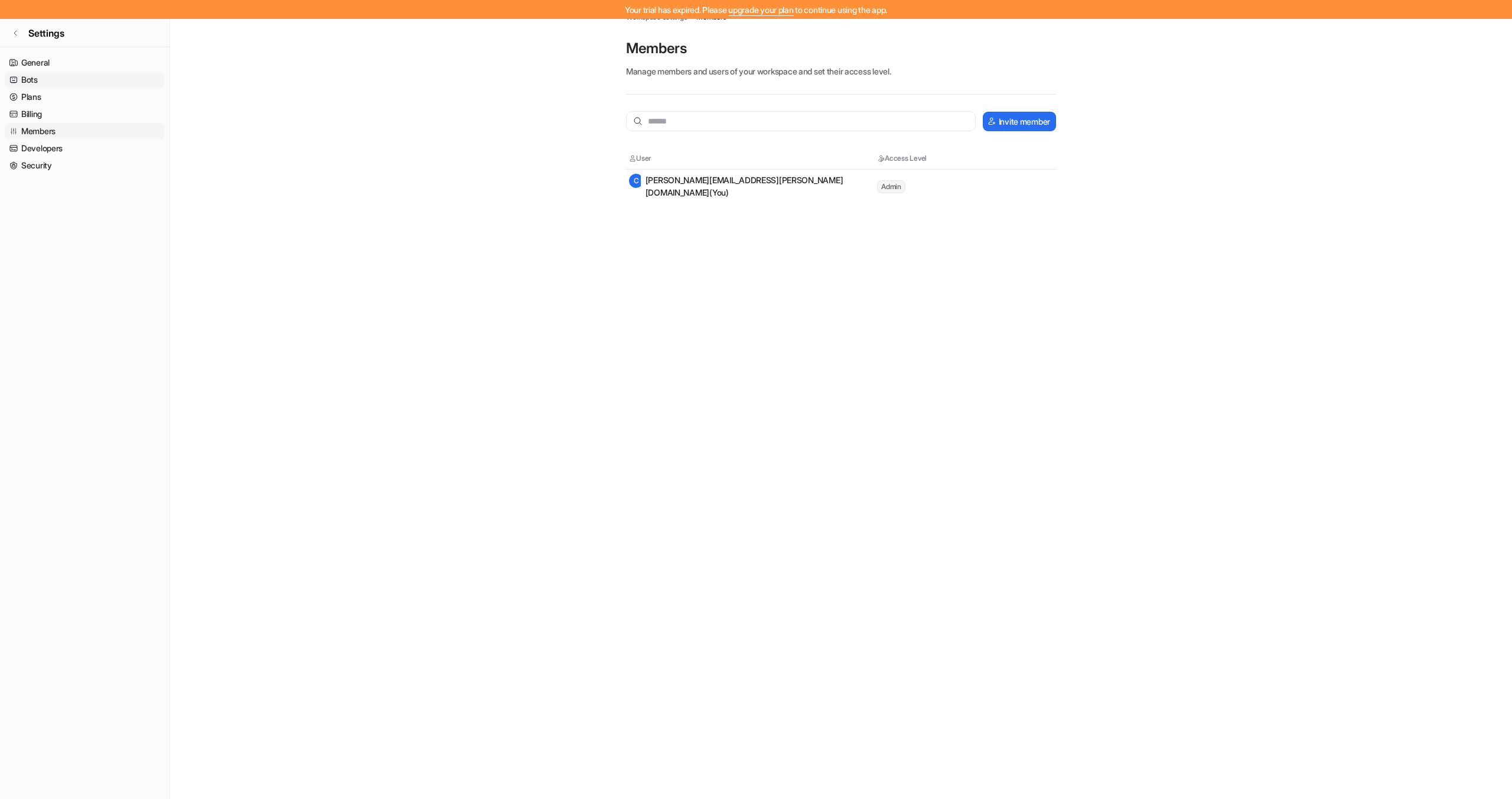
click at [52, 72] on link "Bots" at bounding box center [84, 80] width 160 height 16
click at [47, 64] on link "General" at bounding box center [84, 62] width 160 height 16
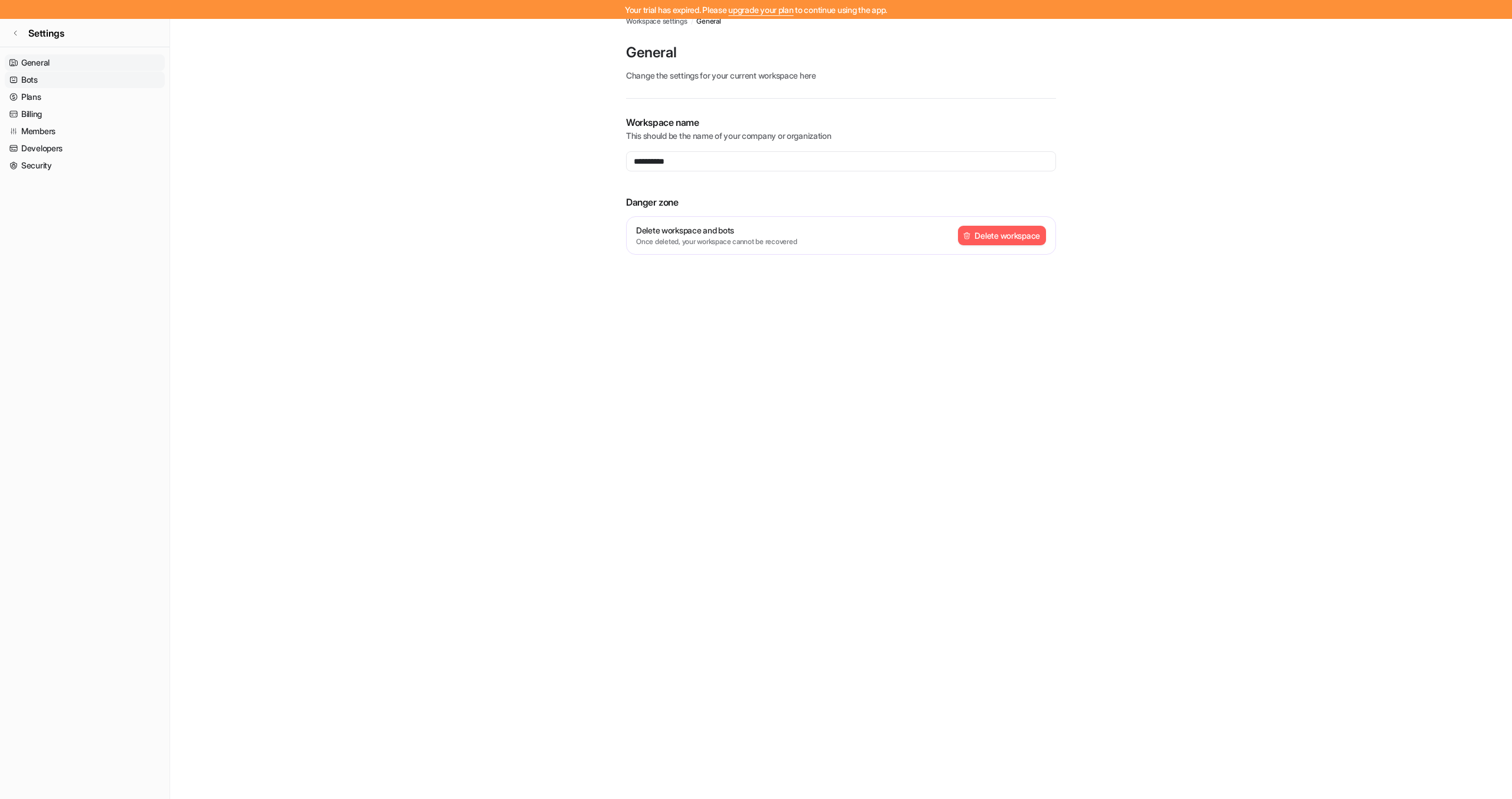
scroll to position [16, 0]
click at [37, 85] on link "Bots" at bounding box center [84, 80] width 160 height 16
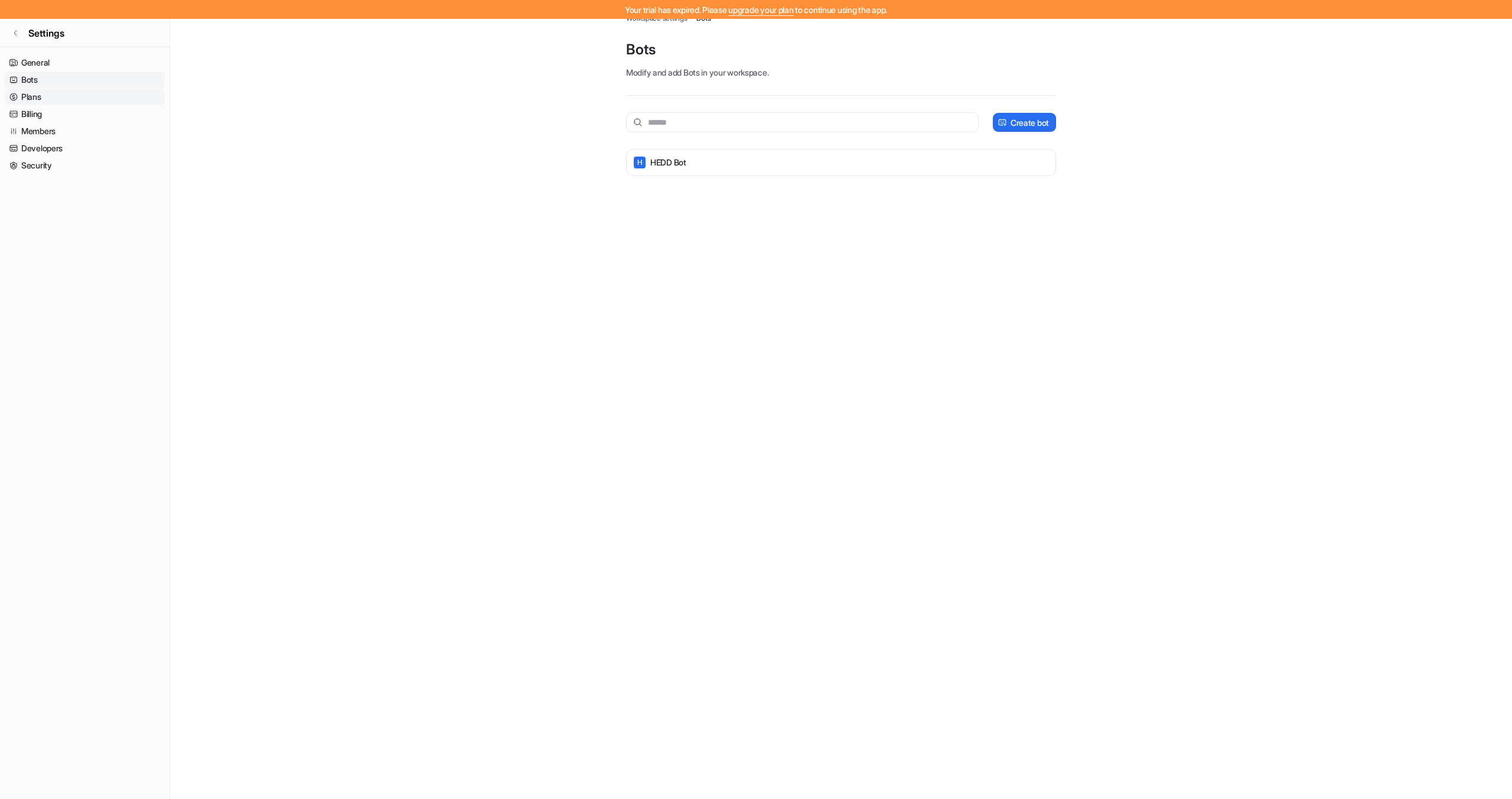
click at [34, 101] on link "Plans" at bounding box center [84, 97] width 160 height 16
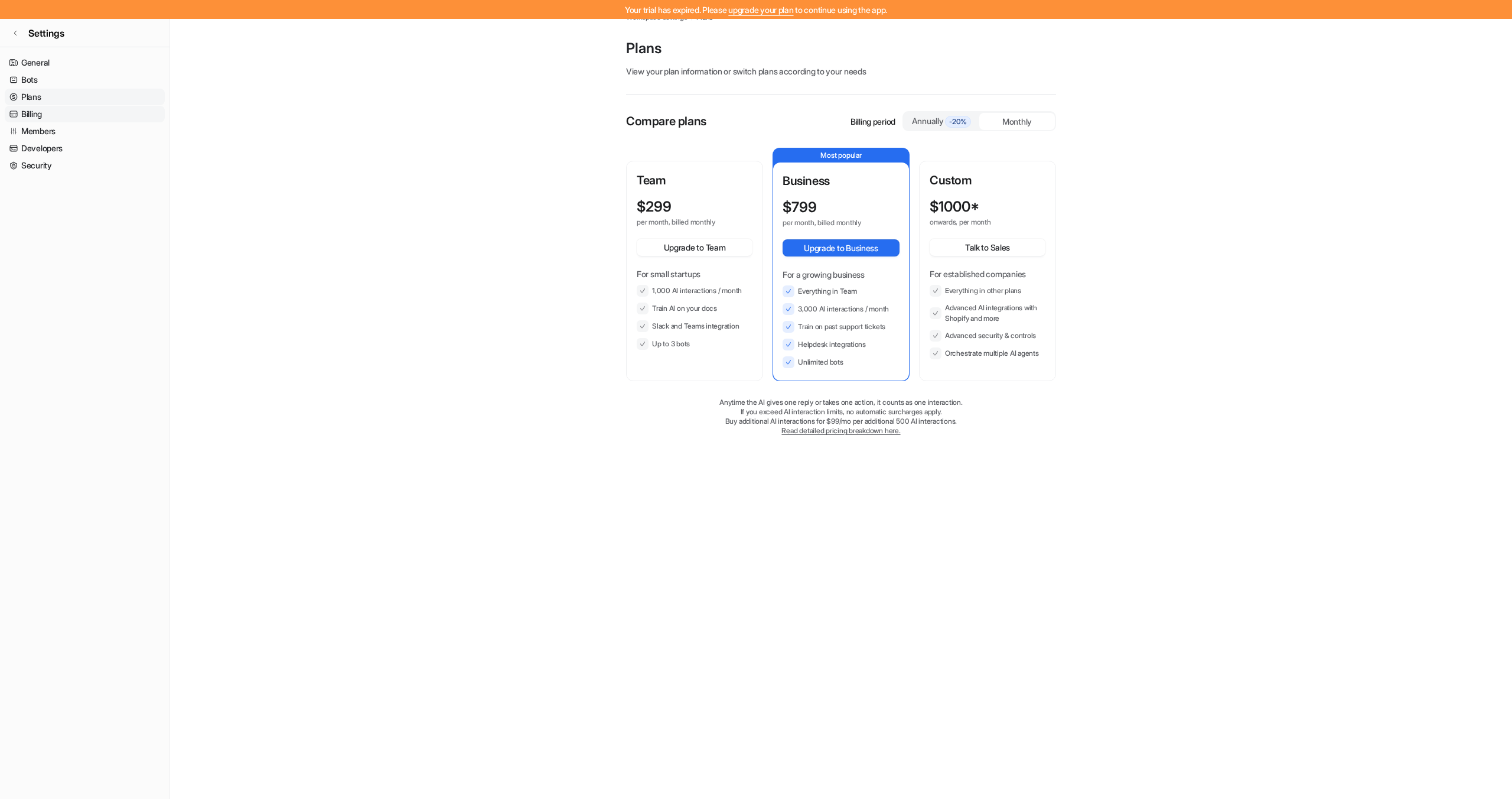
click at [33, 112] on link "Billing" at bounding box center [84, 114] width 160 height 16
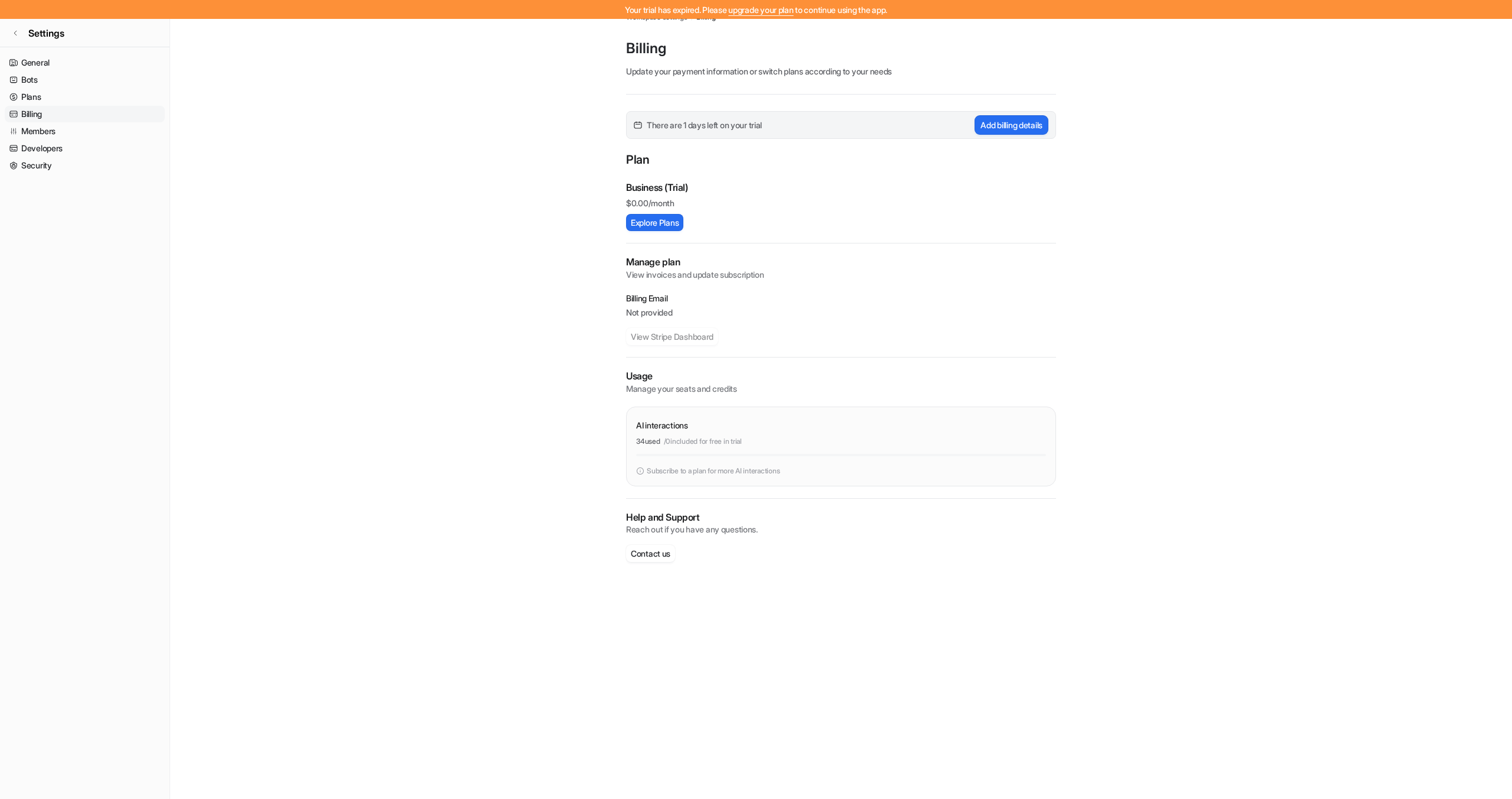
click at [721, 124] on span "There are 1 days left on your trial" at bounding box center [704, 124] width 115 height 13
click at [761, 312] on p "Not provided" at bounding box center [840, 312] width 430 height 12
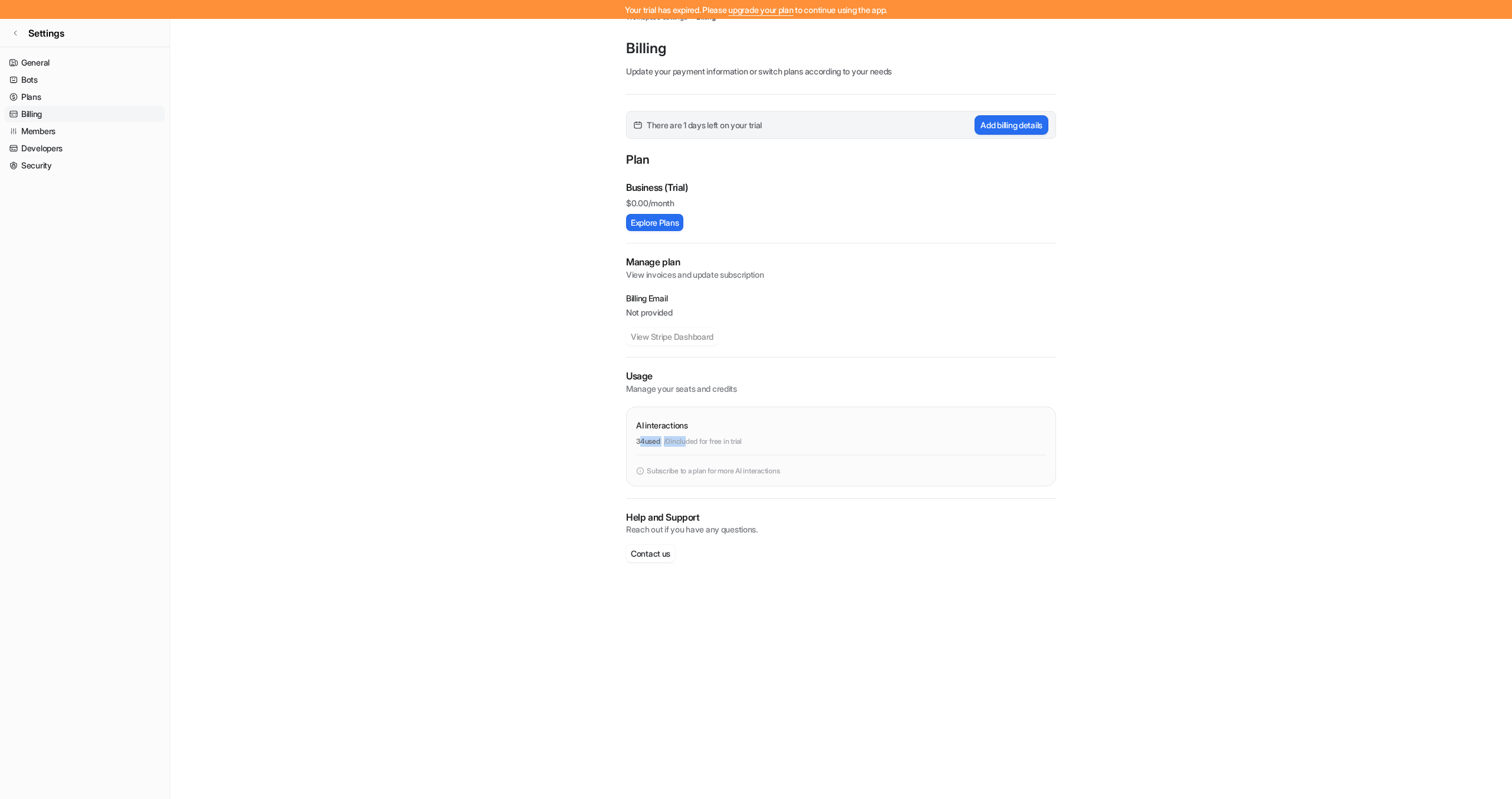
drag, startPoint x: 689, startPoint y: 441, endPoint x: 641, endPoint y: 442, distance: 48.0
click at [641, 442] on div "34 used / 0 included for free in trial" at bounding box center [841, 441] width 410 height 10
drag, startPoint x: 640, startPoint y: 443, endPoint x: 641, endPoint y: 459, distance: 16.0
click at [641, 444] on p "34 used" at bounding box center [648, 441] width 24 height 10
click at [649, 221] on button "Explore Plans" at bounding box center [654, 222] width 57 height 17
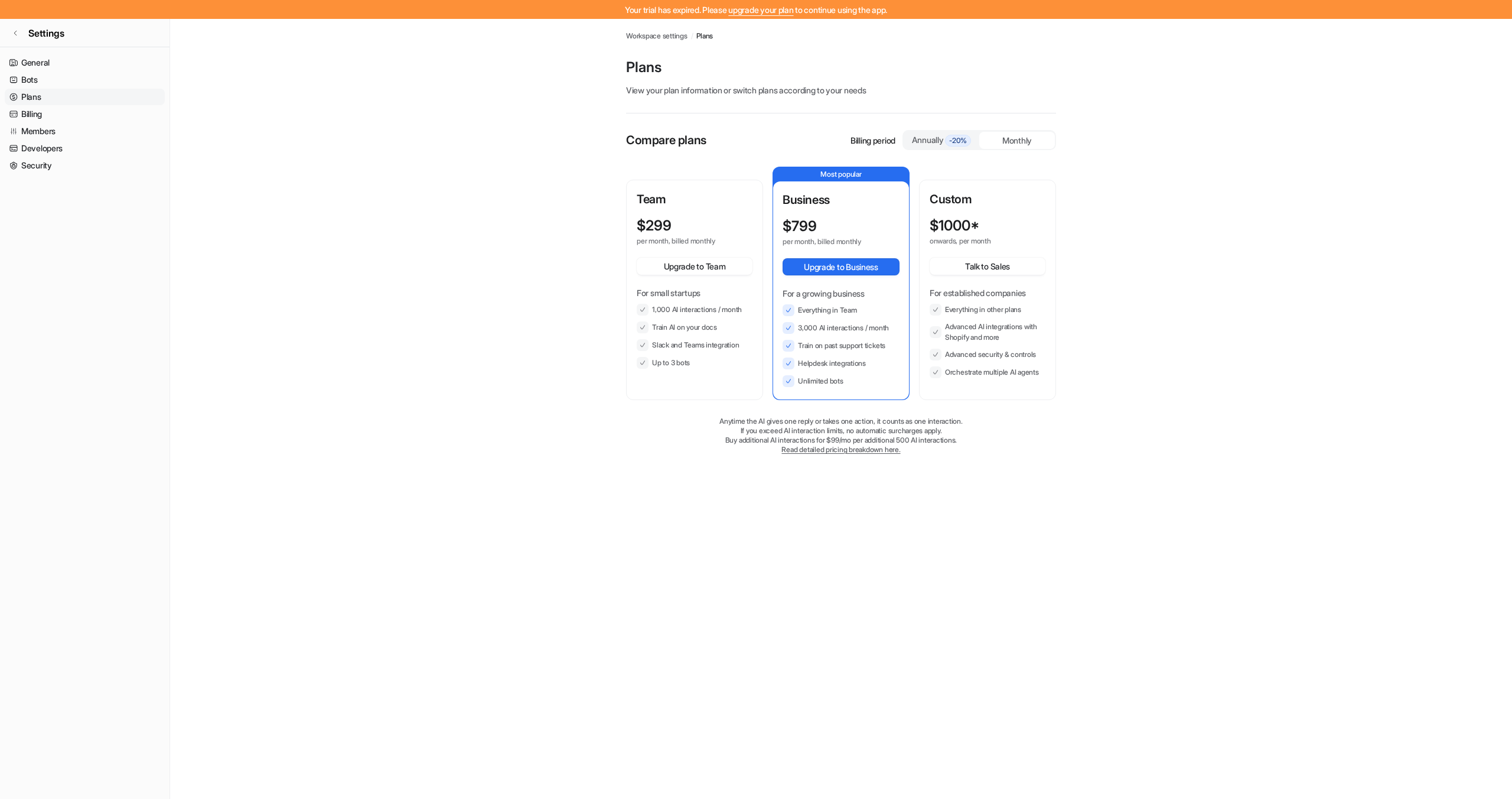
click at [764, 13] on link "upgrade your plan" at bounding box center [761, 10] width 65 height 10
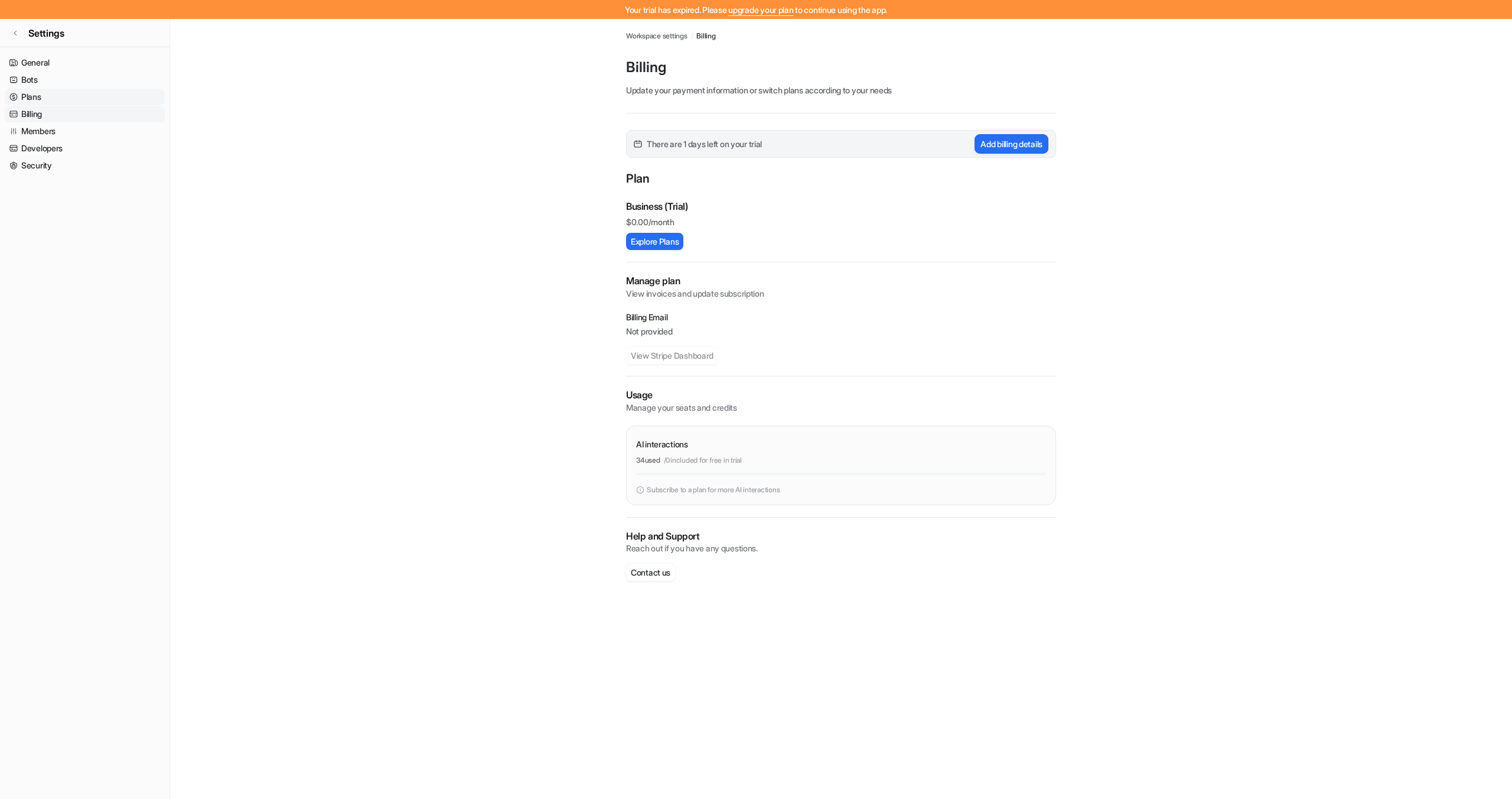
click at [48, 100] on link "Plans" at bounding box center [84, 97] width 160 height 16
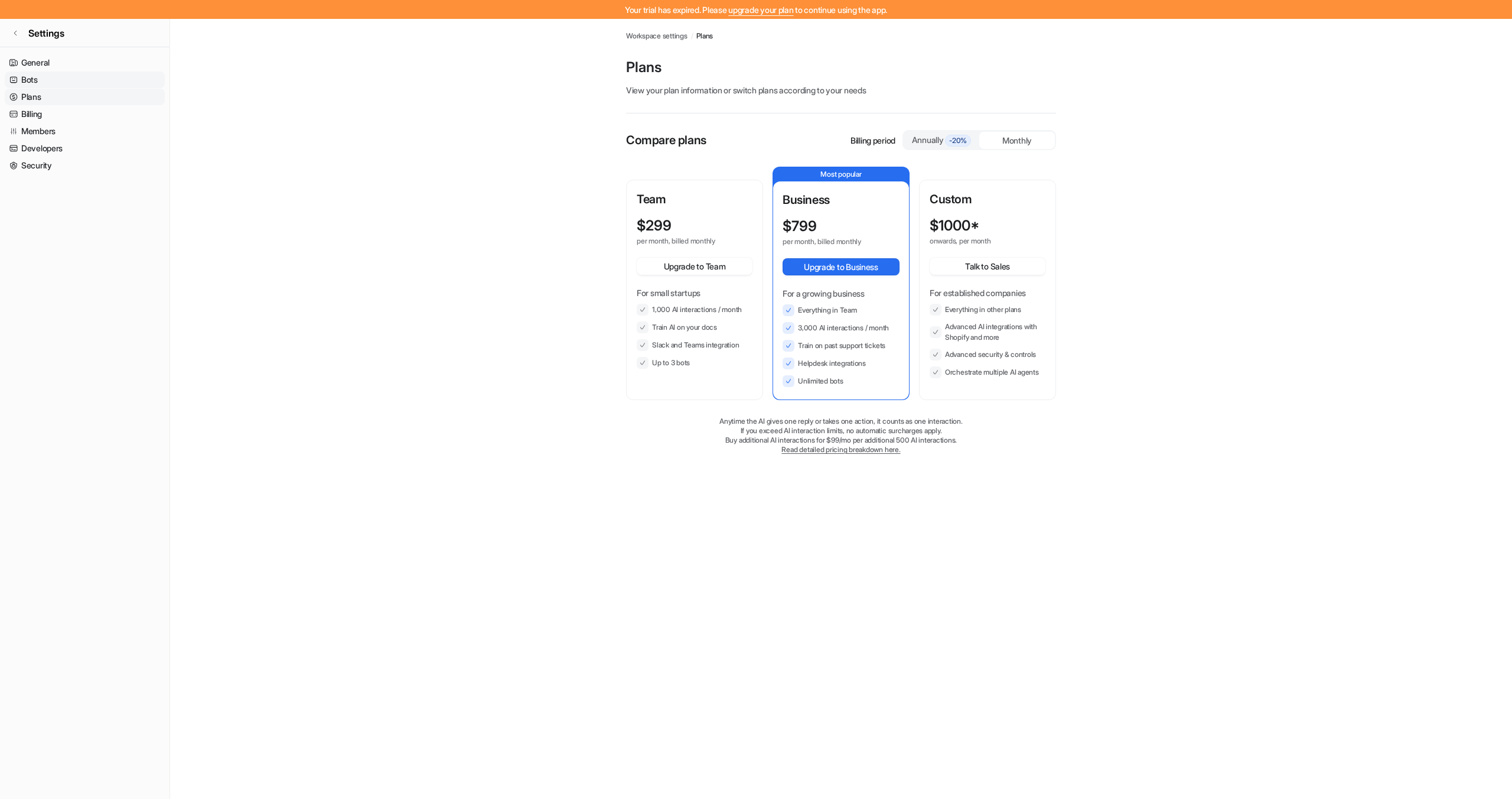
click at [47, 81] on link "Bots" at bounding box center [84, 80] width 160 height 16
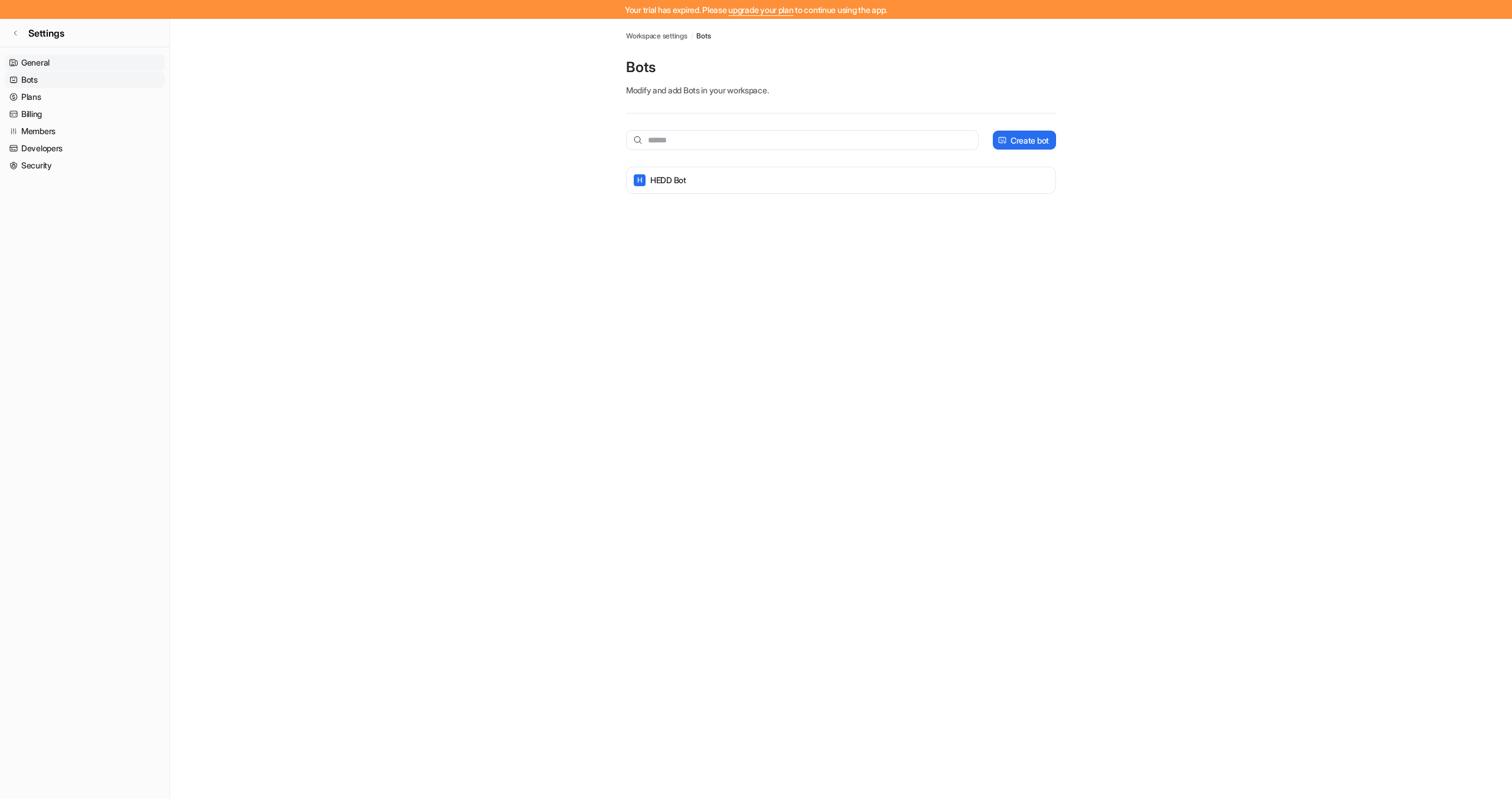
click at [57, 58] on link "General" at bounding box center [84, 62] width 160 height 16
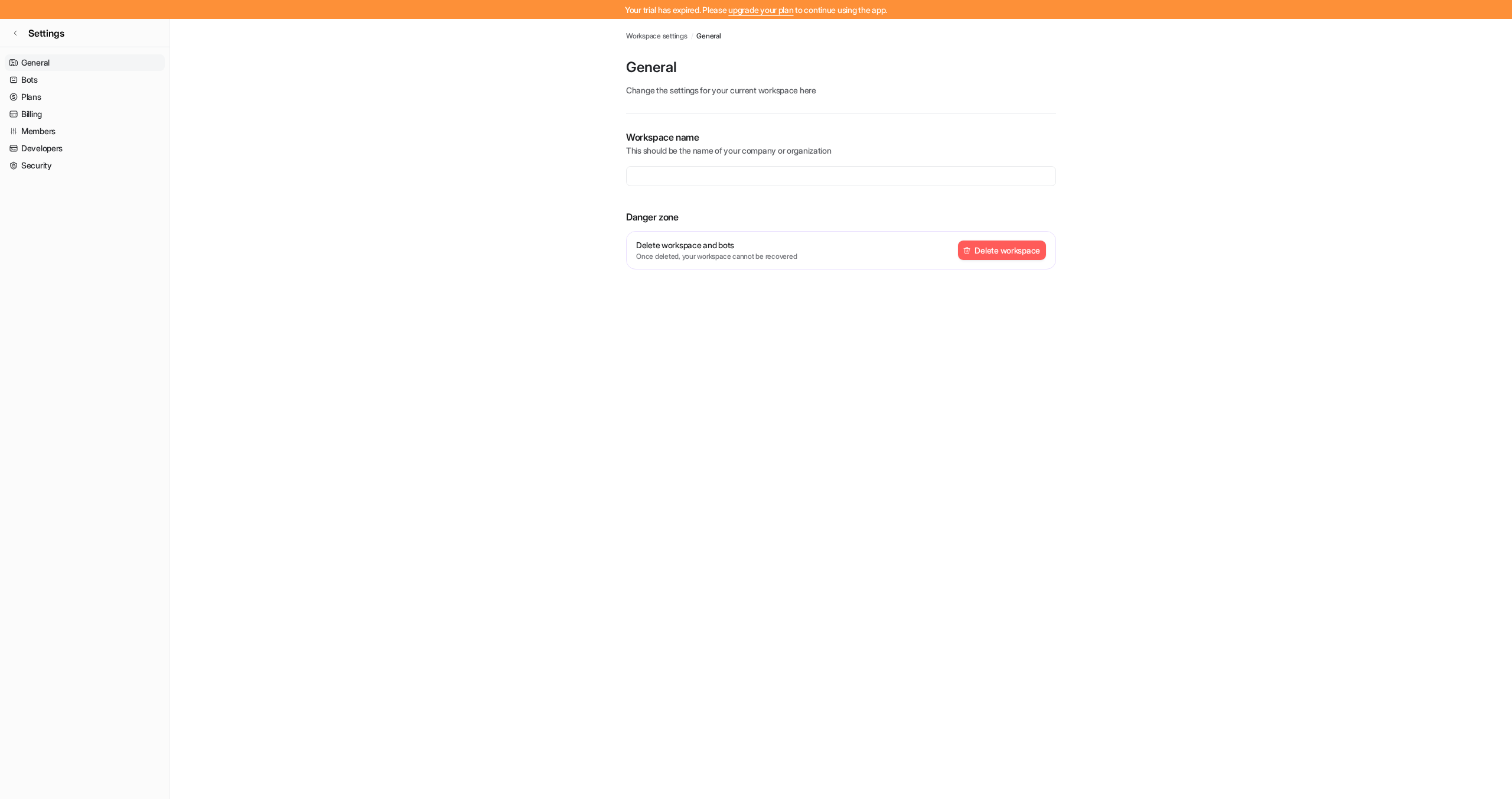
type input "**********"
click at [42, 78] on link "Bots" at bounding box center [84, 80] width 160 height 16
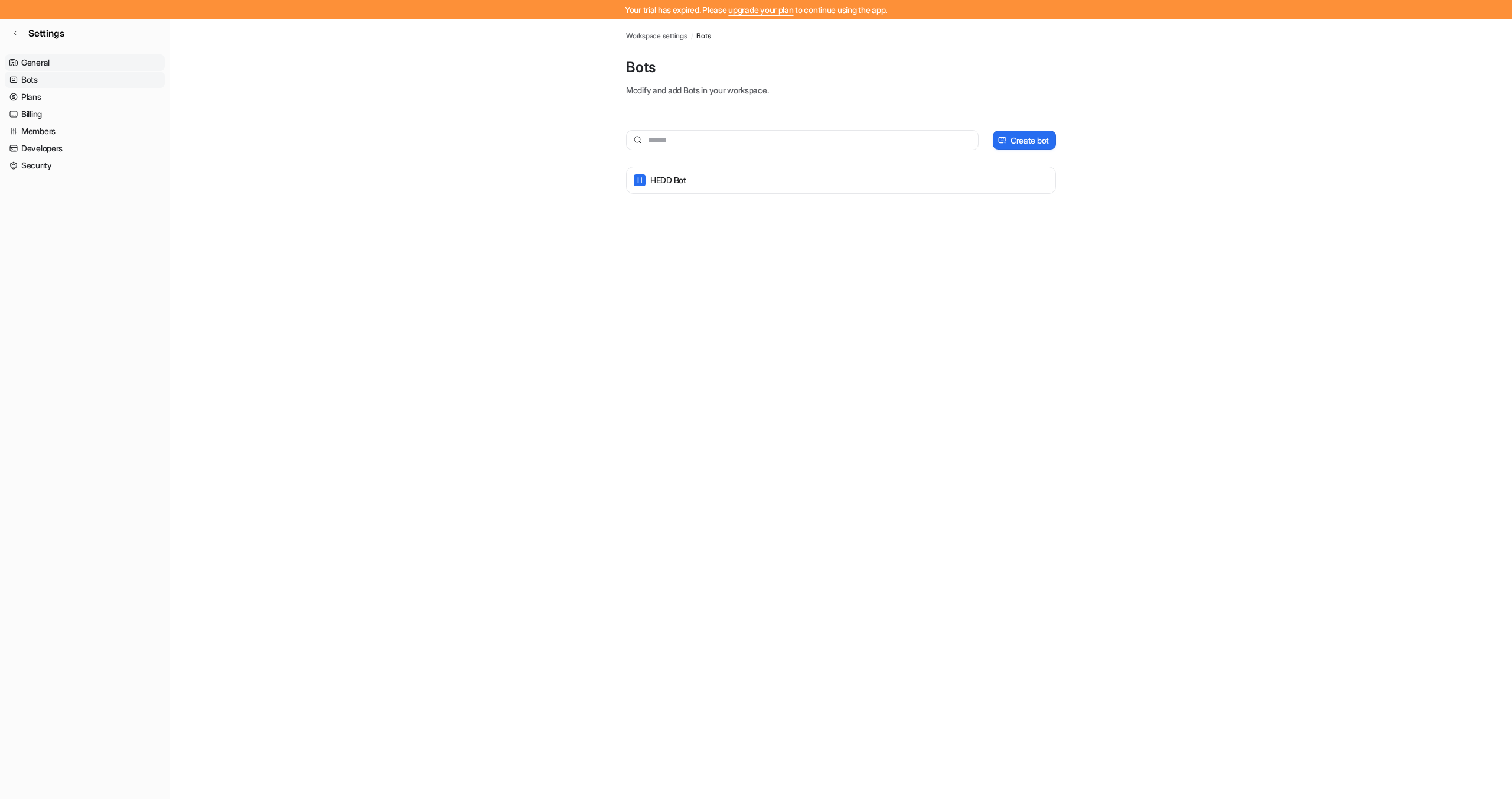
click at [47, 61] on link "General" at bounding box center [84, 62] width 160 height 16
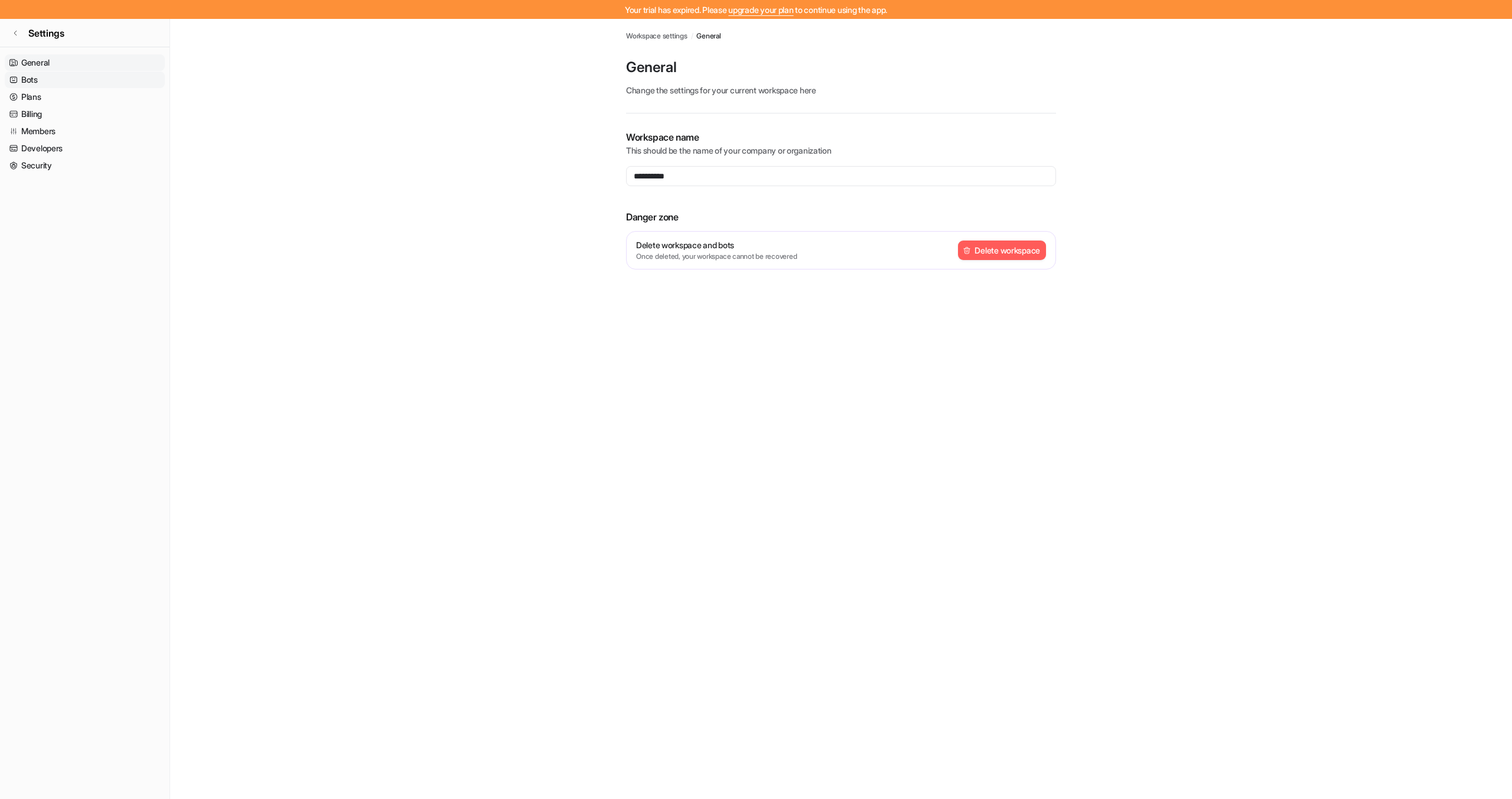
click at [38, 72] on link "Bots" at bounding box center [84, 80] width 160 height 16
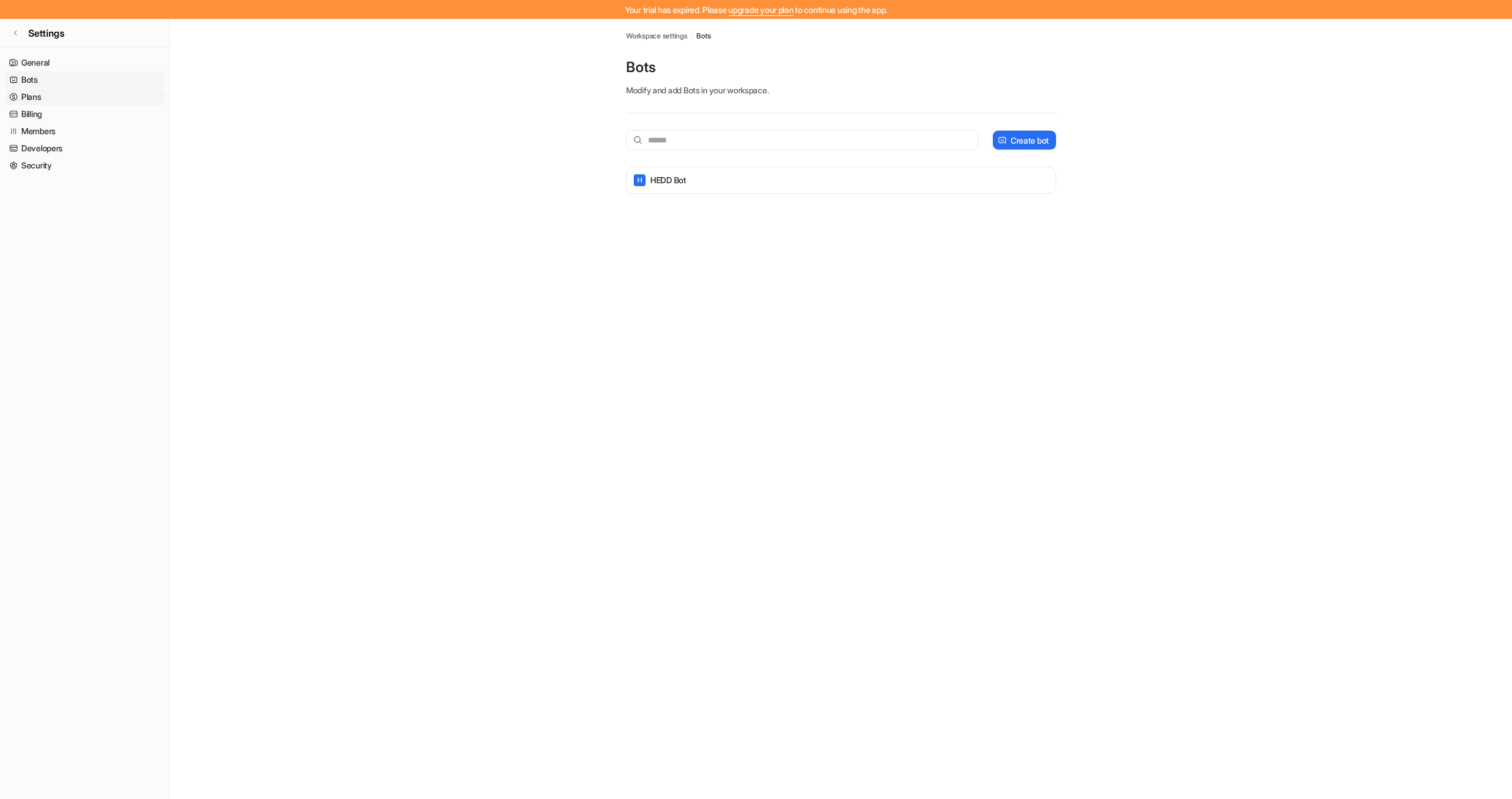
click at [36, 92] on link "Plans" at bounding box center [84, 97] width 160 height 16
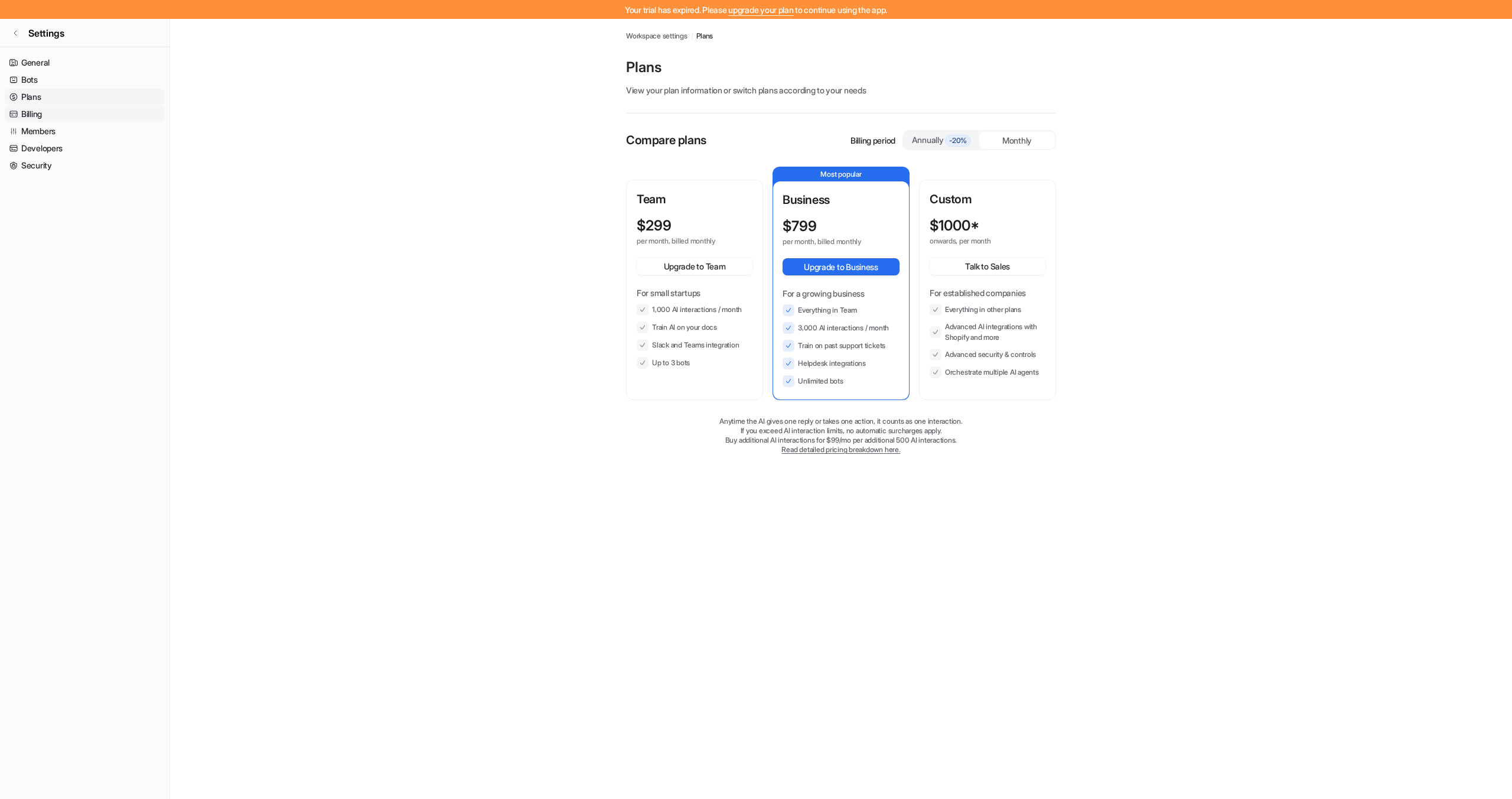
click at [34, 110] on link "Billing" at bounding box center [84, 114] width 160 height 16
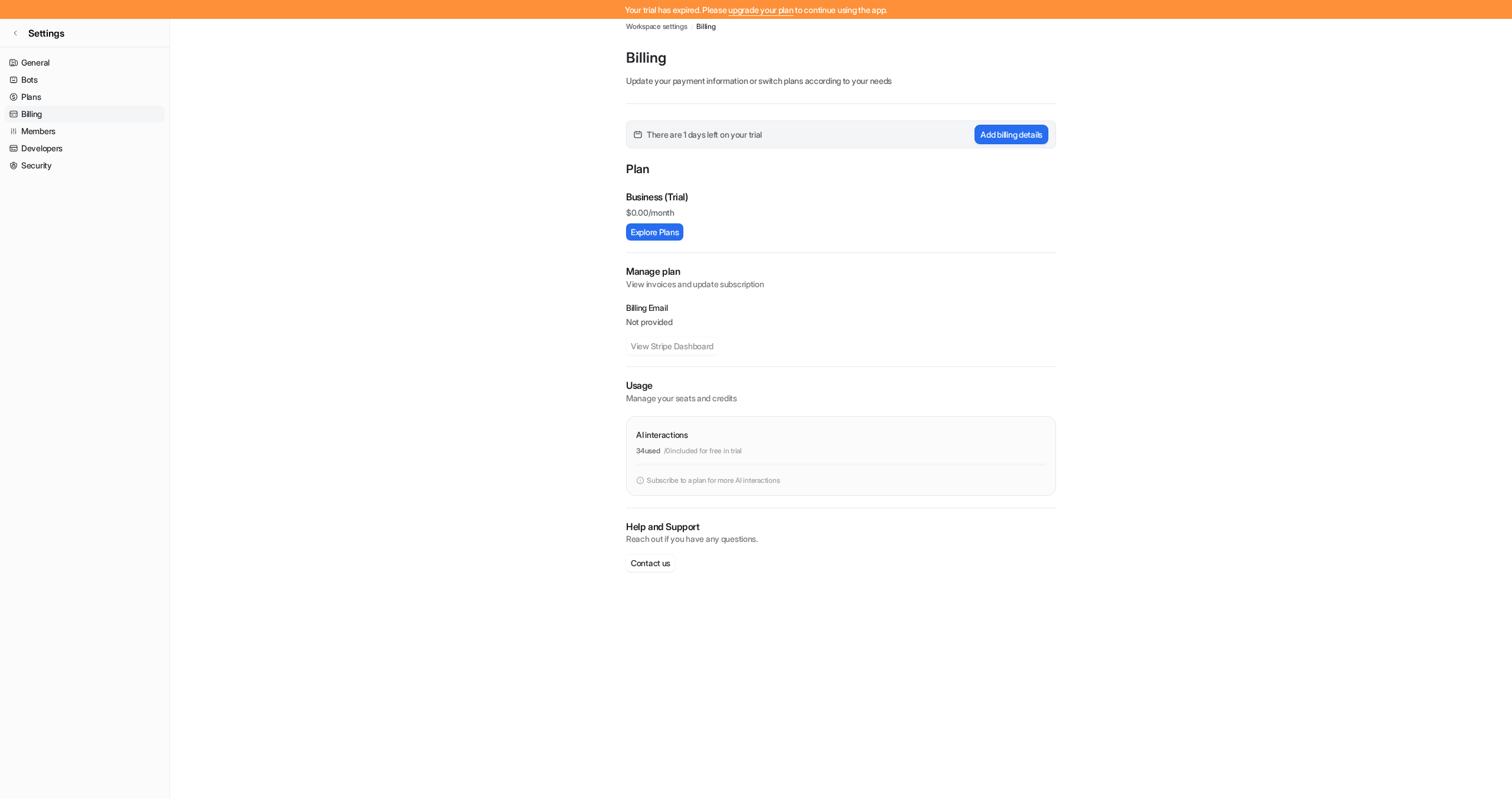
scroll to position [10, 0]
click at [649, 561] on button "Contact us" at bounding box center [650, 561] width 49 height 17
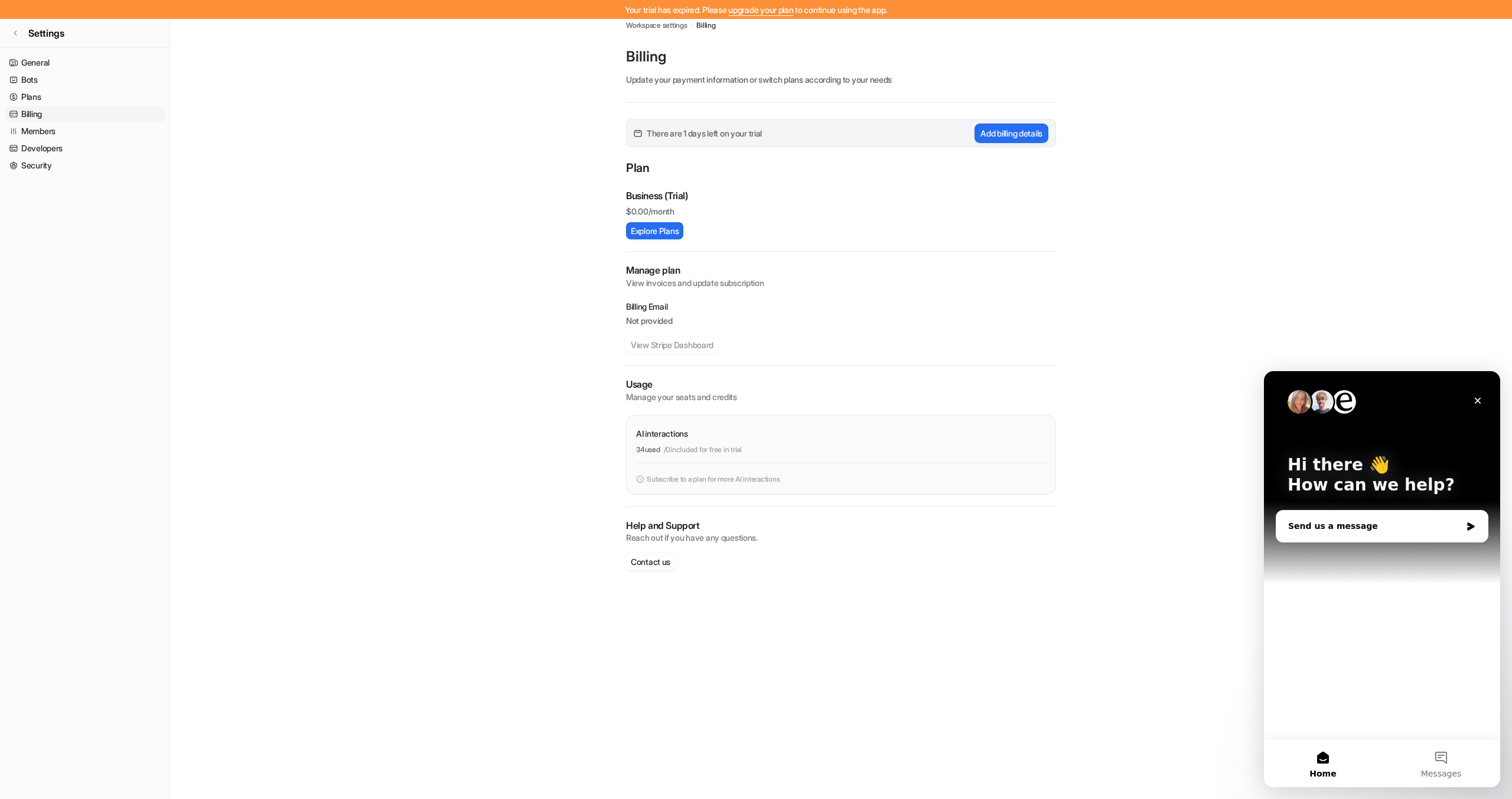
click at [1333, 533] on div "Send us a message" at bounding box center [1382, 526] width 212 height 31
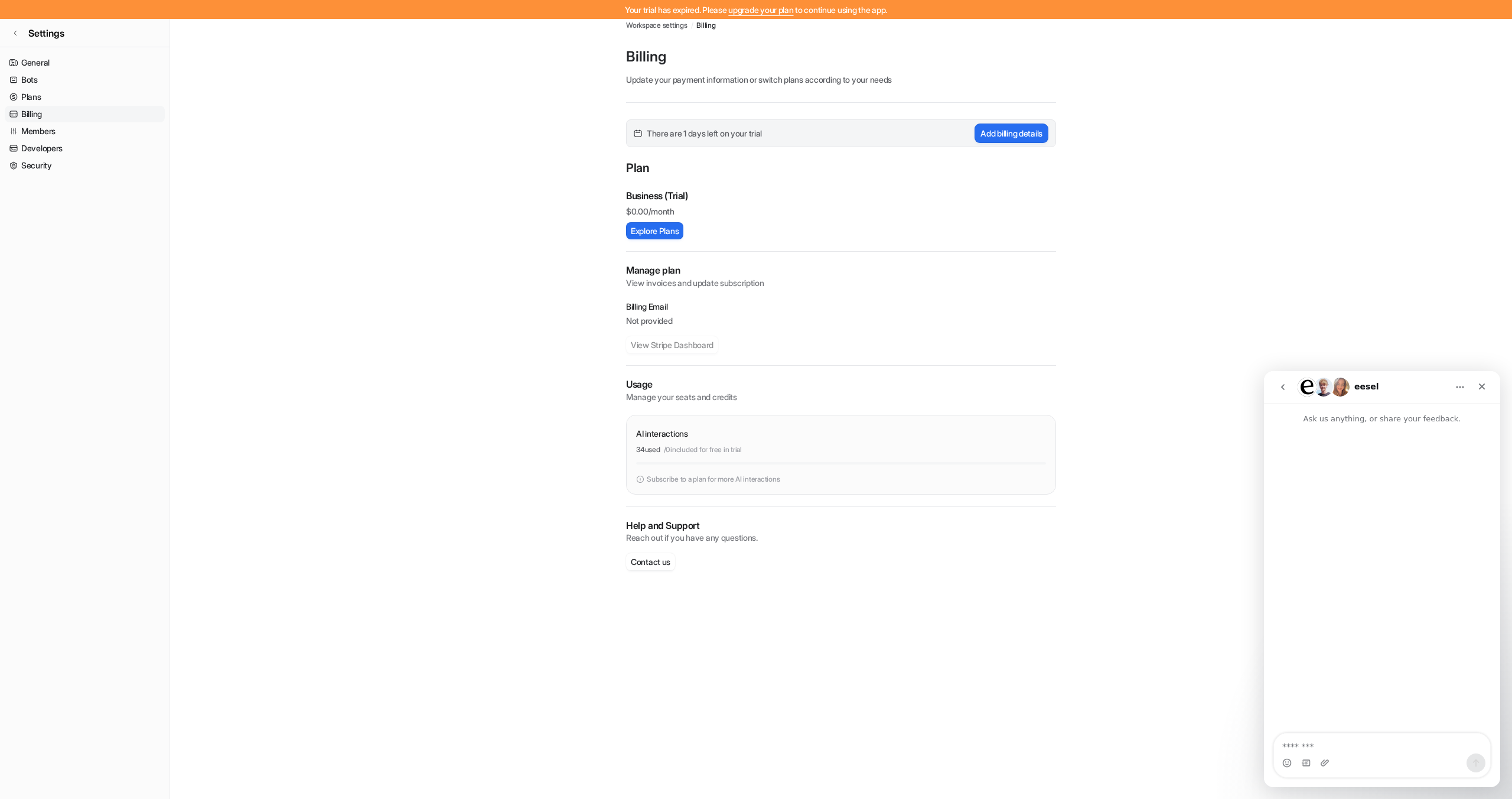
type textarea "*"
type textarea "**********"
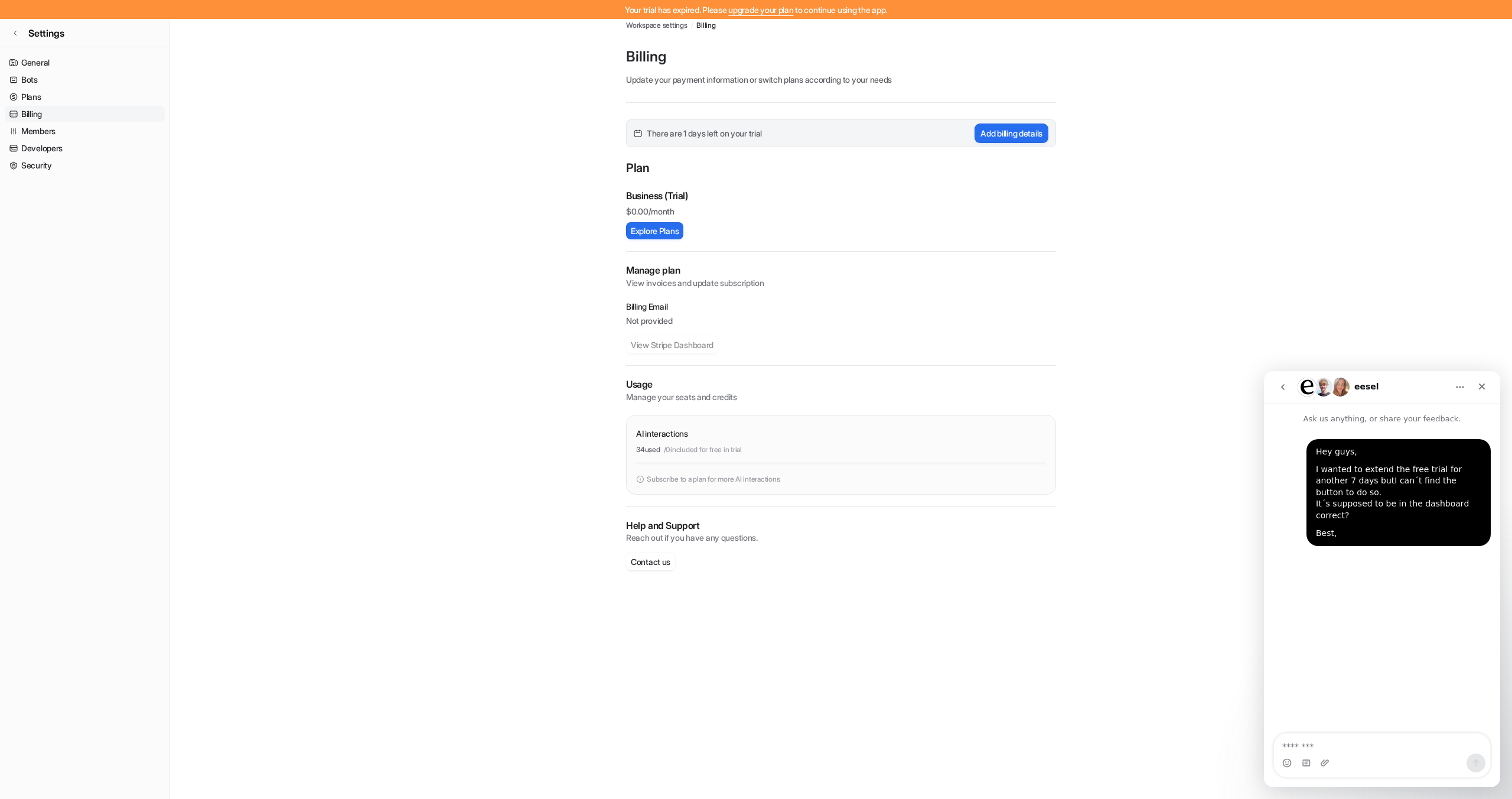
type textarea "*"
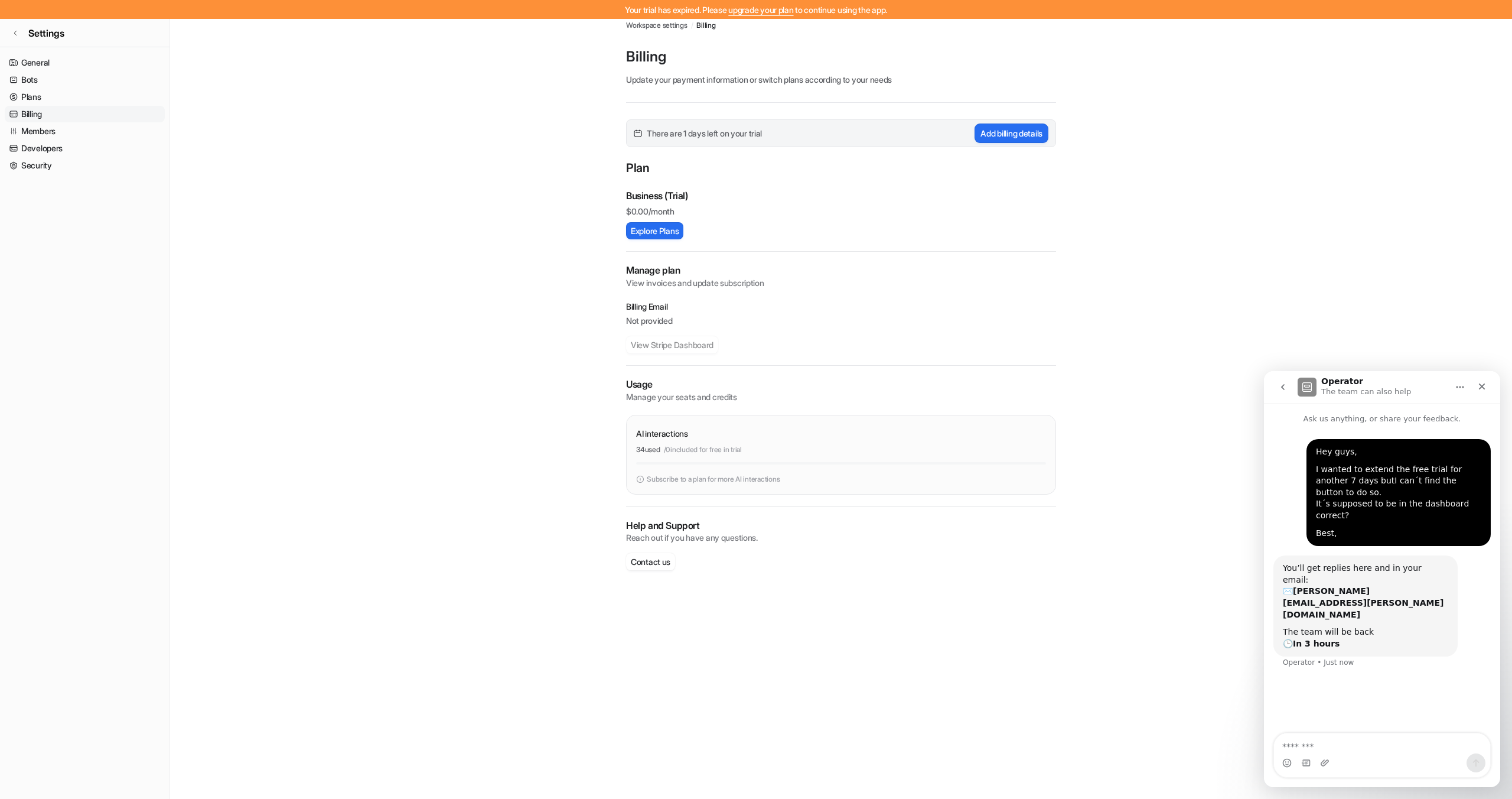
click at [1371, 388] on p "The team can also help" at bounding box center [1366, 391] width 90 height 12
click at [1278, 387] on button "go back" at bounding box center [1283, 387] width 22 height 22
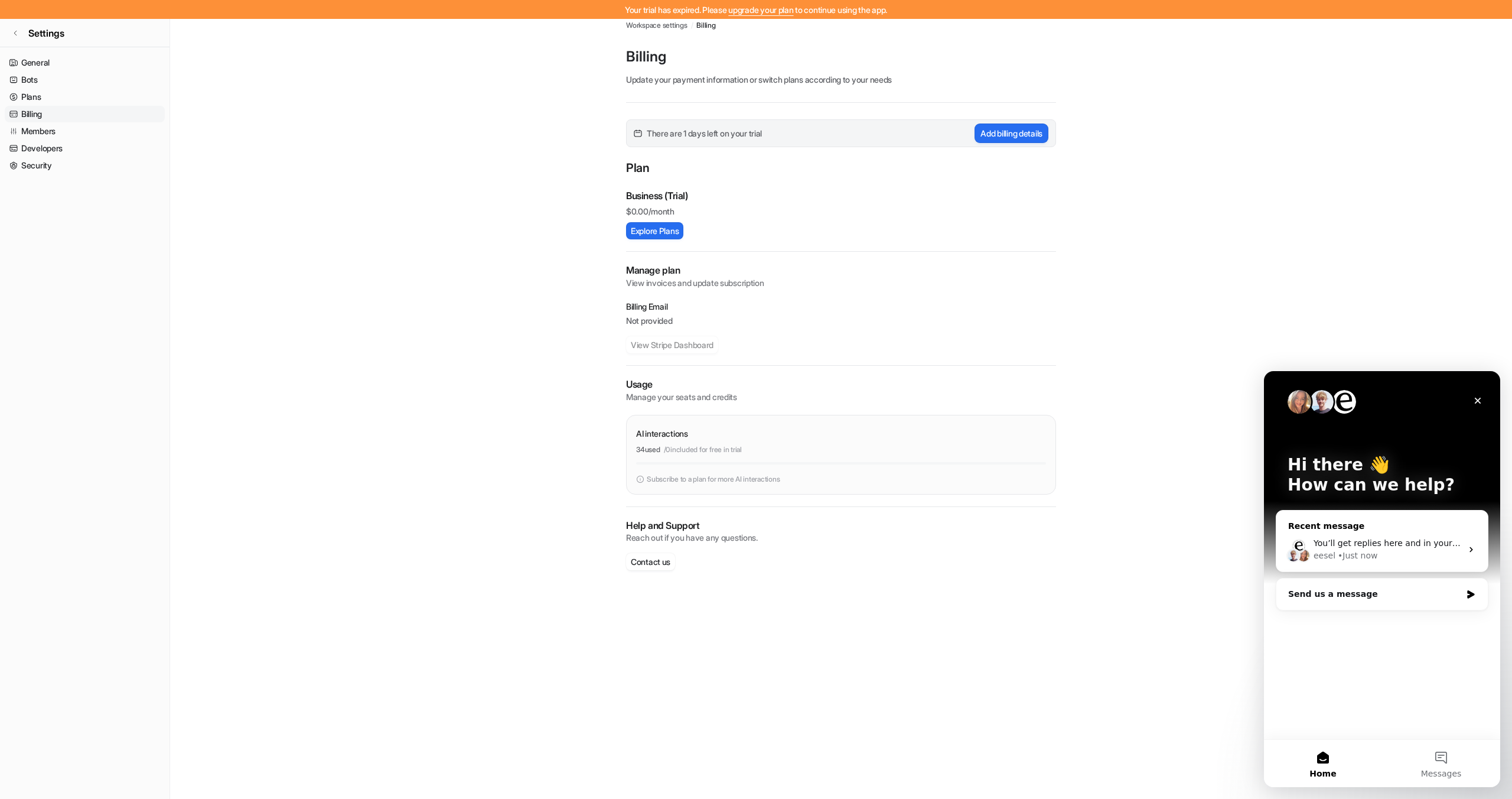
click at [1349, 534] on div "You’ll get replies here and in your email: ✉️ [PERSON_NAME][EMAIL_ADDRESS][PERS…" at bounding box center [1382, 549] width 212 height 44
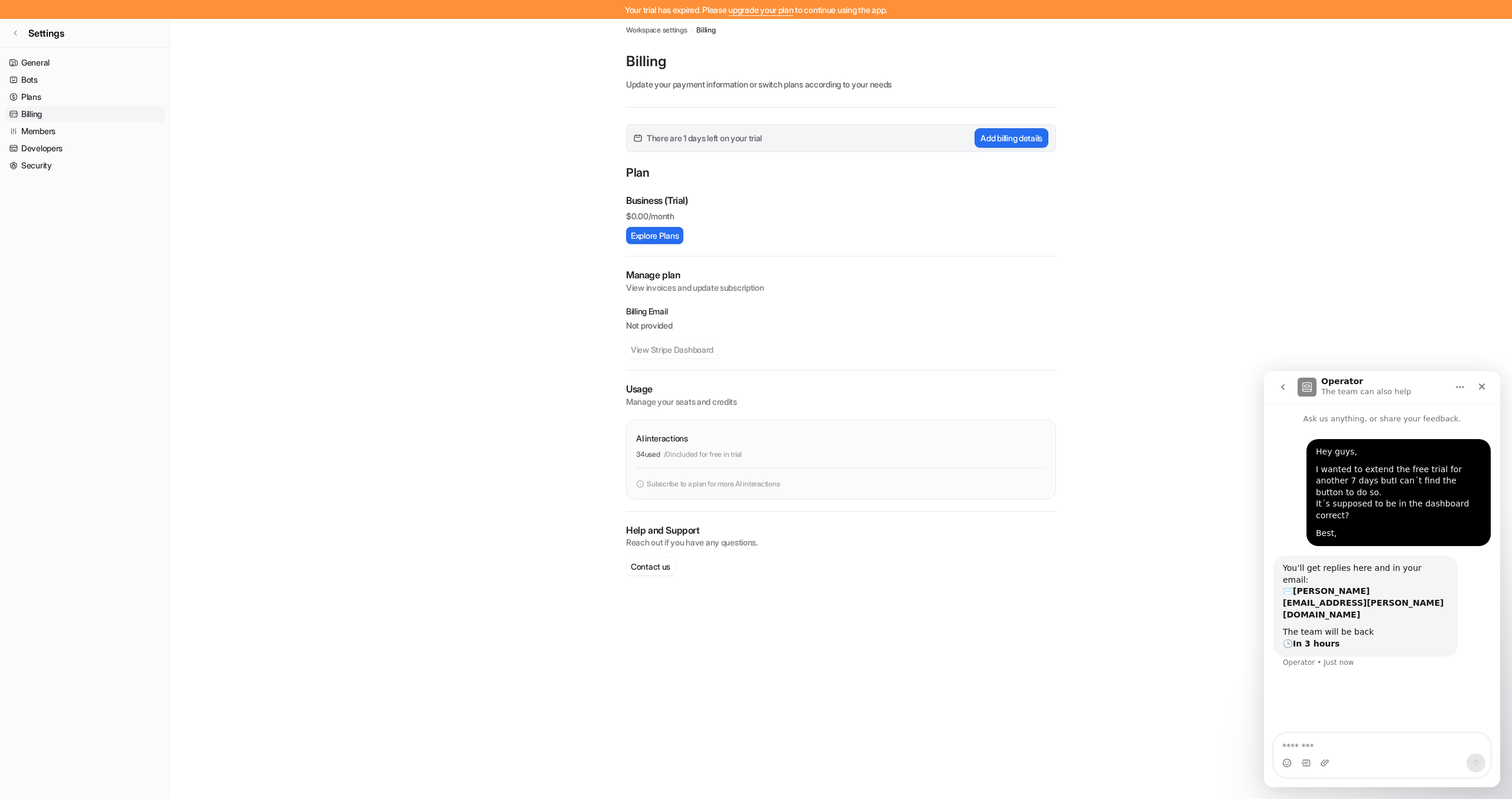
click at [1464, 388] on icon "Home" at bounding box center [1459, 387] width 10 height 10
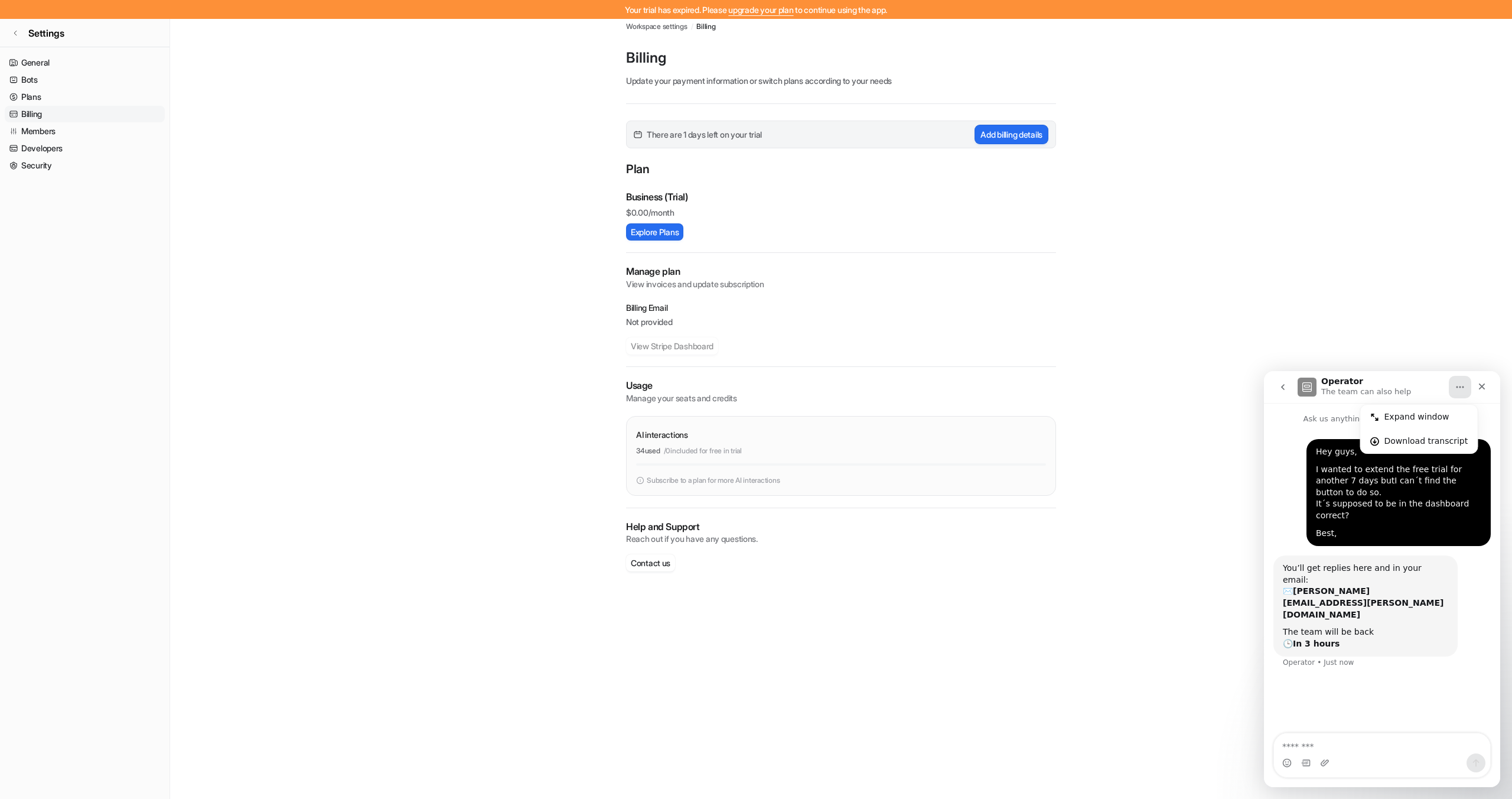
click at [1391, 318] on main "Workspace settings / Billing Billing Update your payment information or switch …" at bounding box center [841, 302] width 1342 height 585
click at [684, 287] on p "View invoices and update subscription" at bounding box center [840, 284] width 430 height 12
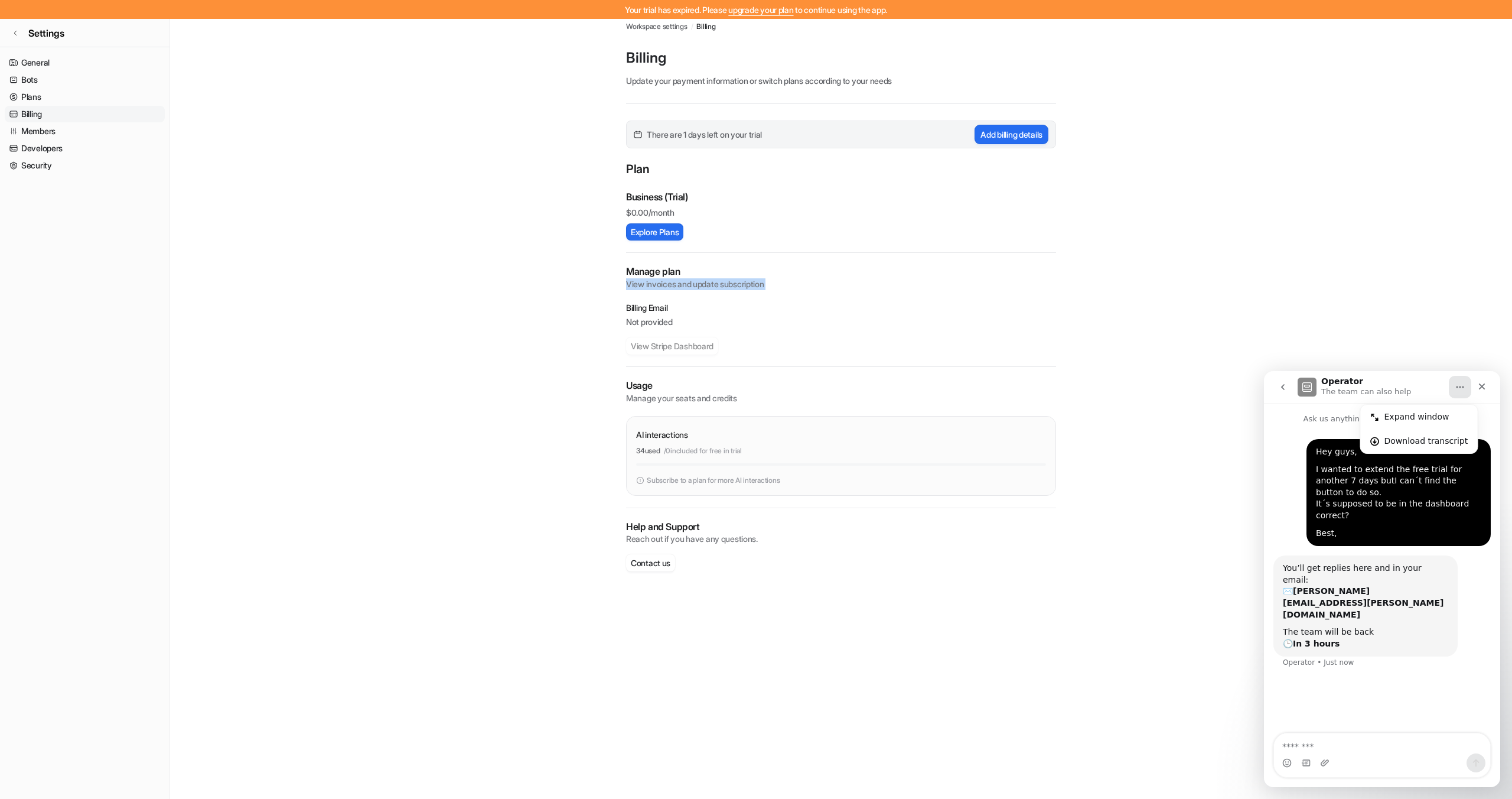
click at [669, 299] on div "Manage plan View invoices and update subscription Billing Email Not provided Vi…" at bounding box center [840, 309] width 430 height 90
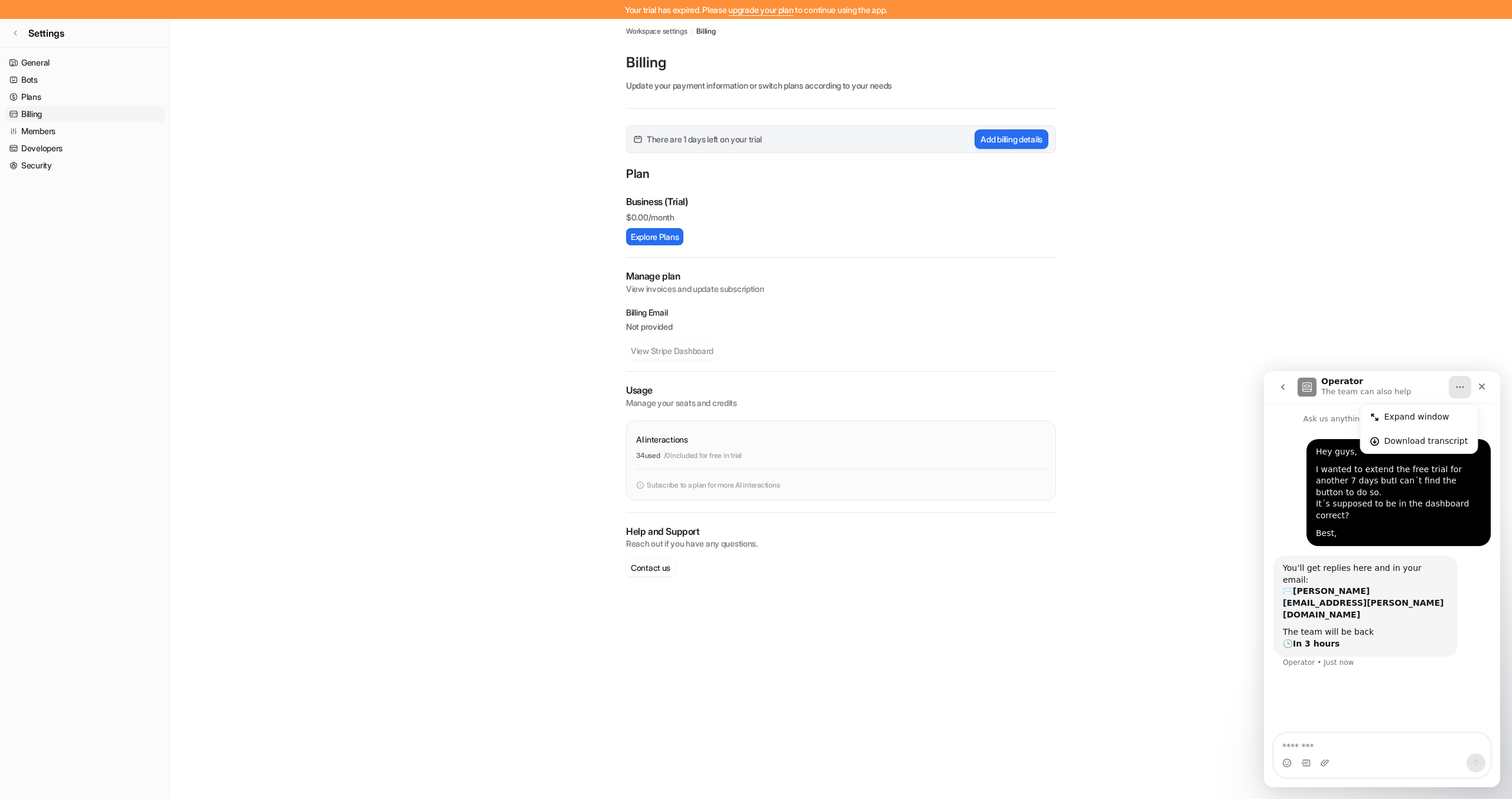
scroll to position [0, 0]
click at [1377, 752] on textarea "Message…" at bounding box center [1382, 743] width 216 height 20
click at [44, 66] on link "General" at bounding box center [84, 62] width 160 height 16
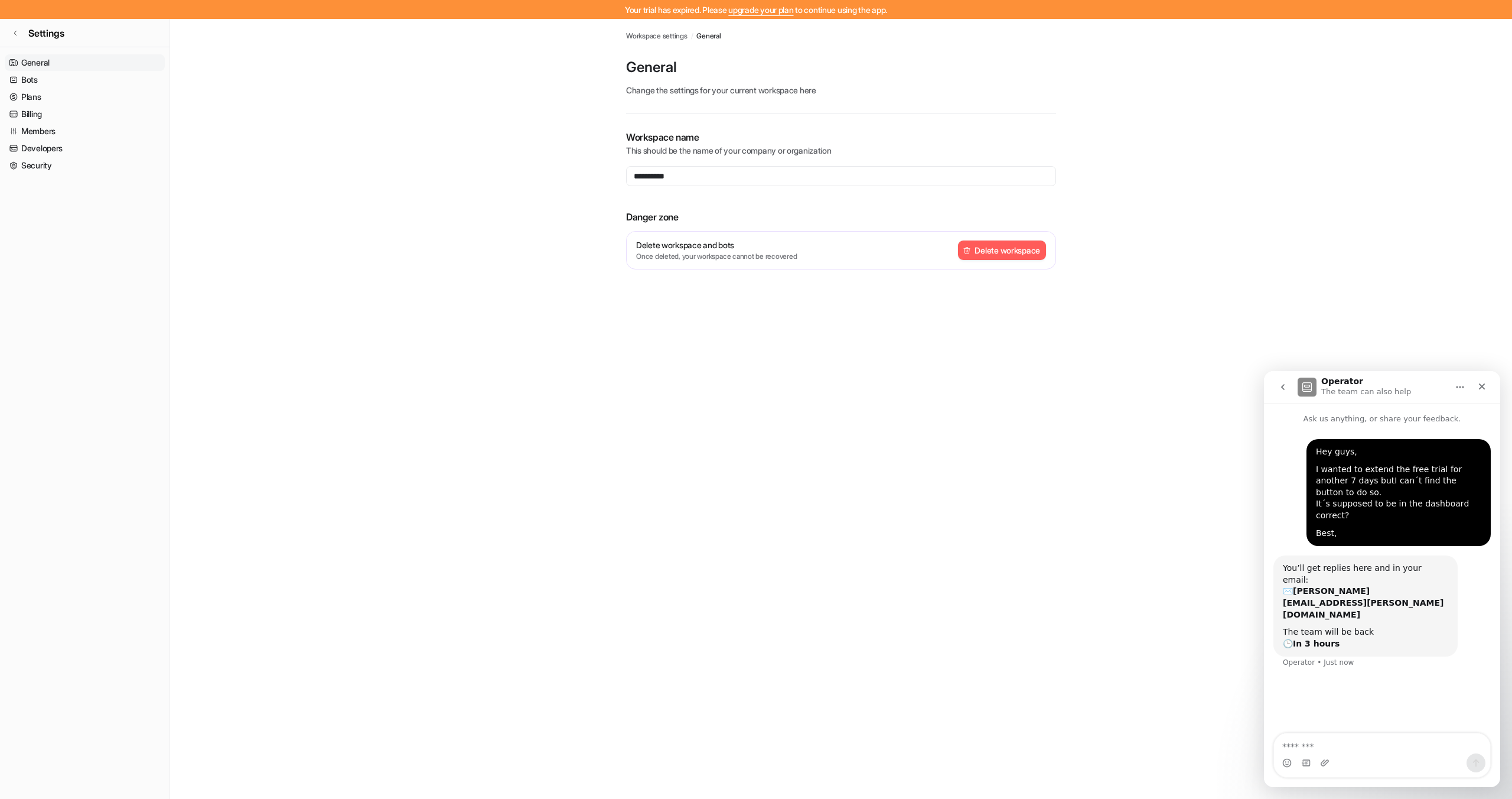
click at [44, 64] on link "General" at bounding box center [84, 62] width 160 height 16
